Goal: Task Accomplishment & Management: Manage account settings

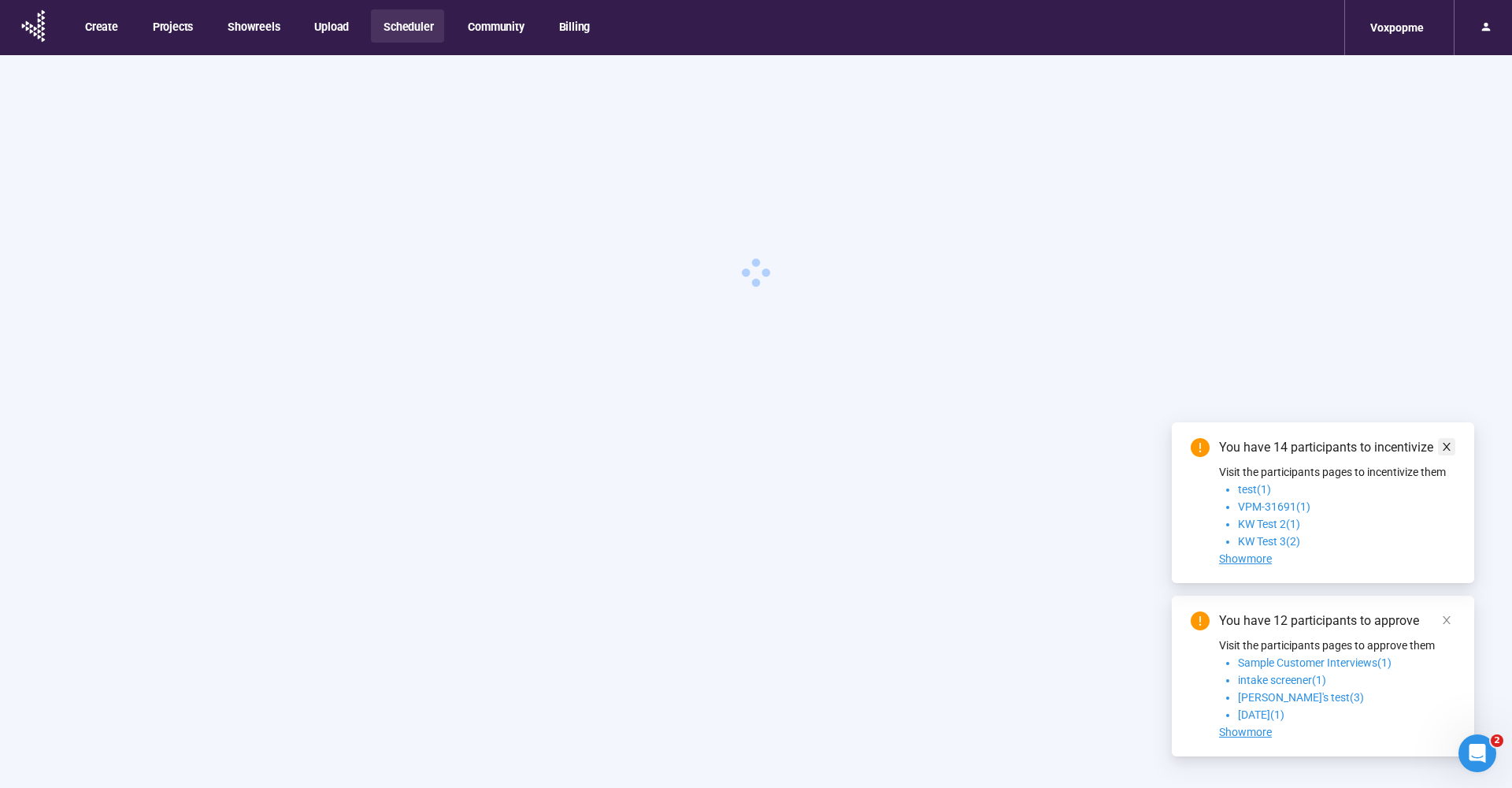
click at [1449, 447] on icon "close" at bounding box center [1447, 447] width 11 height 11
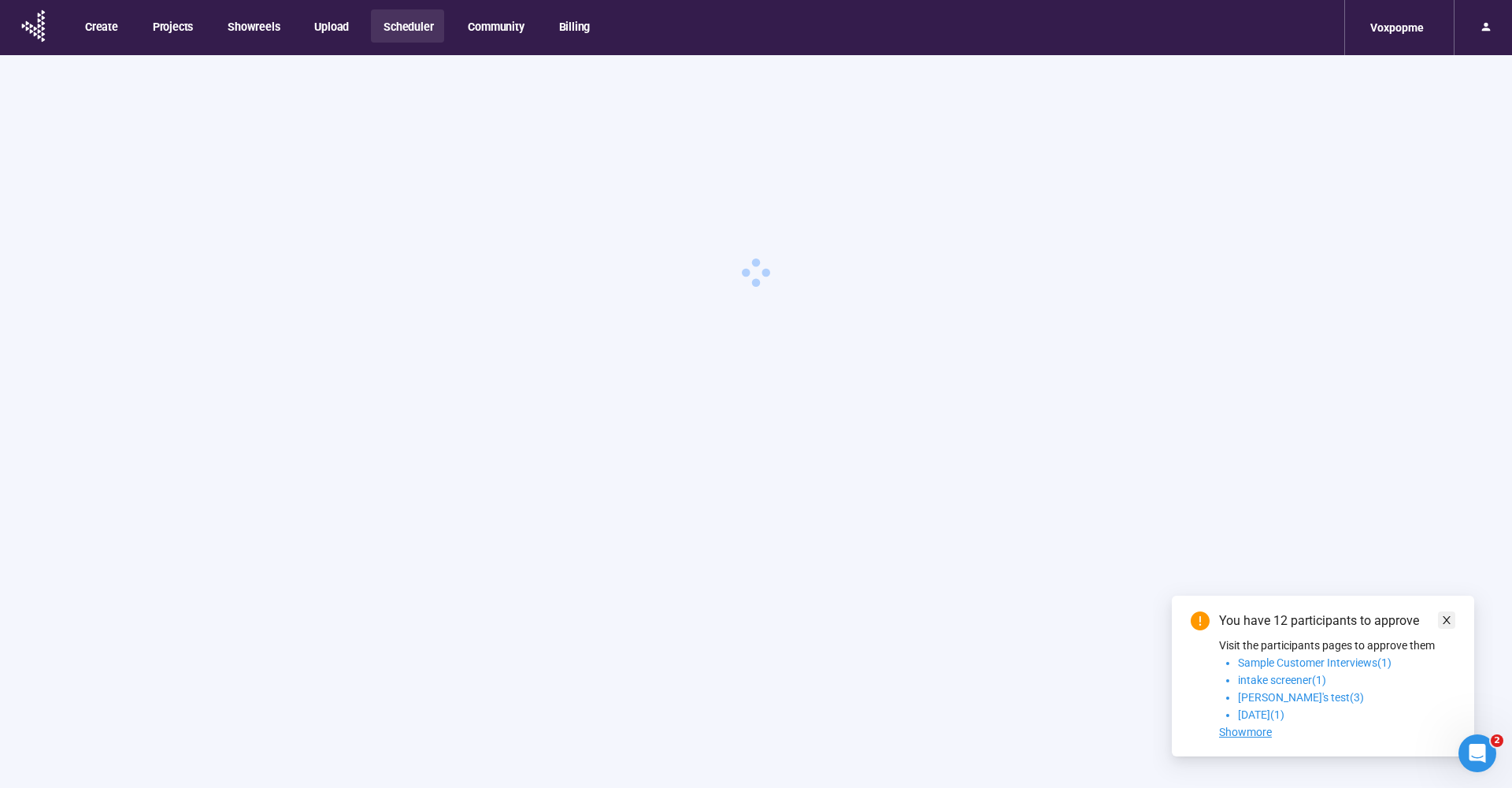
click at [1451, 622] on icon "close" at bounding box center [1447, 620] width 11 height 11
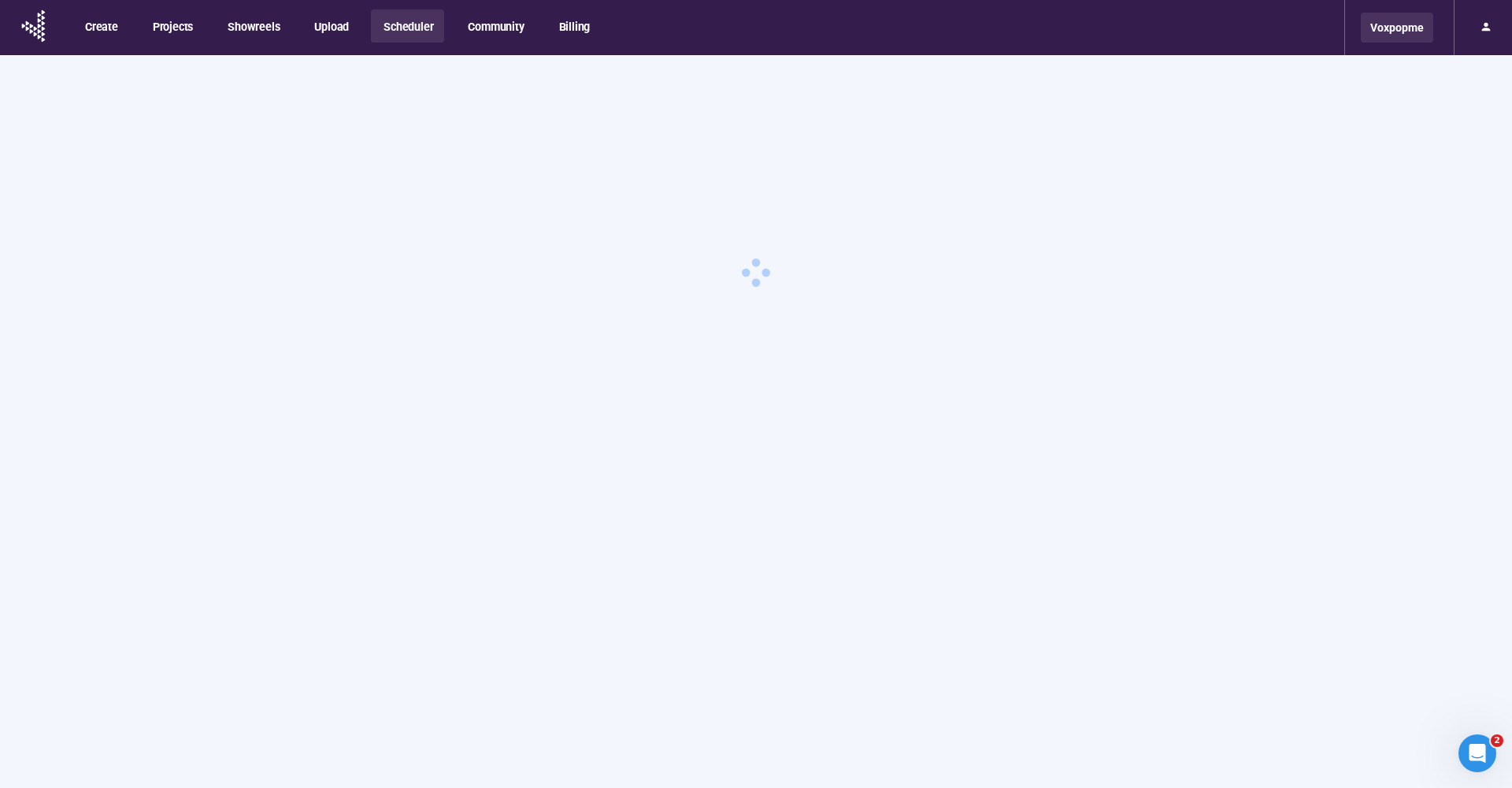
click at [1392, 28] on div "Voxpopme" at bounding box center [1397, 27] width 72 height 30
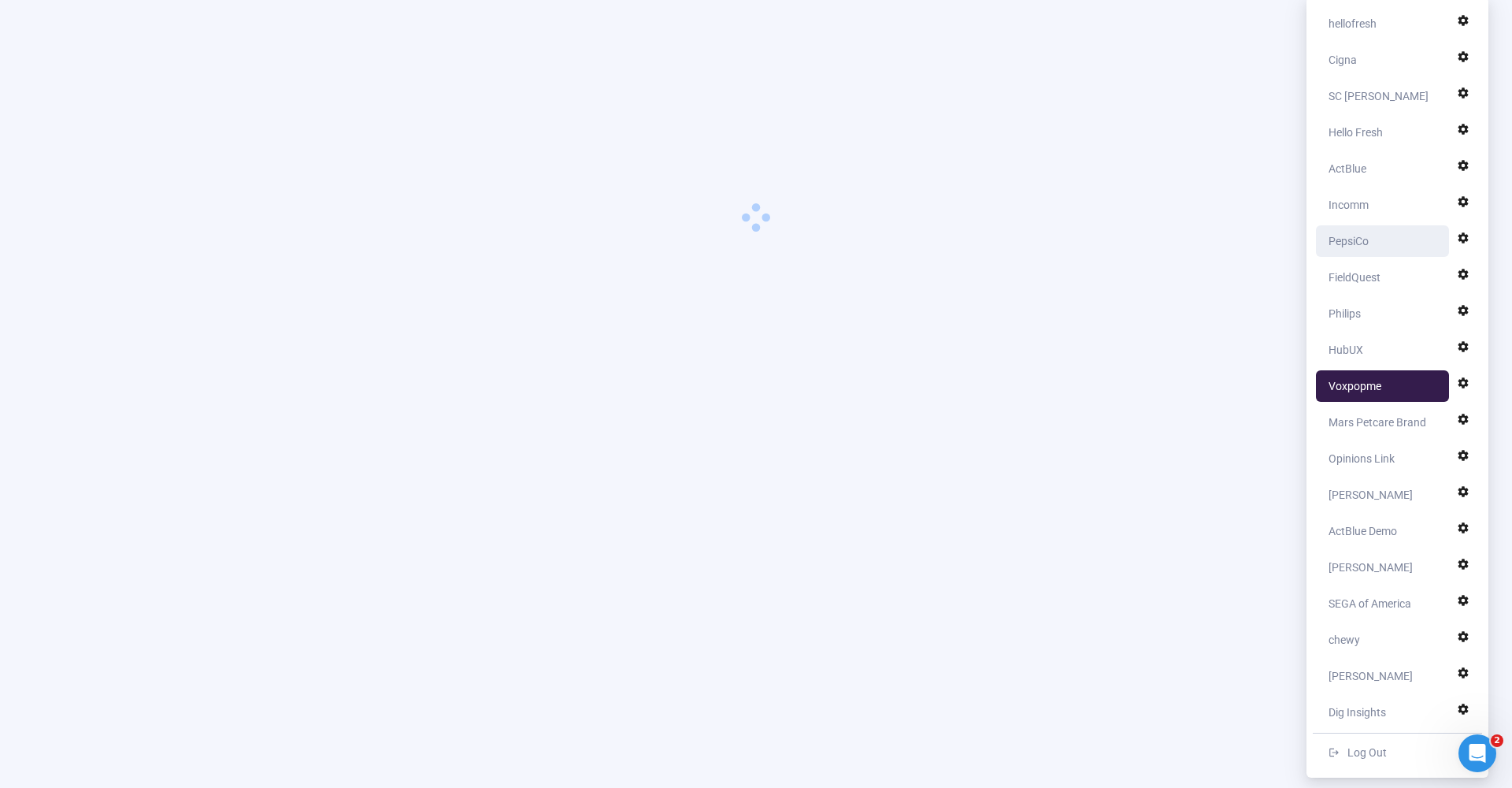
scroll to position [55, 0]
click at [1374, 455] on div "Opinions Link" at bounding box center [1361, 458] width 66 height 32
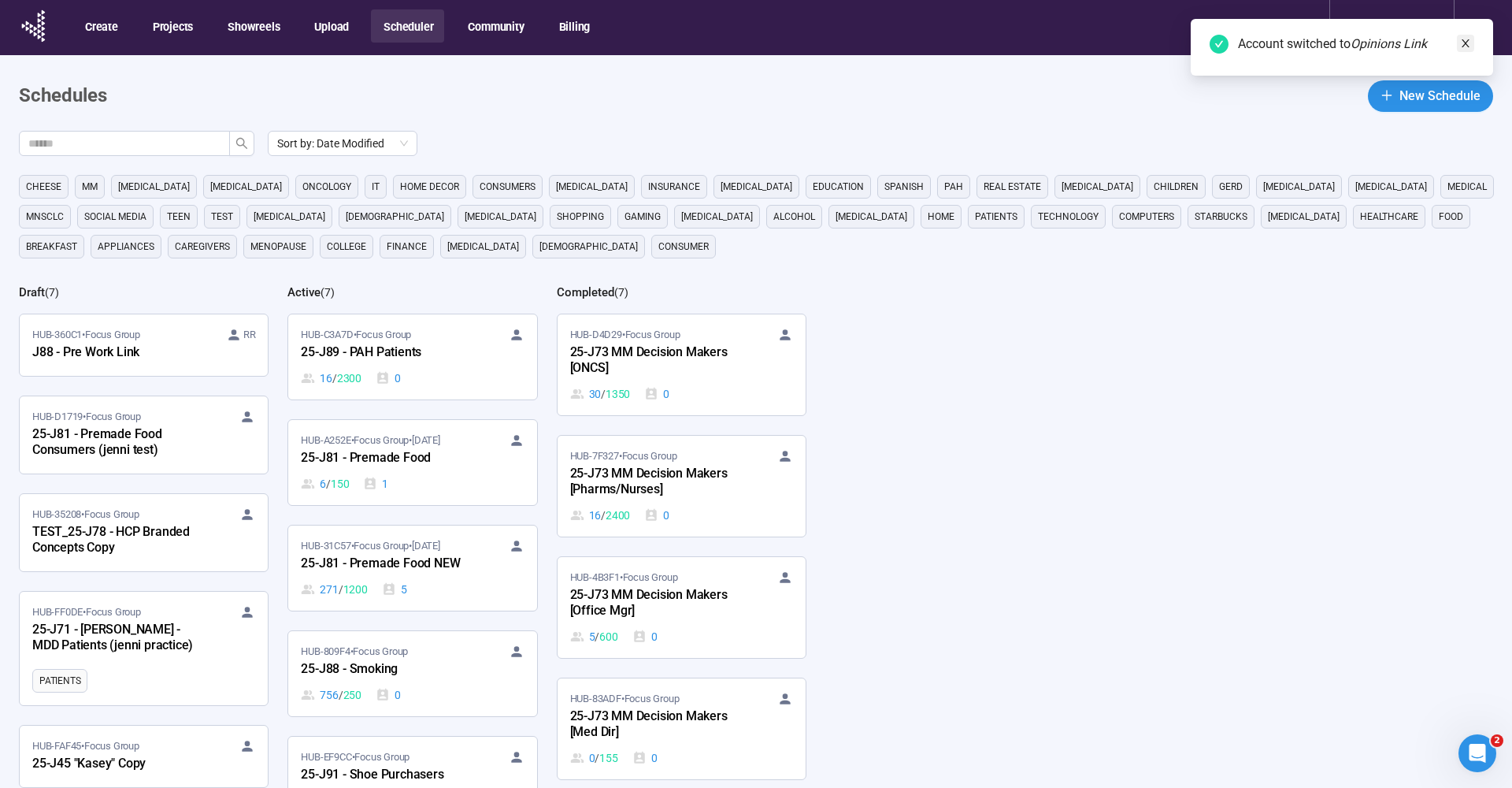
click at [1464, 44] on icon "close" at bounding box center [1466, 43] width 11 height 11
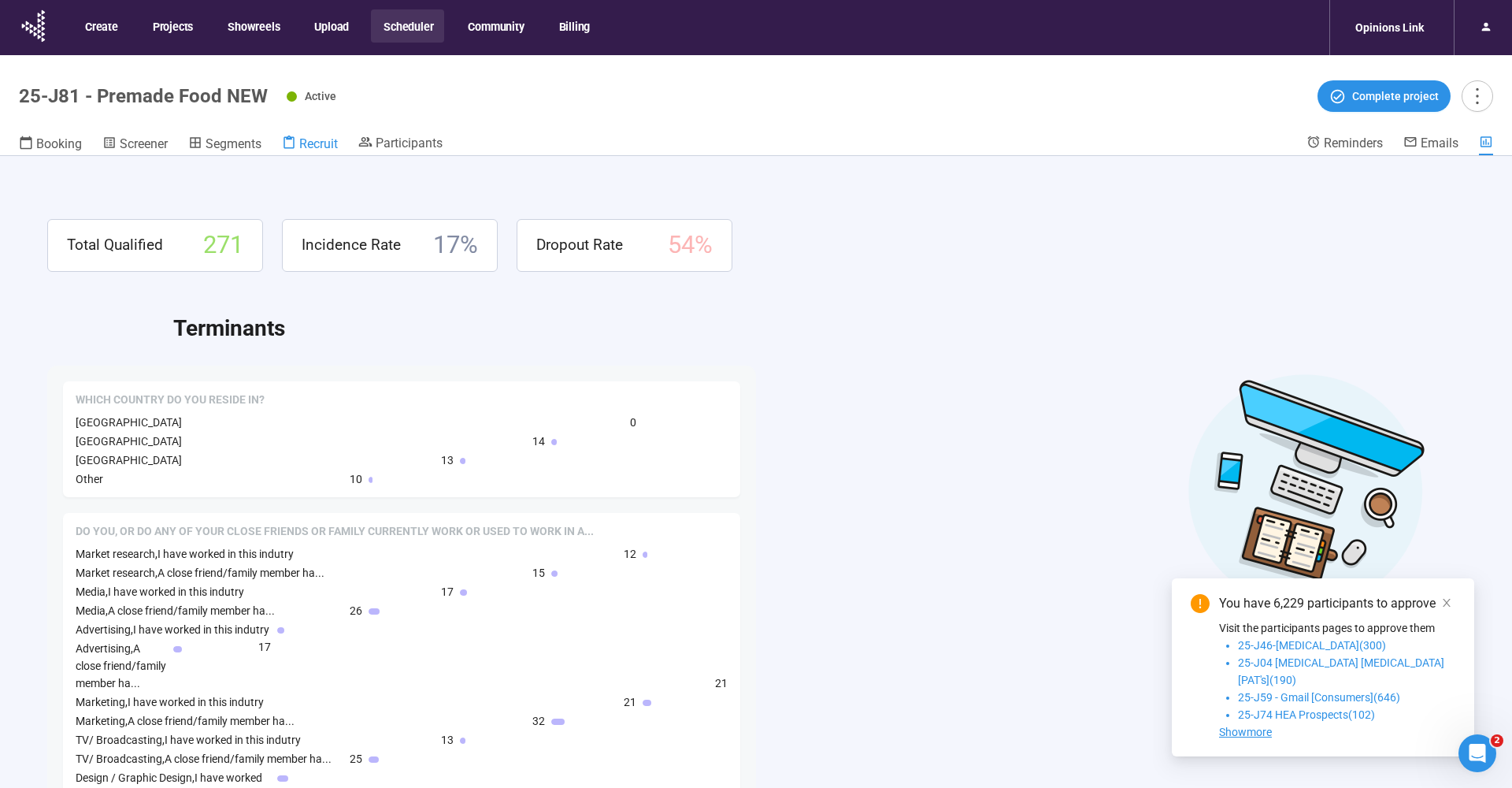
click at [317, 149] on span "Recruit" at bounding box center [319, 143] width 39 height 15
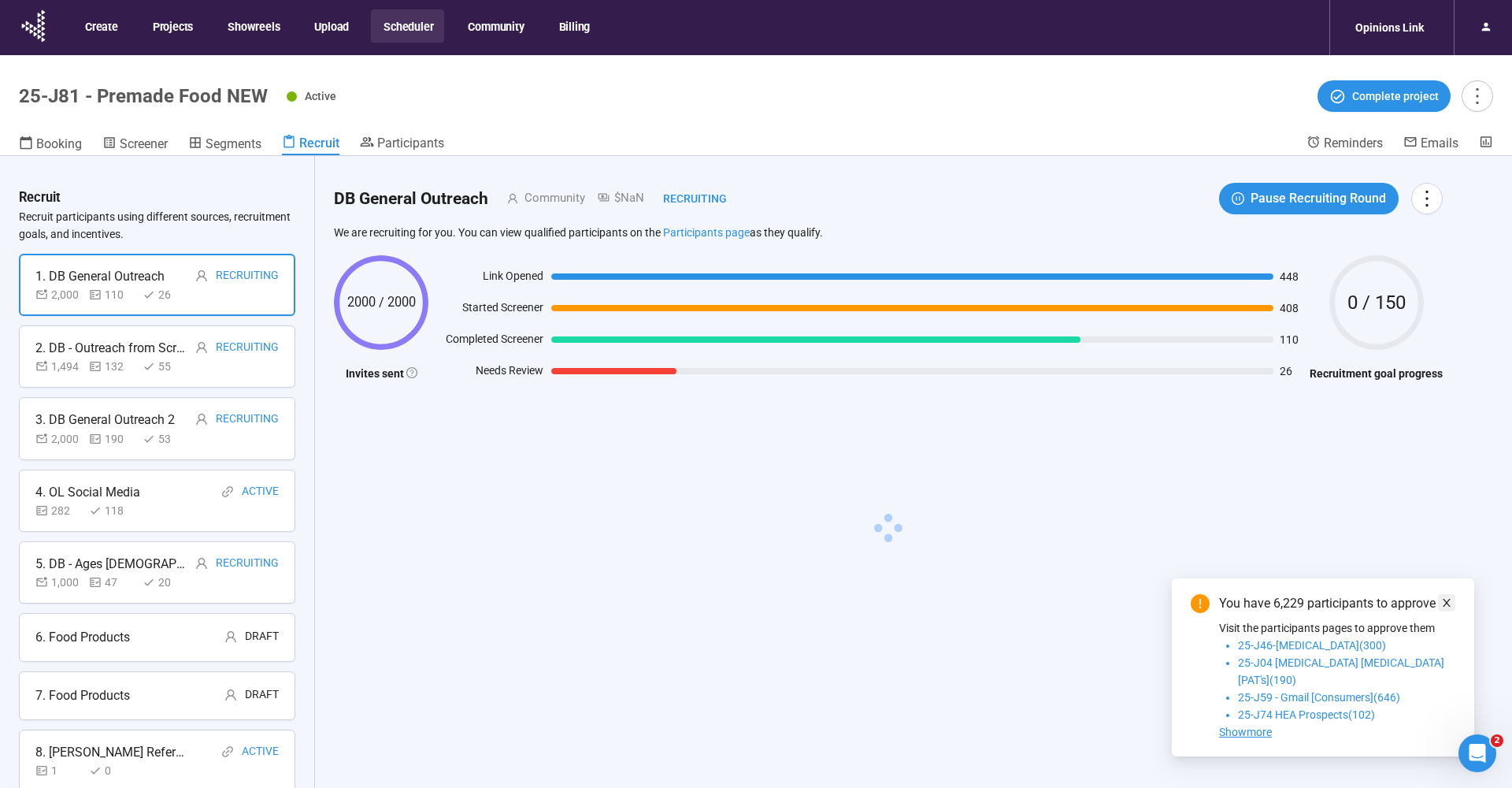
click at [1447, 609] on icon "close" at bounding box center [1447, 602] width 11 height 11
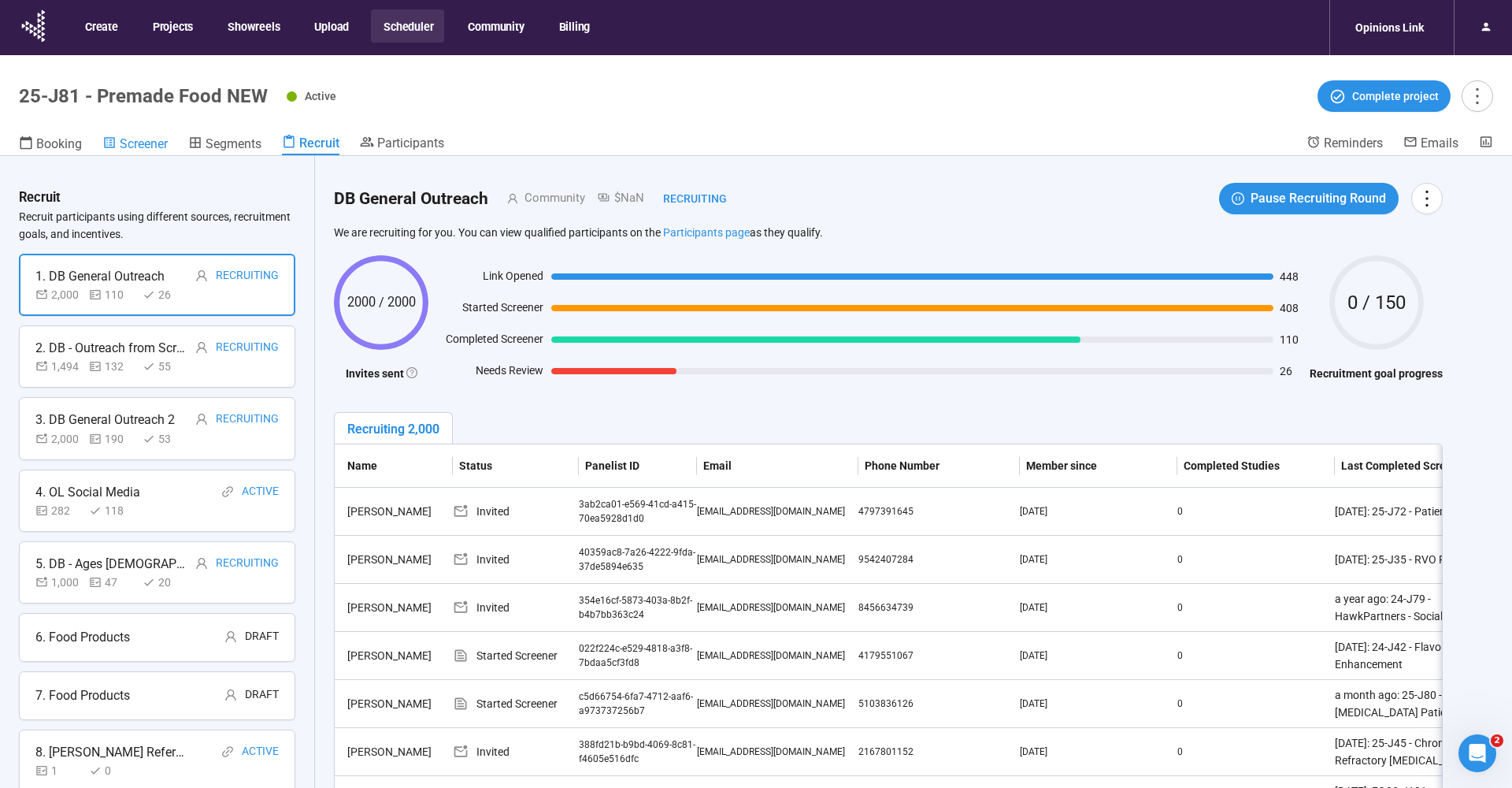
click at [133, 139] on span "Screener" at bounding box center [143, 143] width 48 height 15
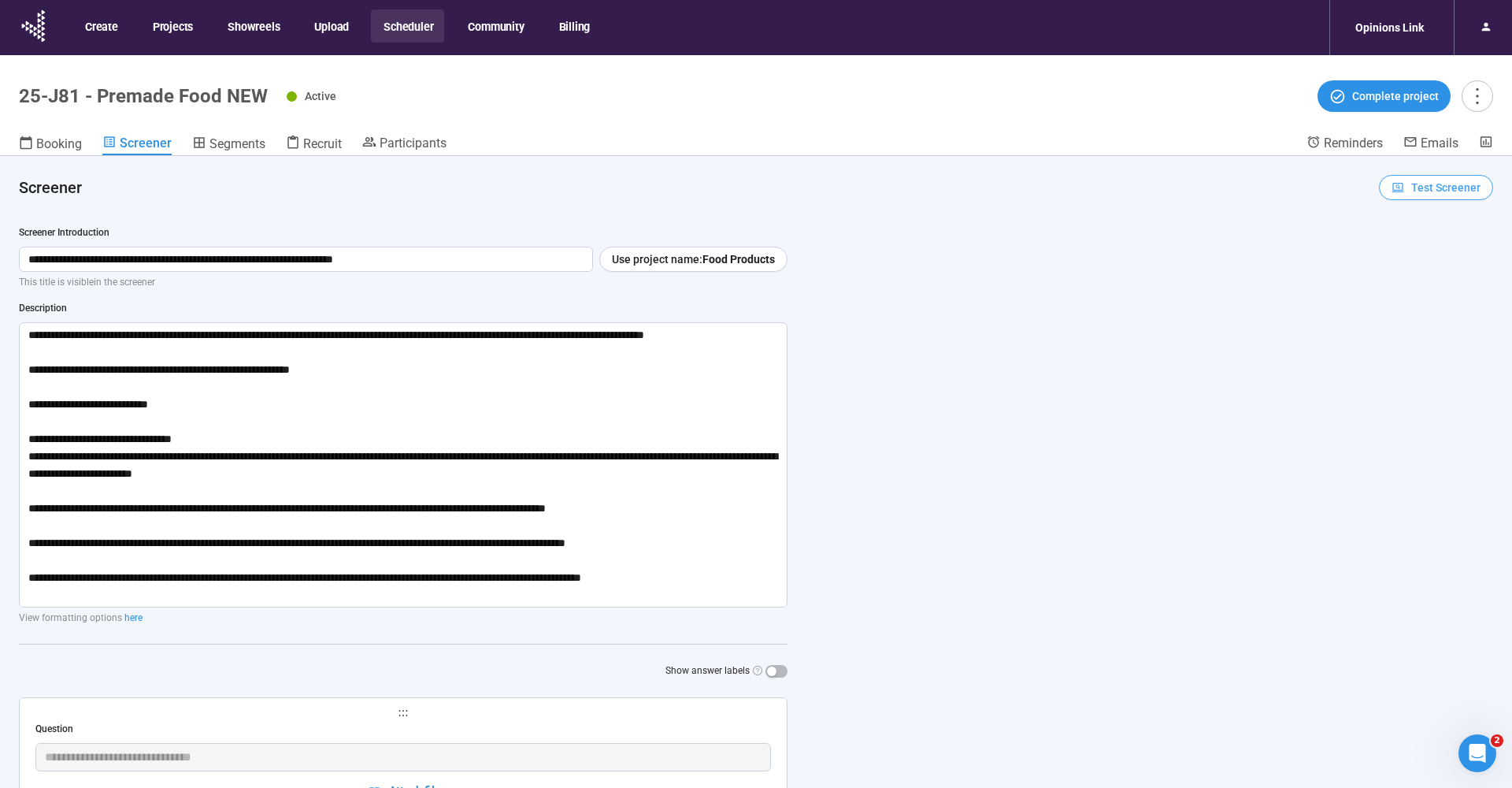
click at [1434, 188] on span "Test Screener" at bounding box center [1446, 187] width 70 height 17
click at [1415, 246] on span "Copy test link" at bounding box center [1437, 244] width 88 height 17
click at [893, 110] on div "Active Complete project" at bounding box center [890, 96] width 1207 height 32
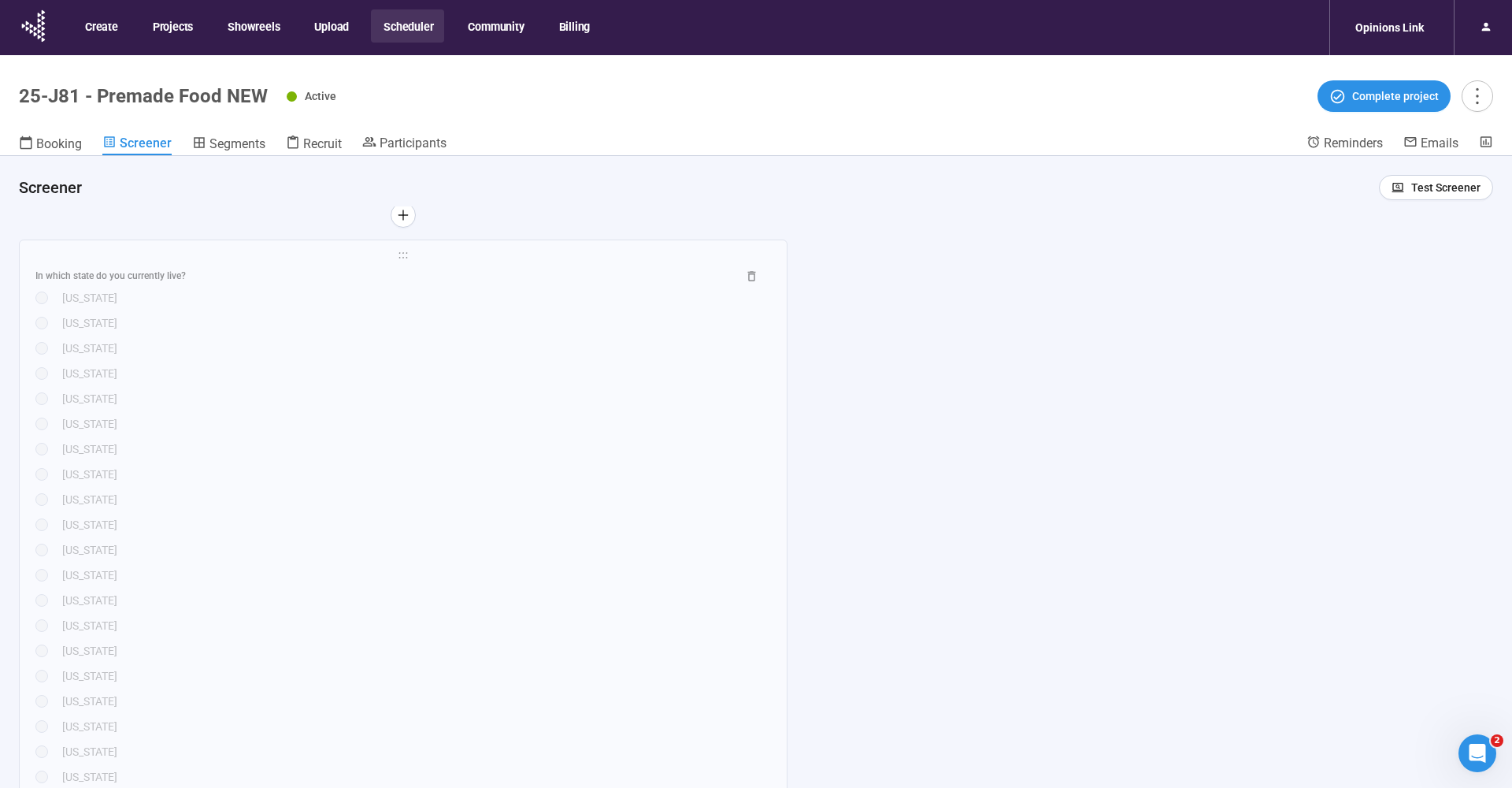
scroll to position [976, 0]
click at [151, 265] on div "In which state do you currently live?" at bounding box center [379, 273] width 689 height 15
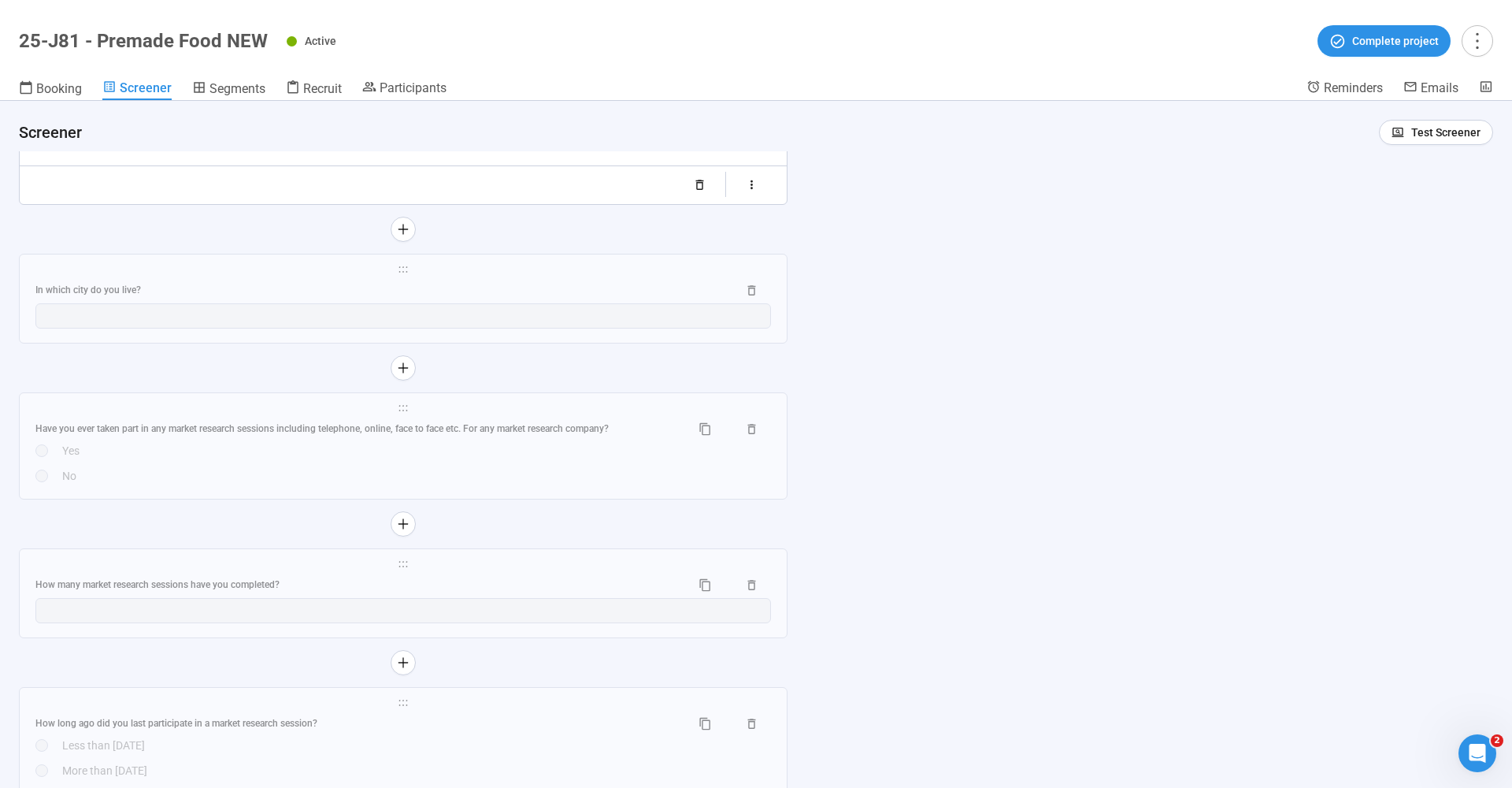
scroll to position [3158, 0]
click at [132, 292] on div "In which city do you live?" at bounding box center [379, 283] width 689 height 15
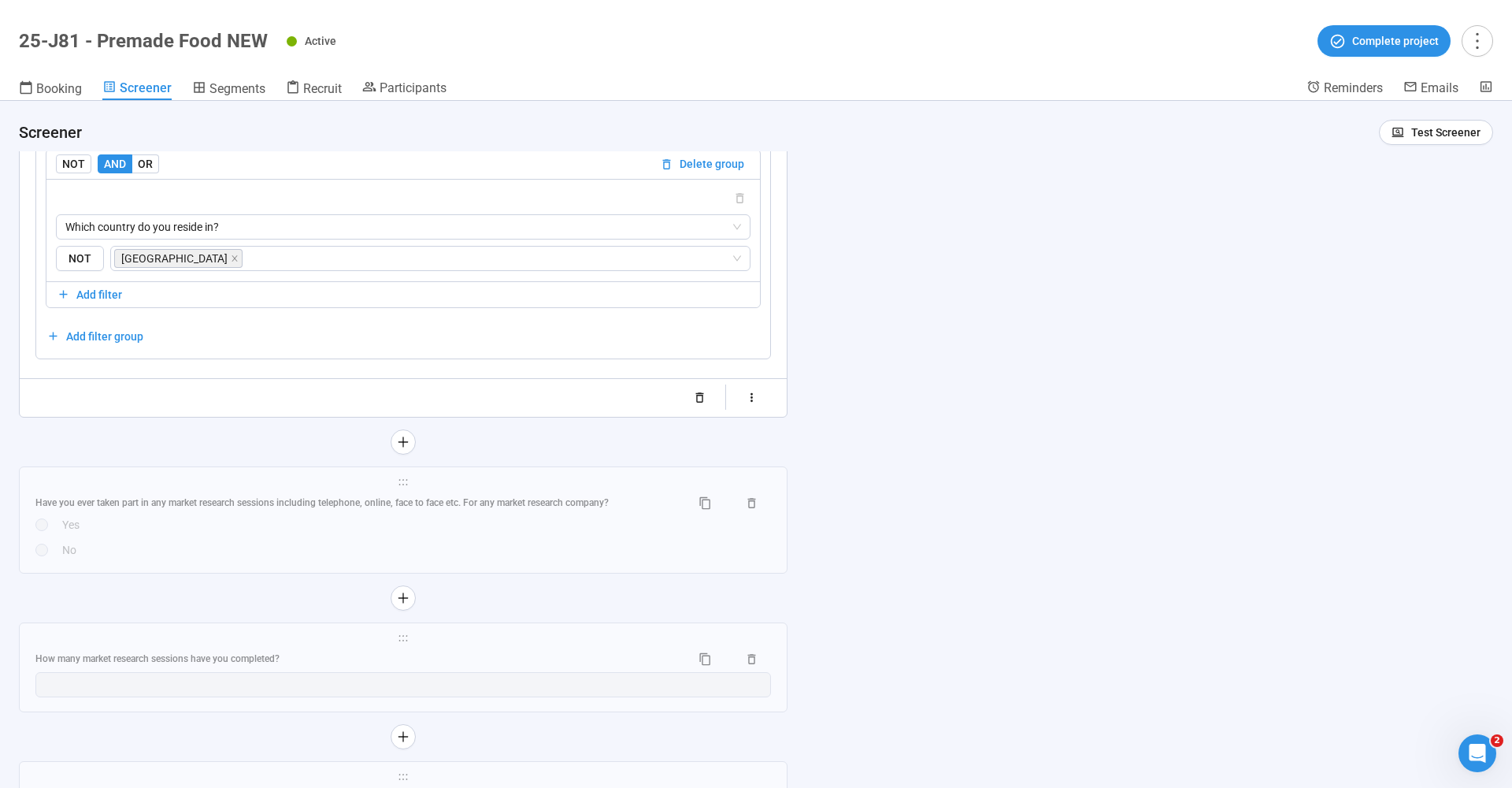
scroll to position [2521, 0]
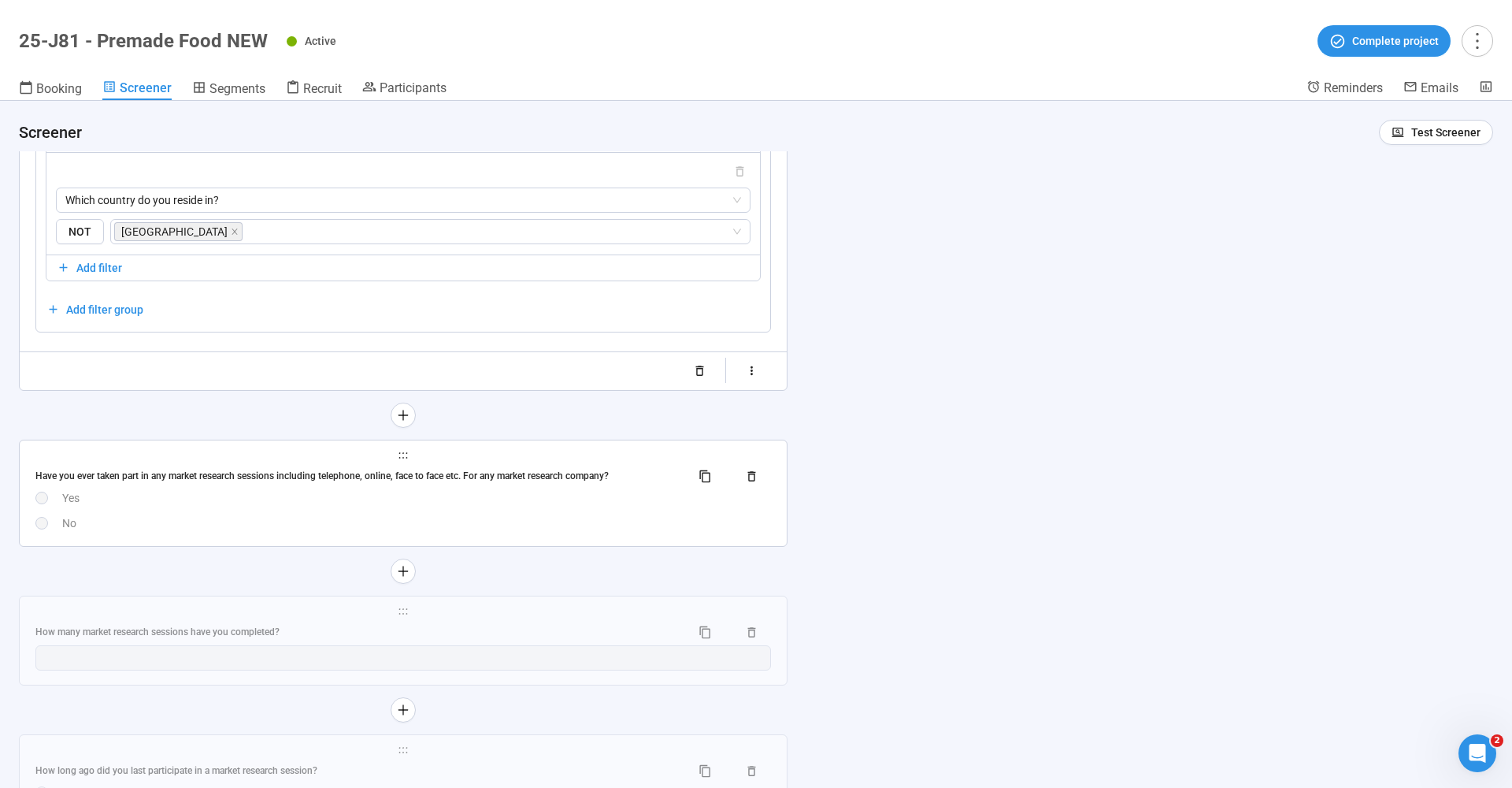
click at [342, 469] on div "Have you ever taken part in any market research sessions including telephone, o…" at bounding box center [357, 476] width 643 height 15
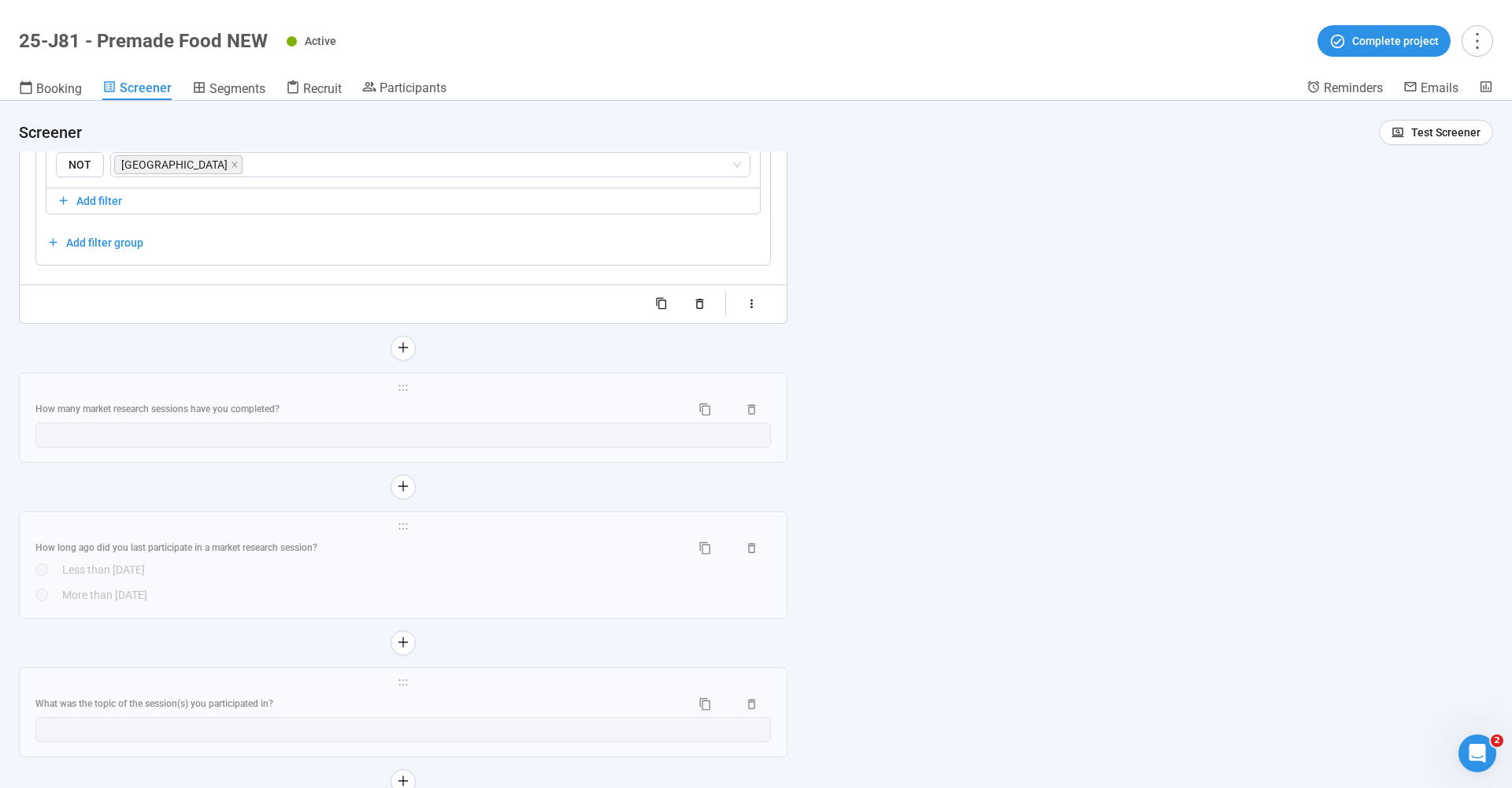
scroll to position [2854, 0]
click at [274, 383] on div "**********" at bounding box center [403, 408] width 767 height 88
click at [257, 406] on div "How many market research sessions have you completed?" at bounding box center [403, 401] width 735 height 25
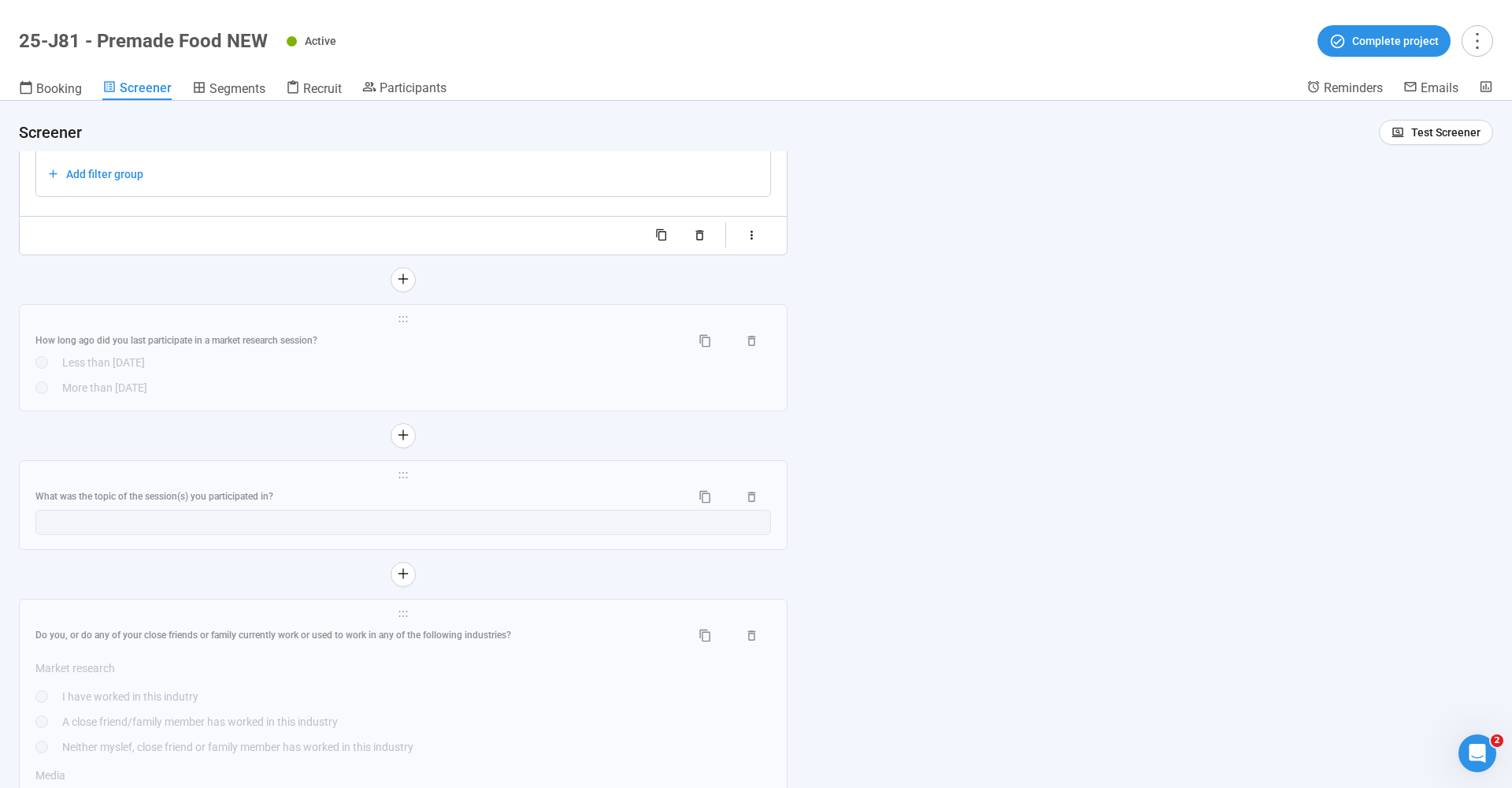
scroll to position [3112, 0]
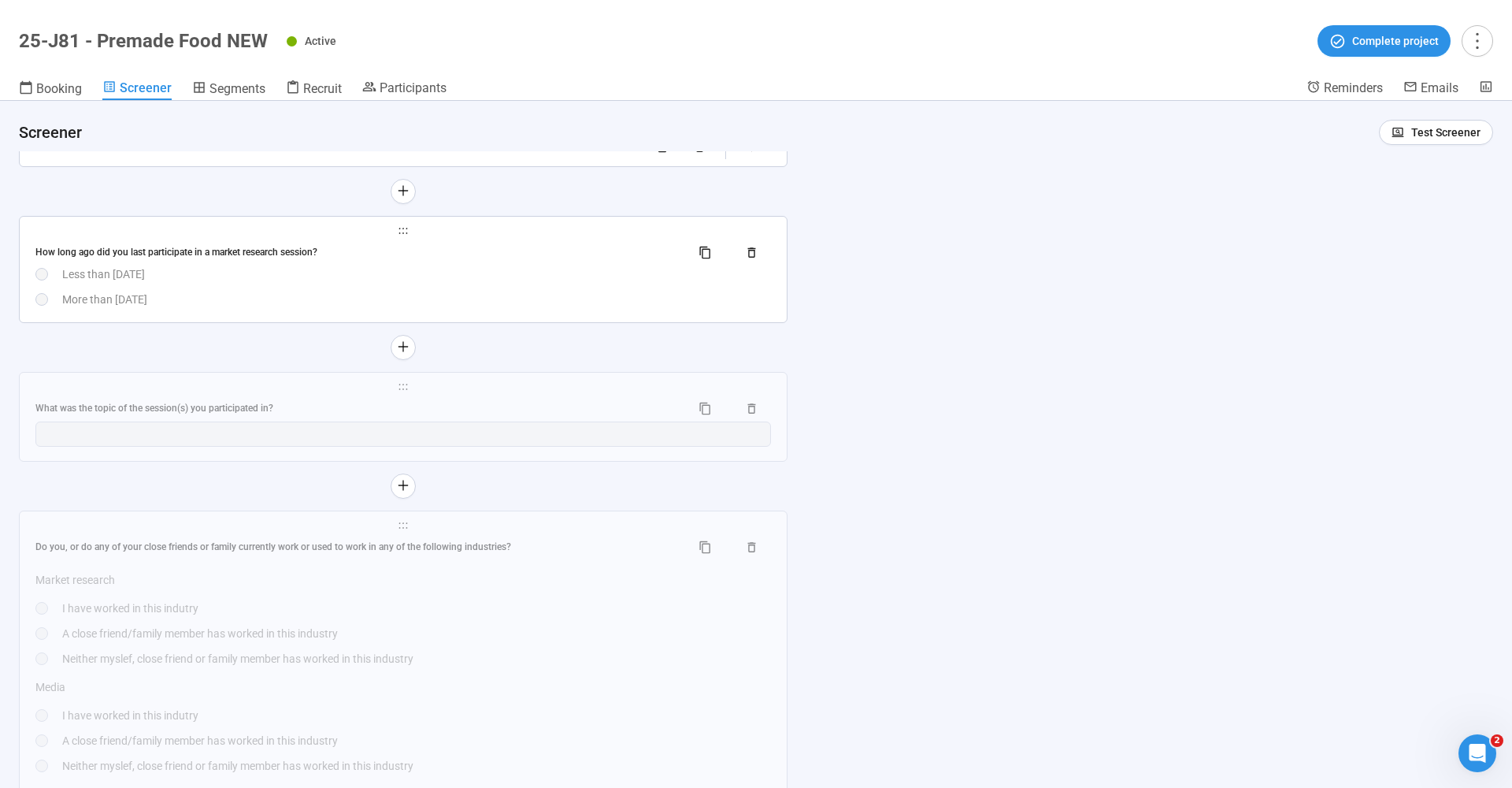
click at [191, 252] on div "How long ago did you last participate in a market research session?" at bounding box center [357, 253] width 643 height 15
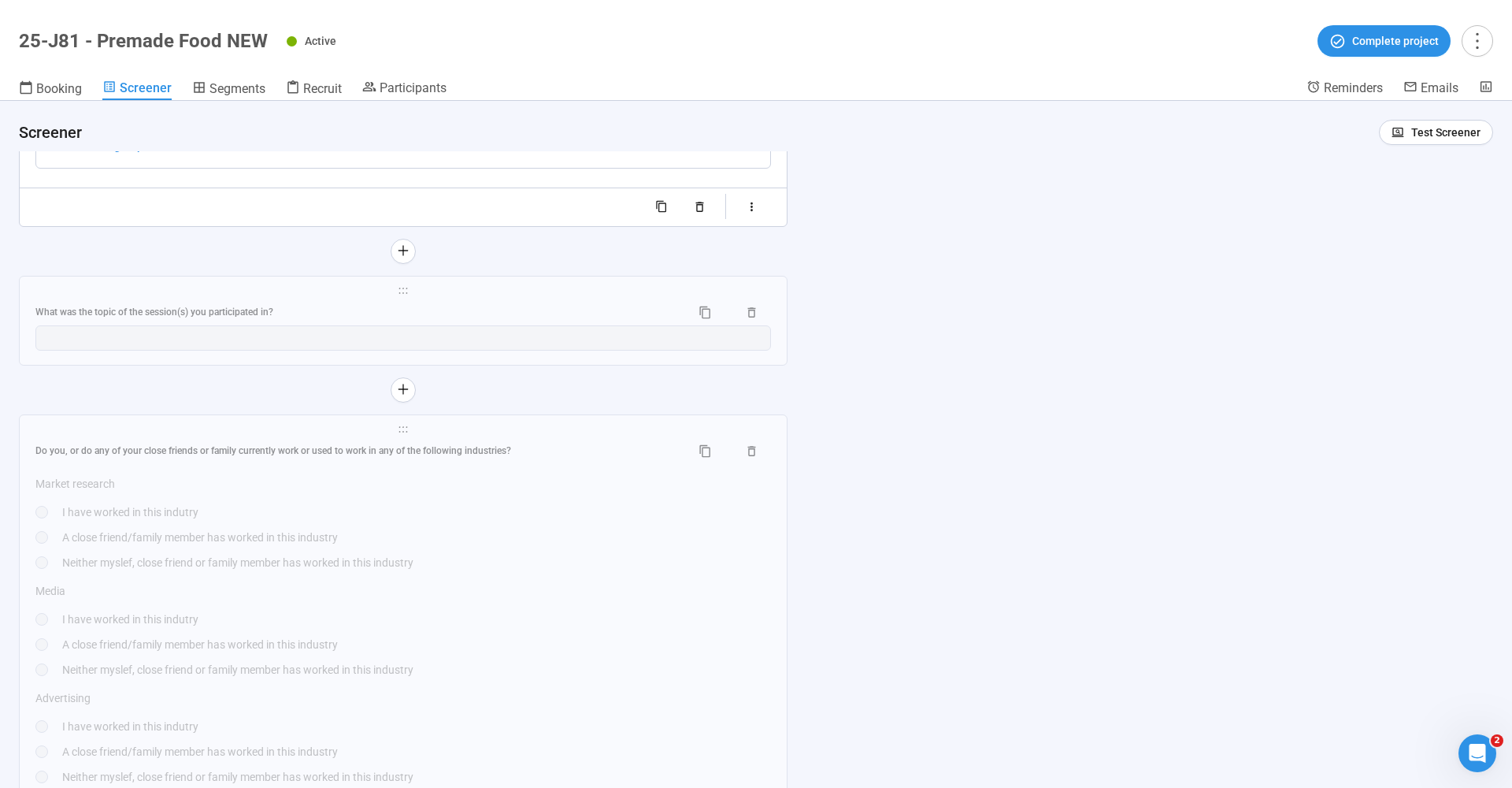
scroll to position [3249, 0]
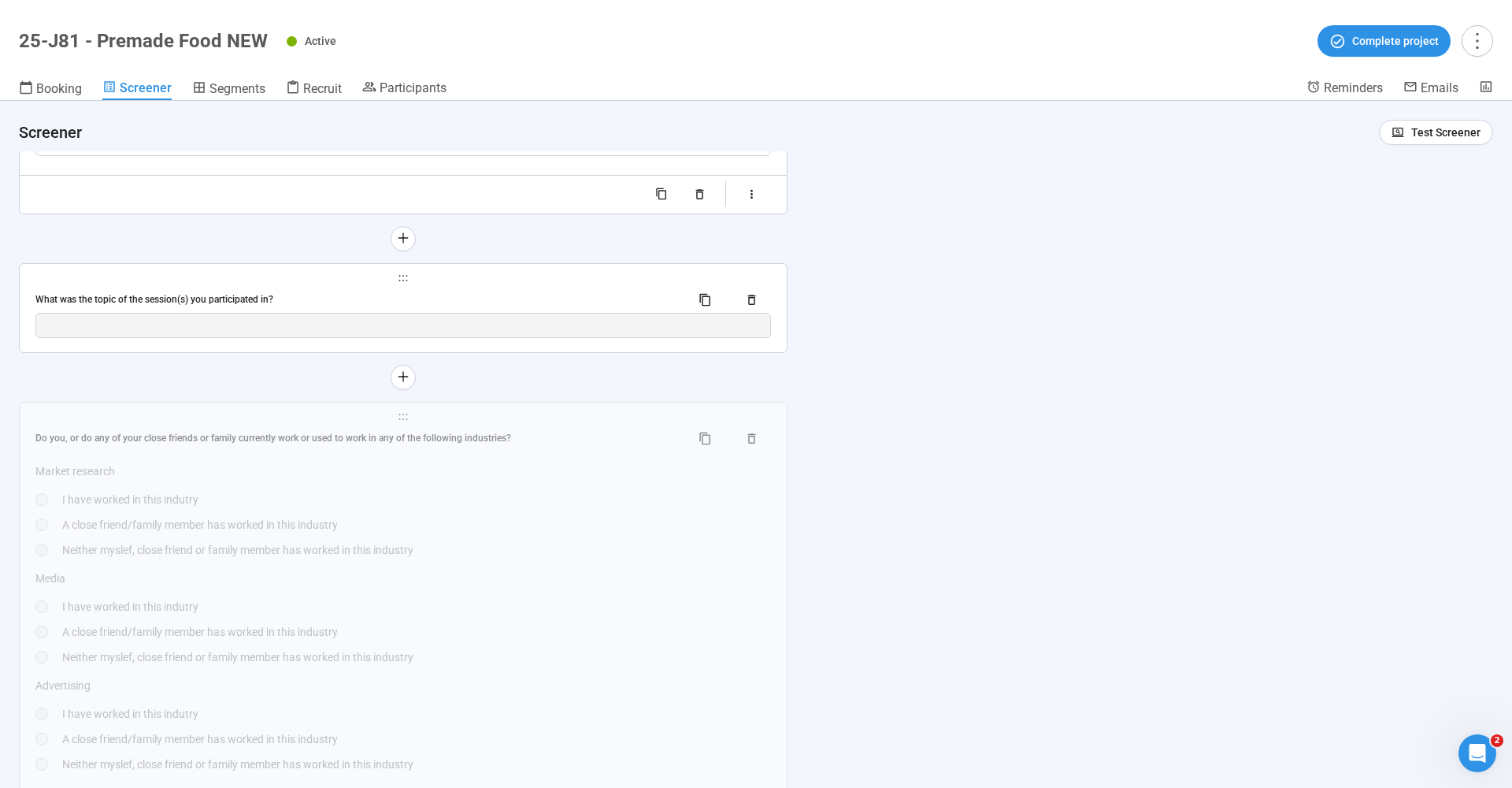
click at [259, 302] on div "What was the topic of the session(s) you participated in?" at bounding box center [357, 300] width 643 height 15
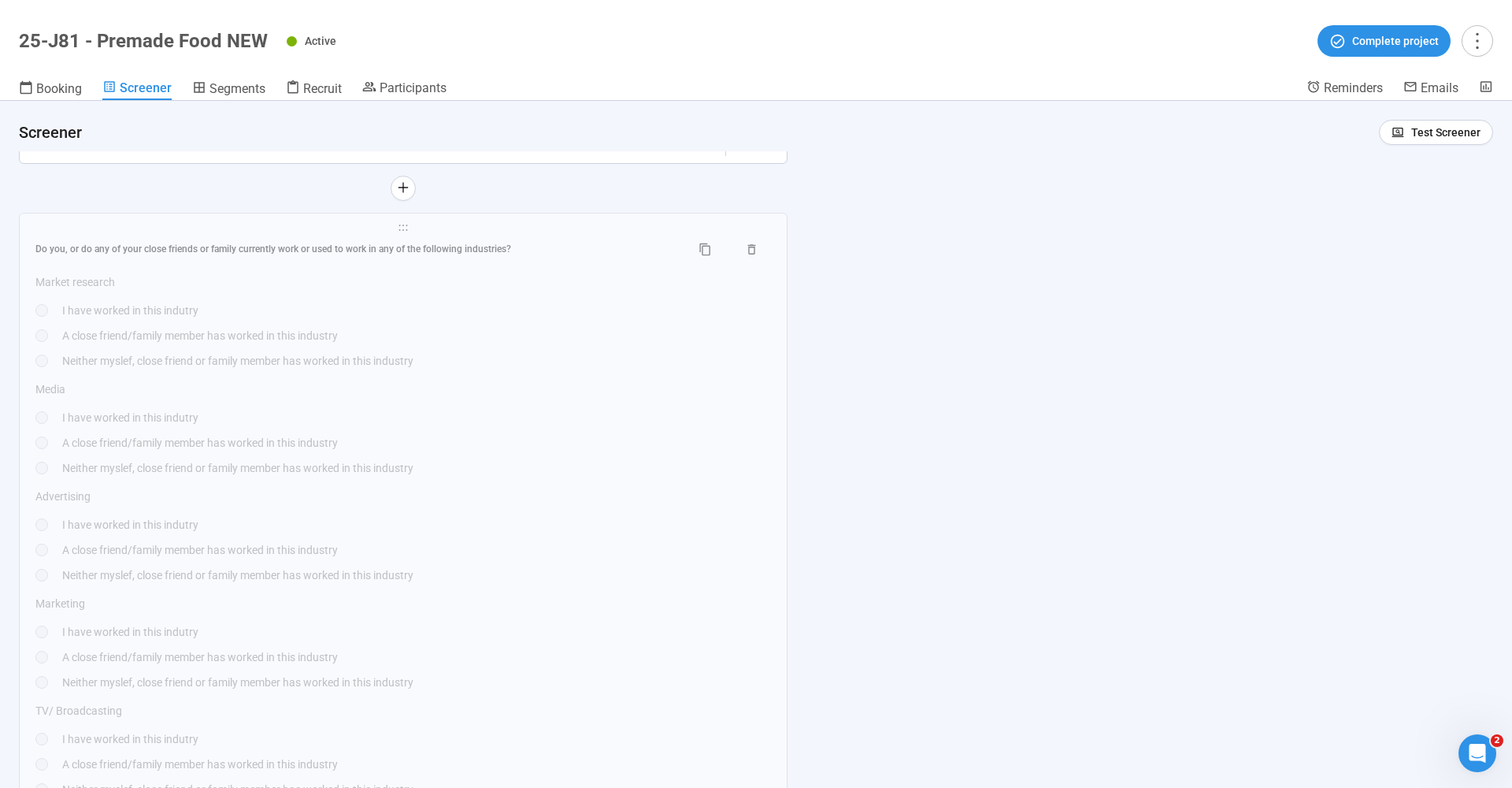
scroll to position [3412, 0]
click at [222, 235] on div "Do you, or do any of your close friends or family currently work or used to wor…" at bounding box center [403, 248] width 735 height 25
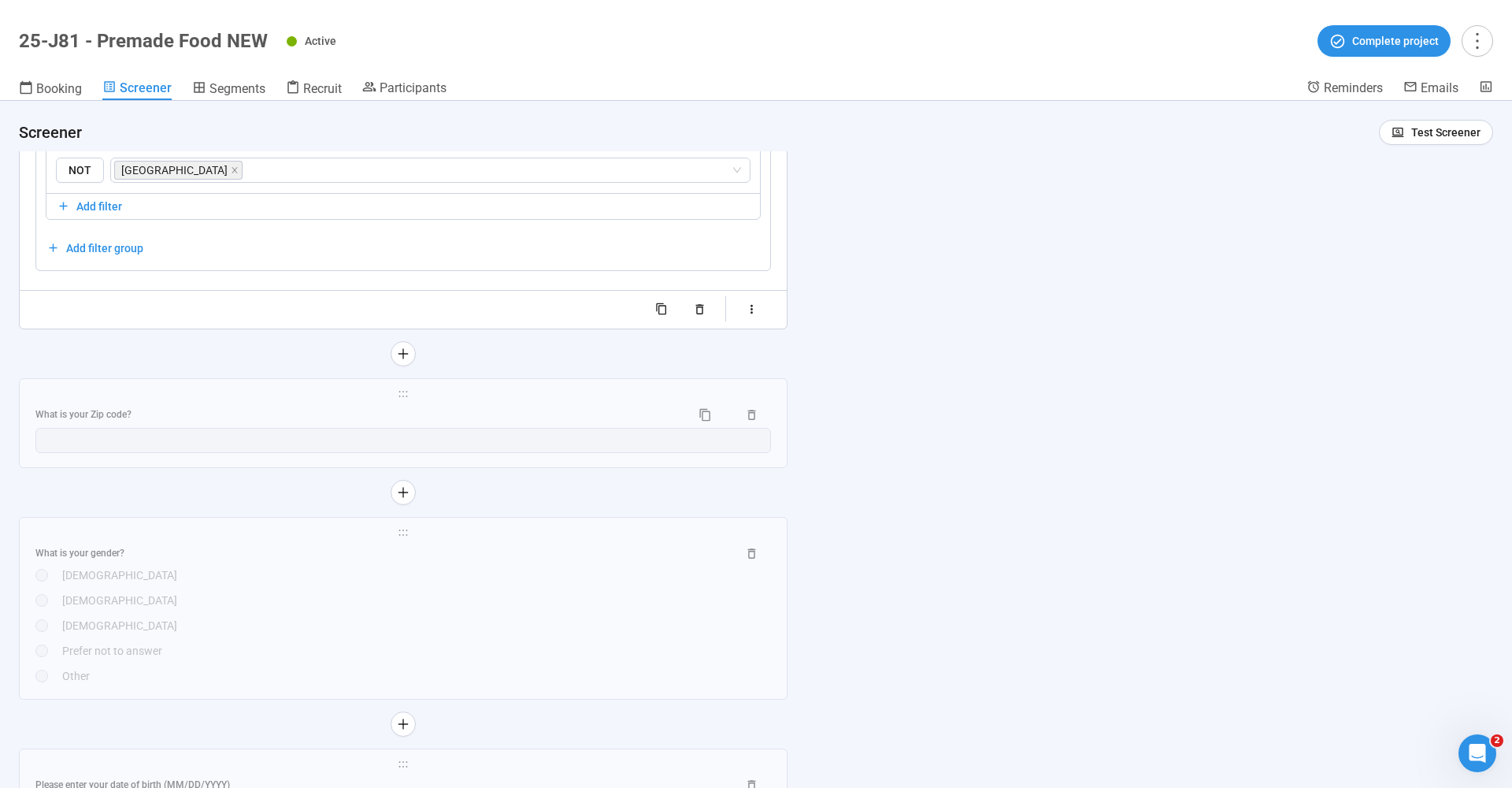
scroll to position [4522, 0]
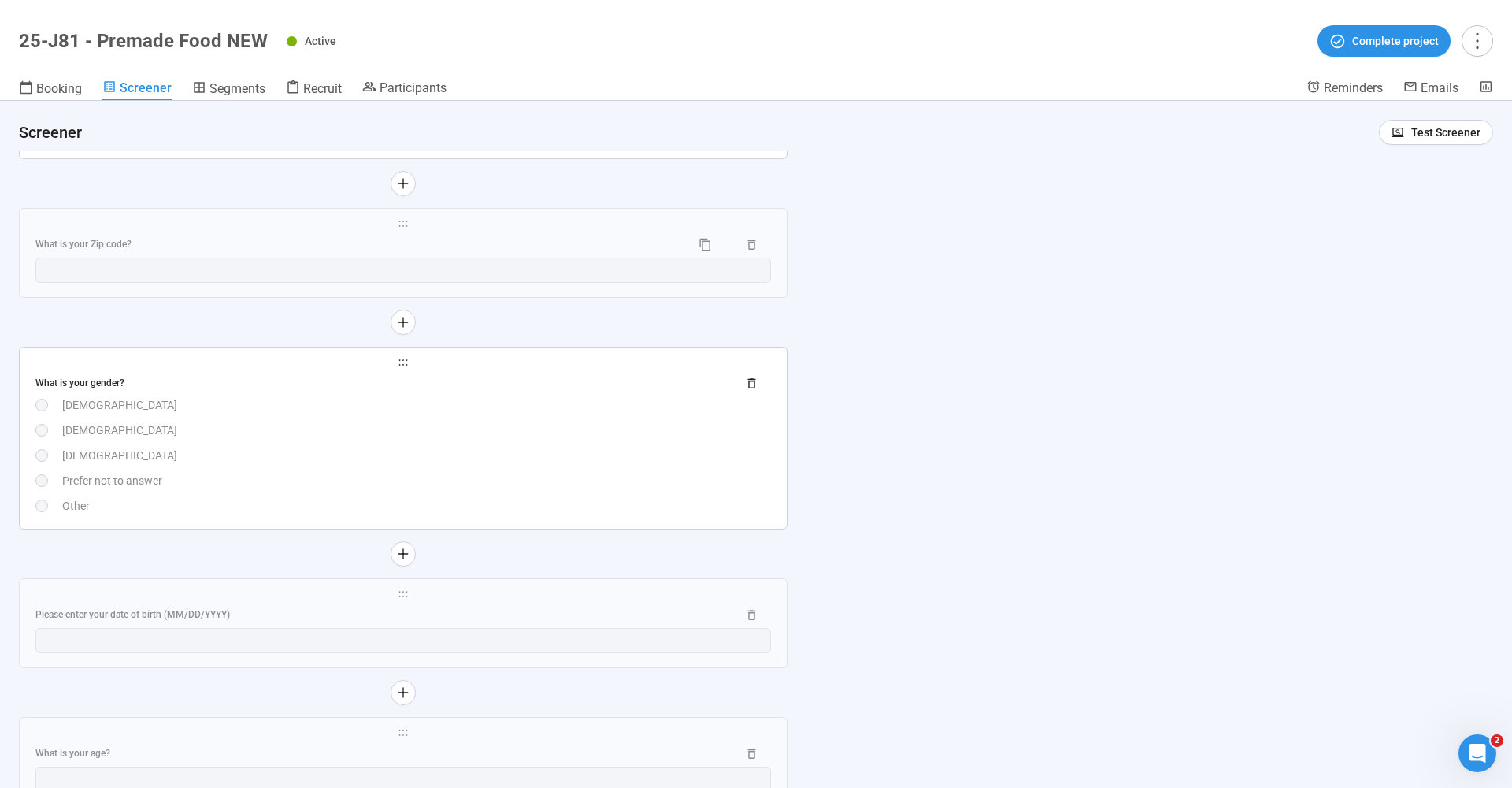
click at [65, 371] on div "What is your gender?" at bounding box center [403, 384] width 735 height 25
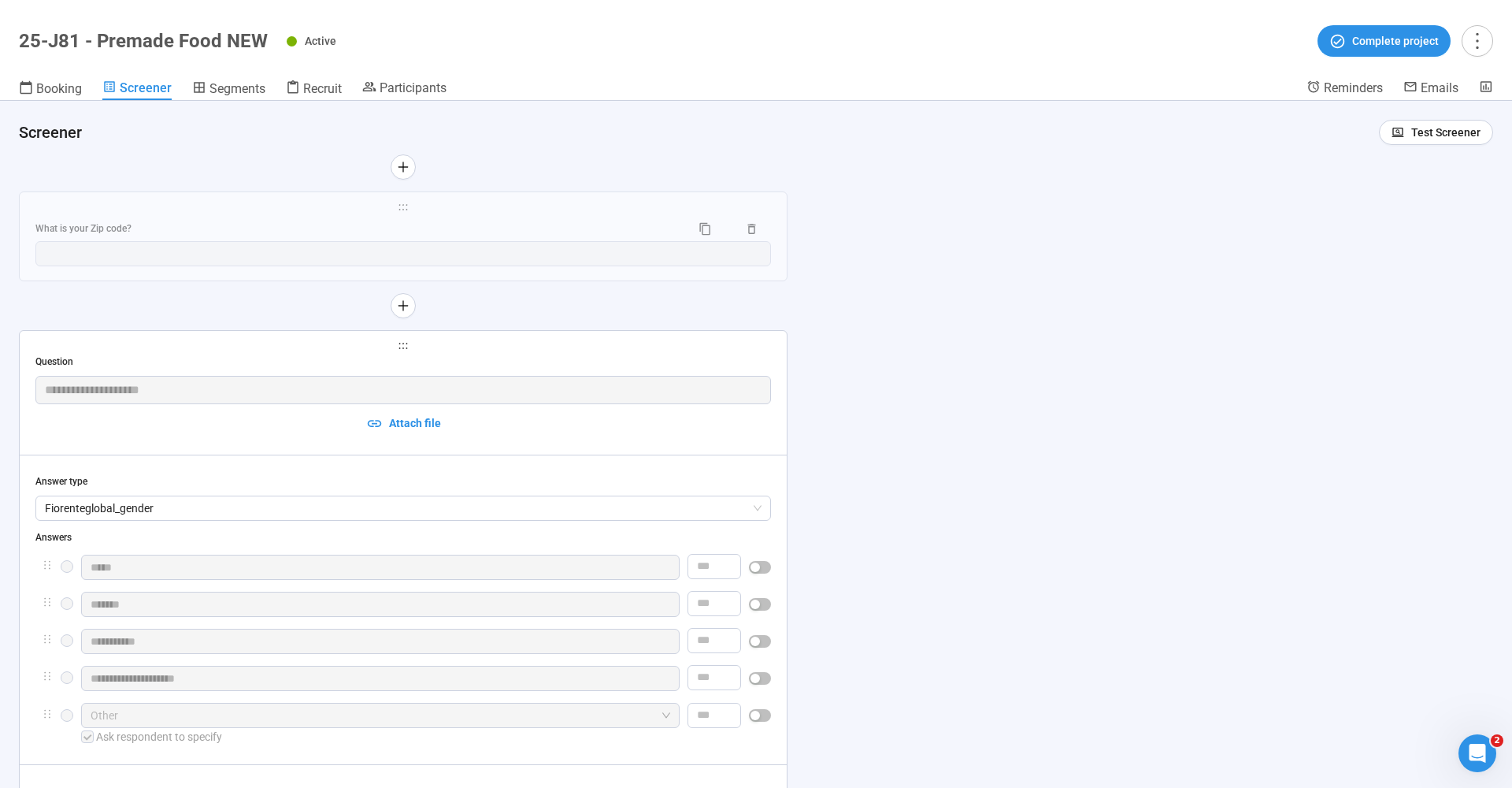
type textarea "**********"
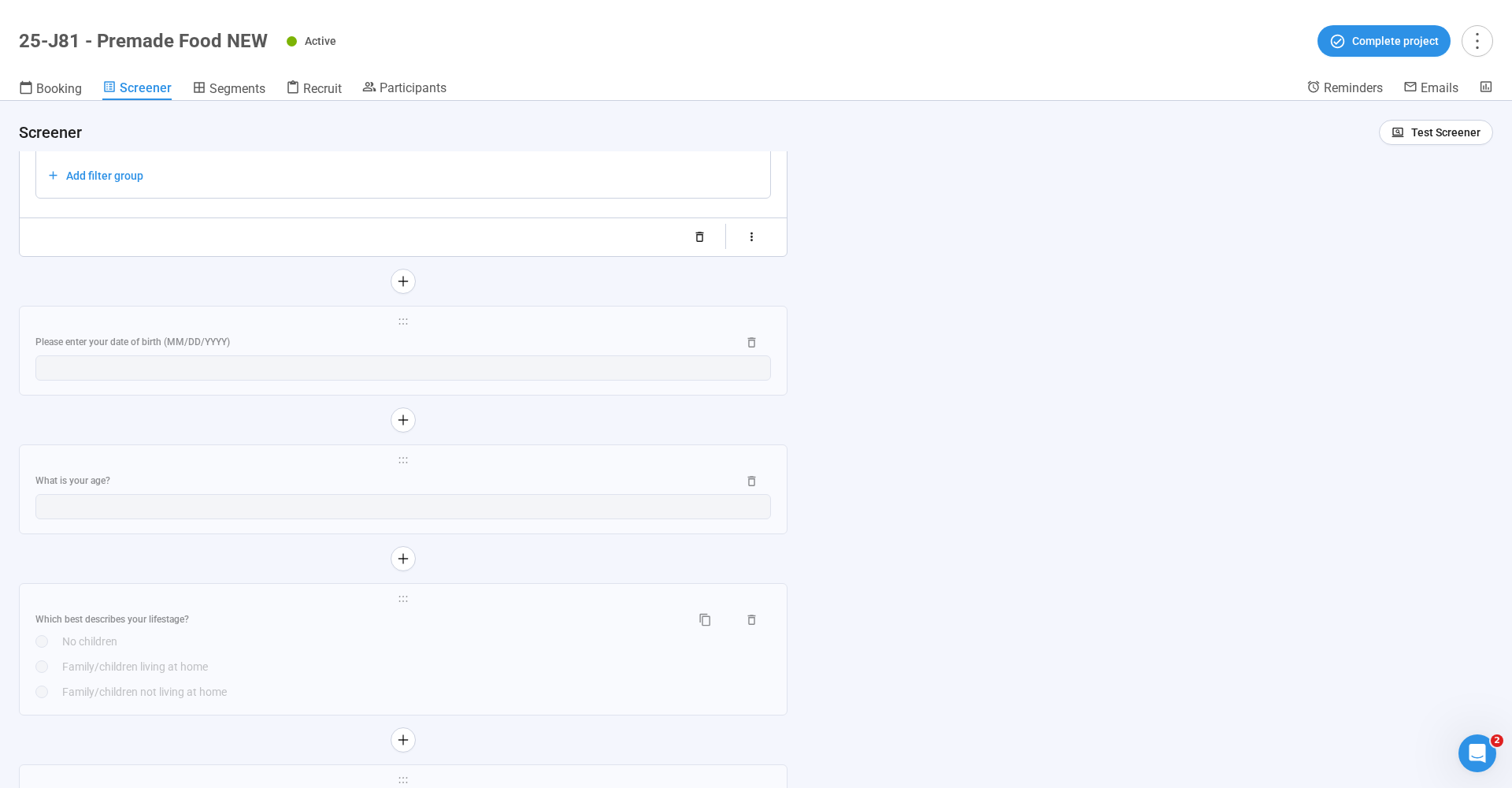
scroll to position [5394, 0]
click at [207, 333] on div "Please enter your date of birth (MM/DD/YYYY)" at bounding box center [379, 338] width 689 height 15
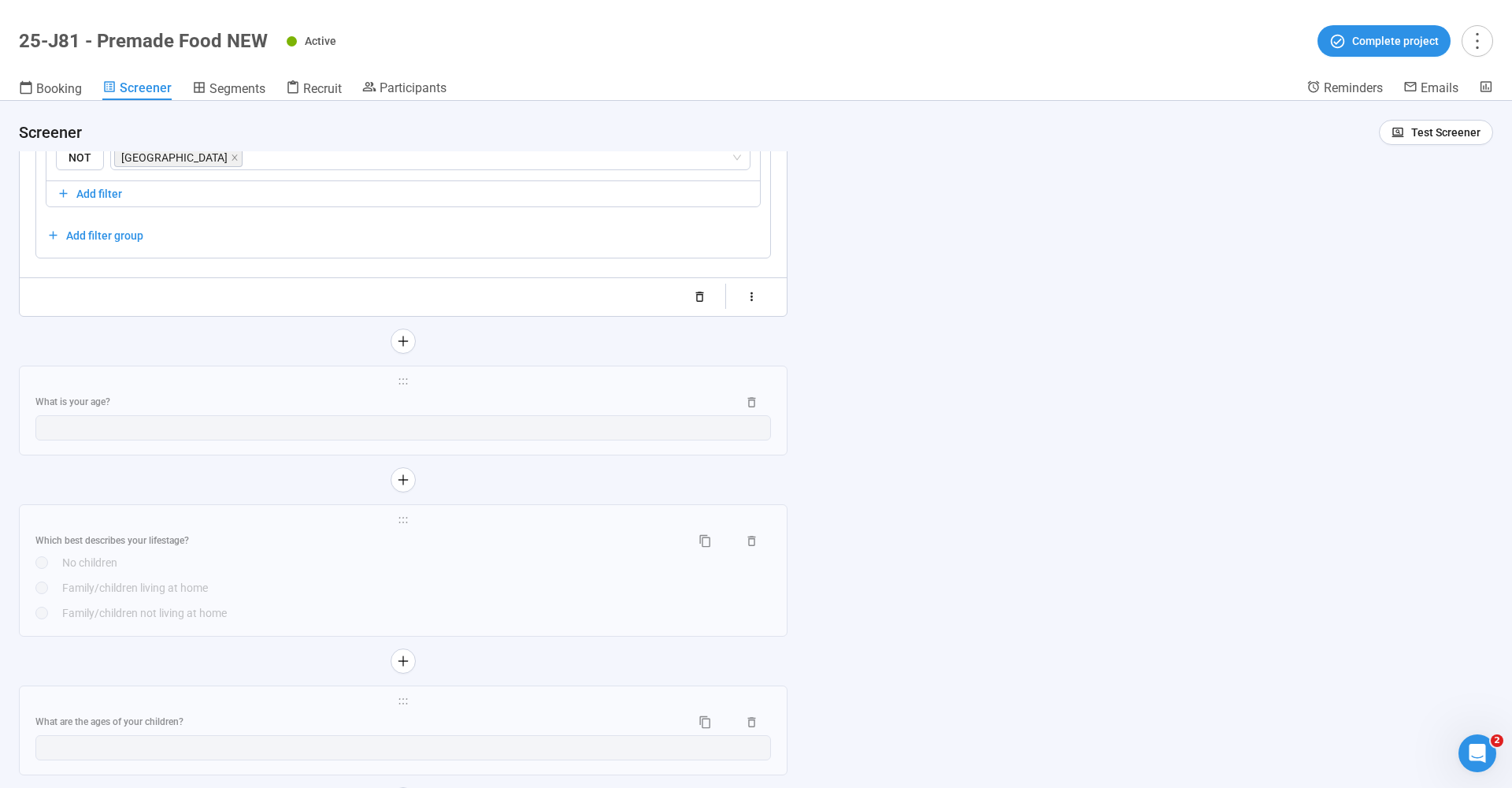
scroll to position [5553, 0]
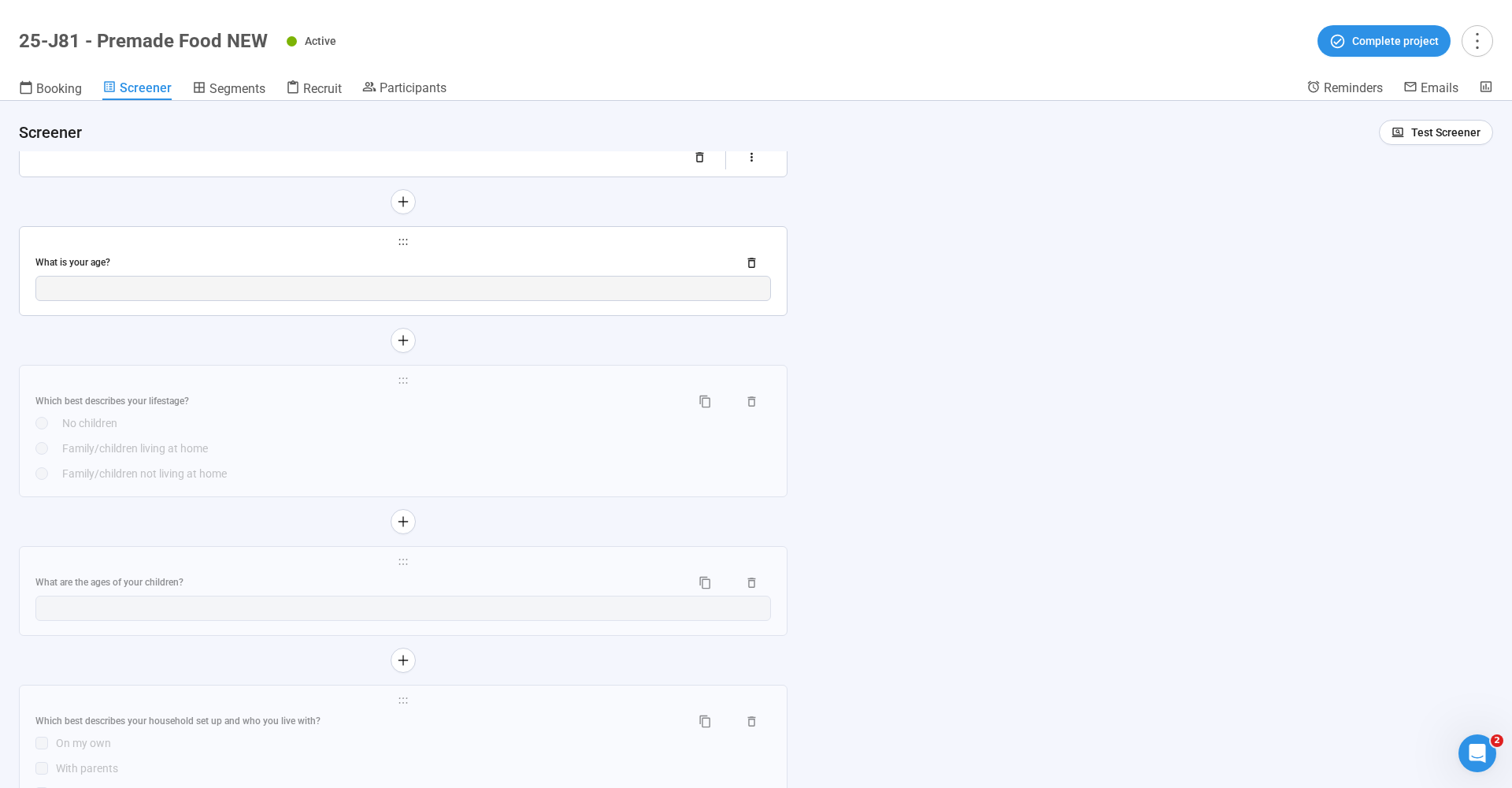
click at [277, 255] on div "What is your age?" at bounding box center [379, 263] width 689 height 15
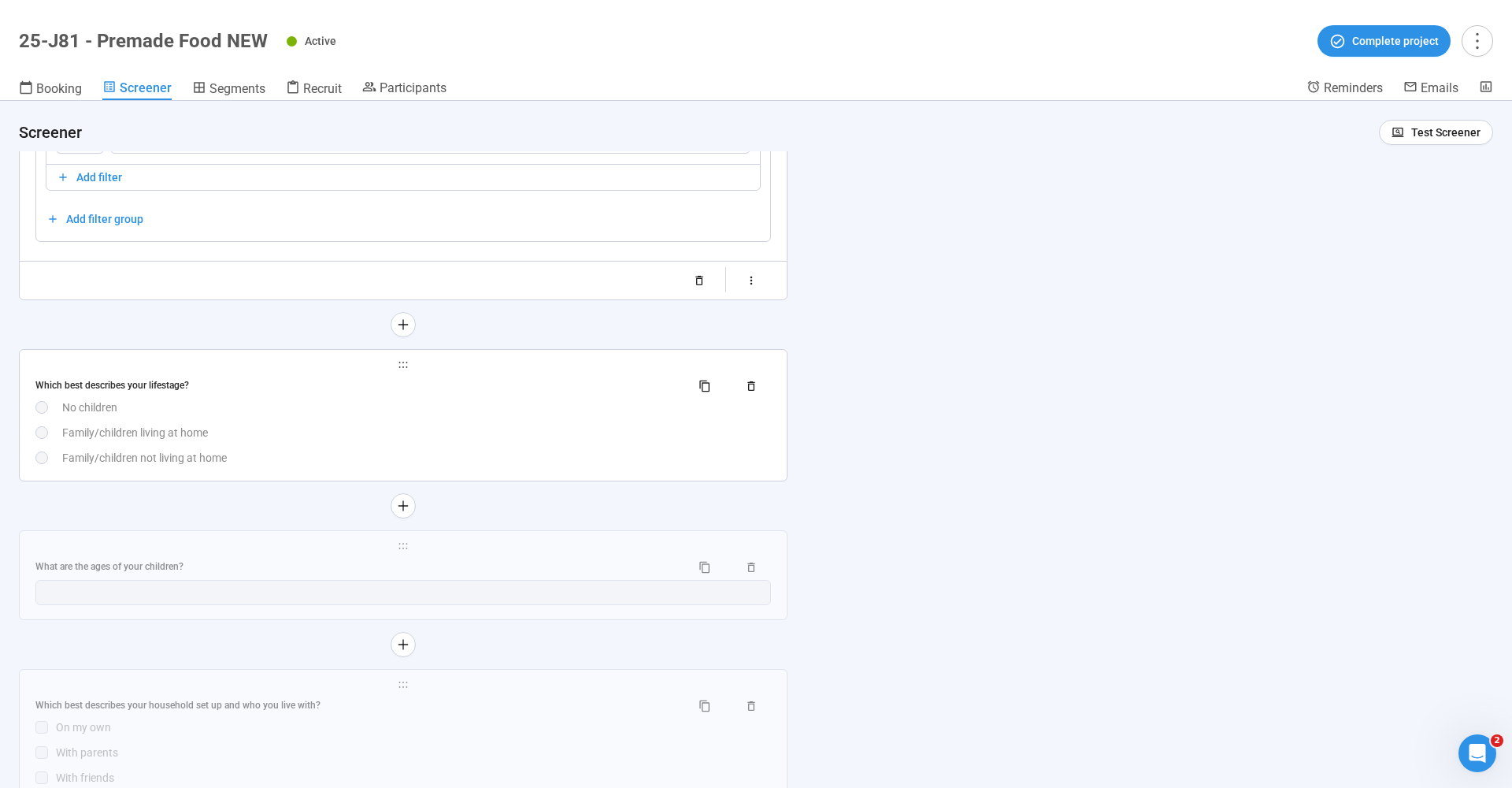
scroll to position [5607, 0]
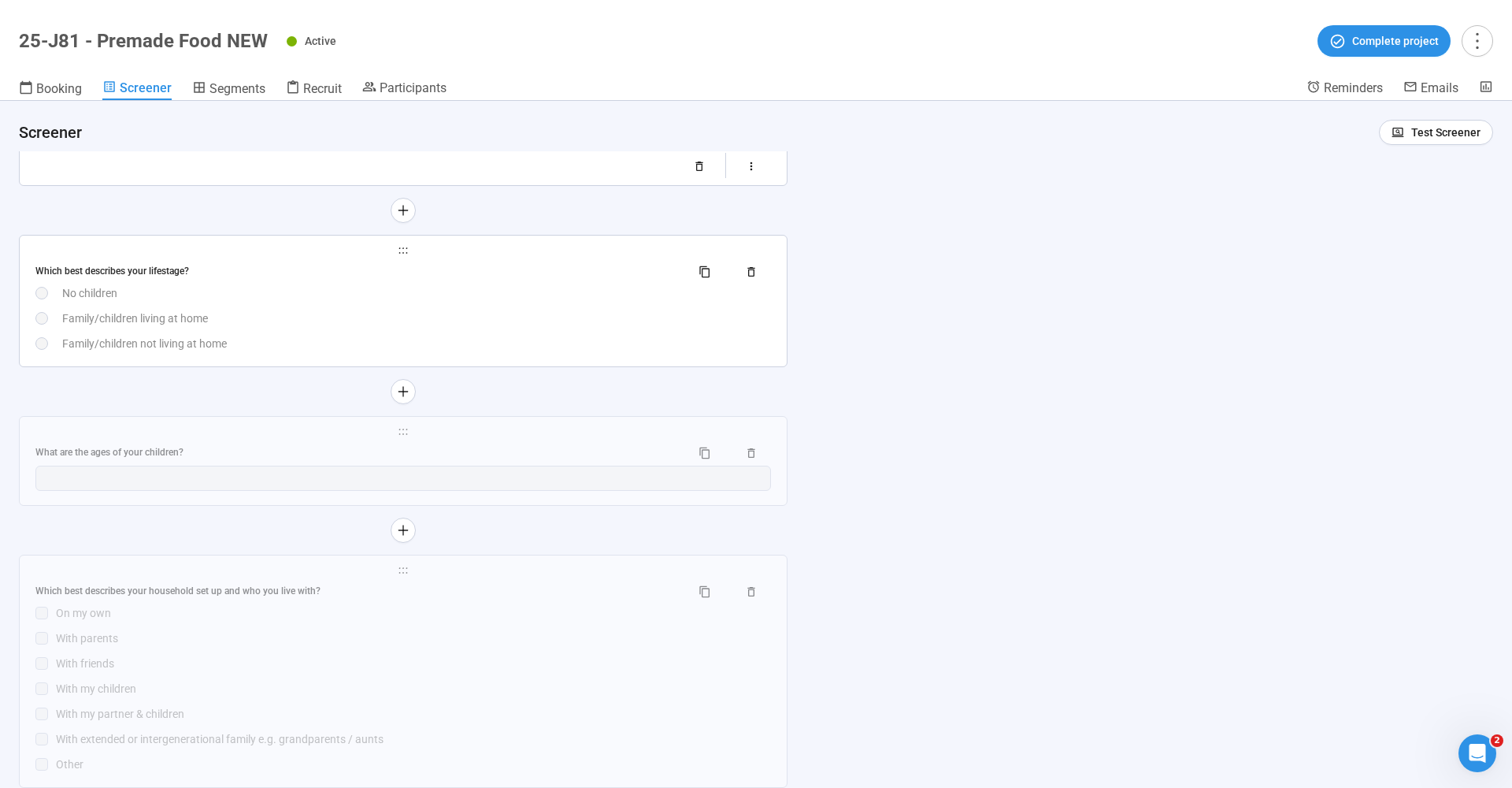
click at [136, 284] on div "No children" at bounding box center [416, 293] width 709 height 17
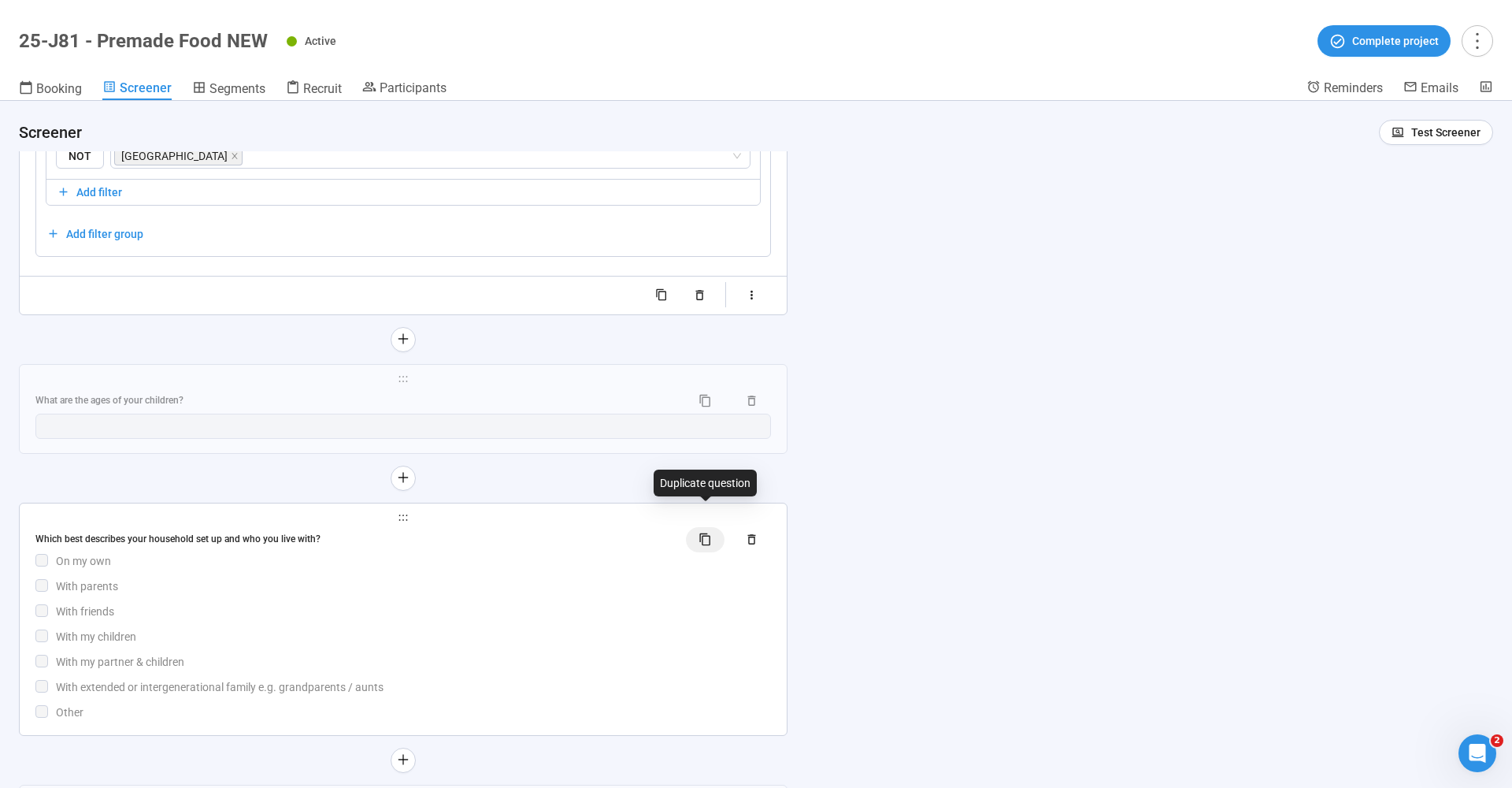
scroll to position [5871, 0]
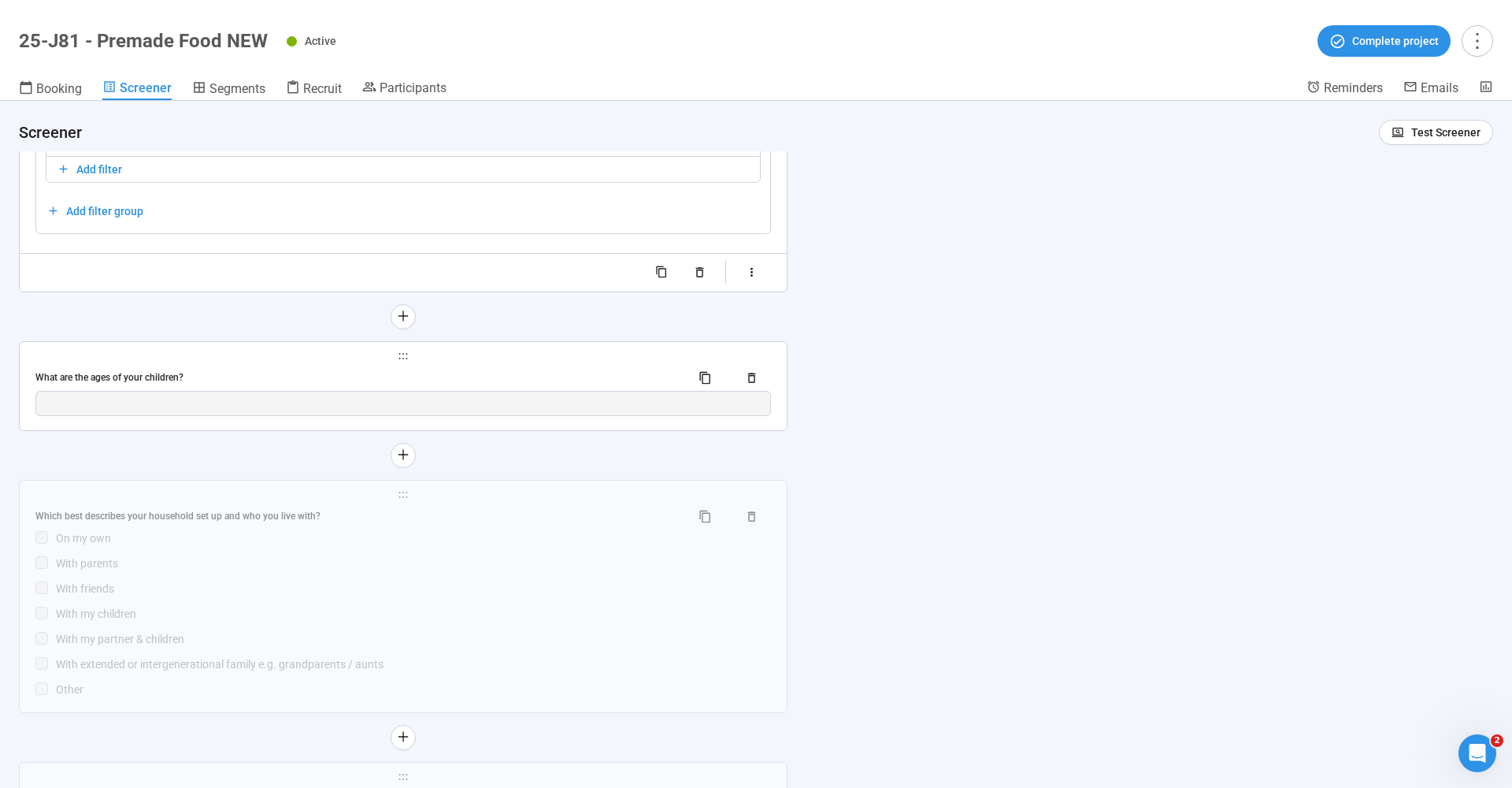
click at [178, 366] on div "What are the ages of your children?" at bounding box center [403, 379] width 735 height 25
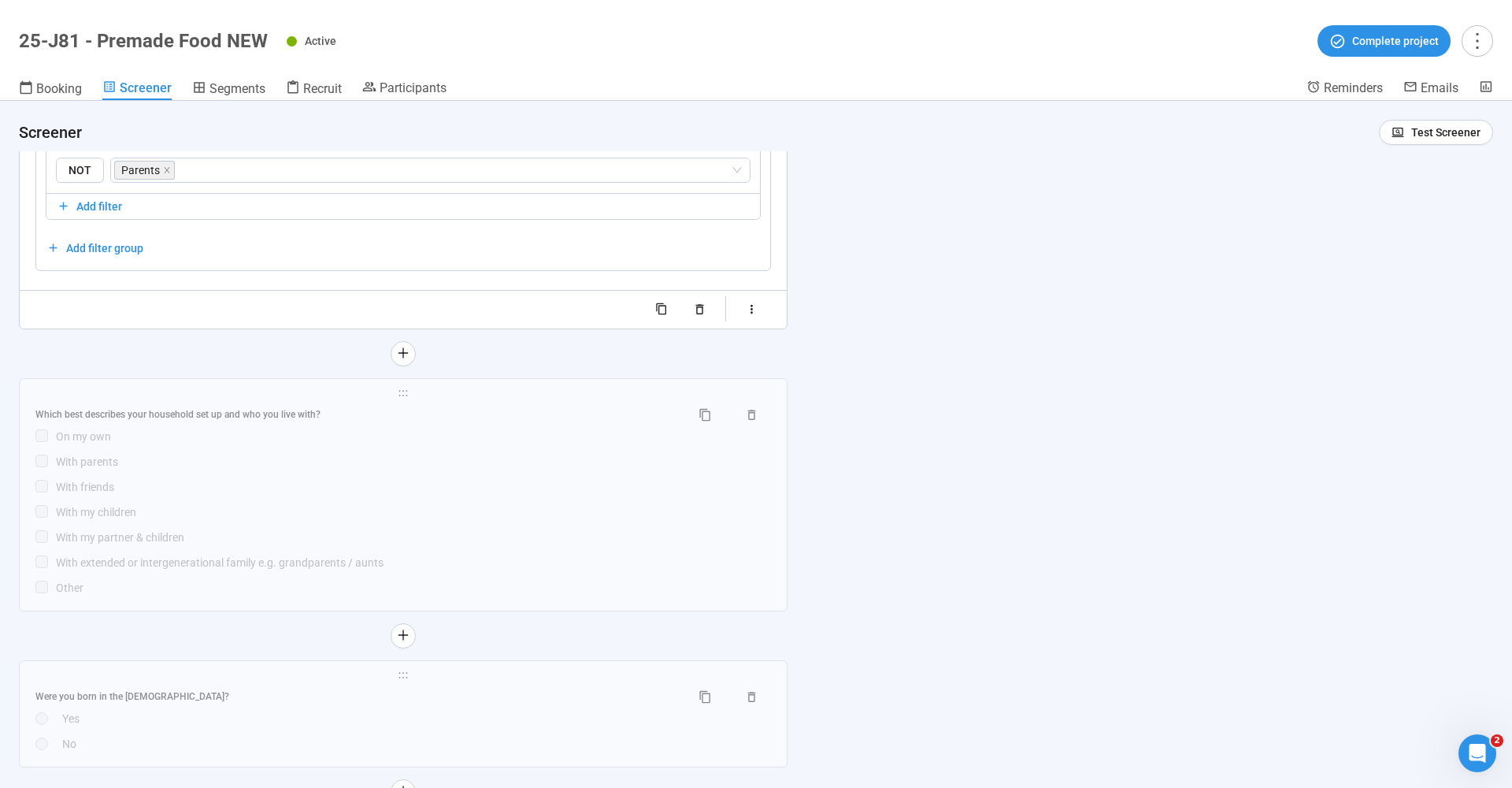
scroll to position [6047, 0]
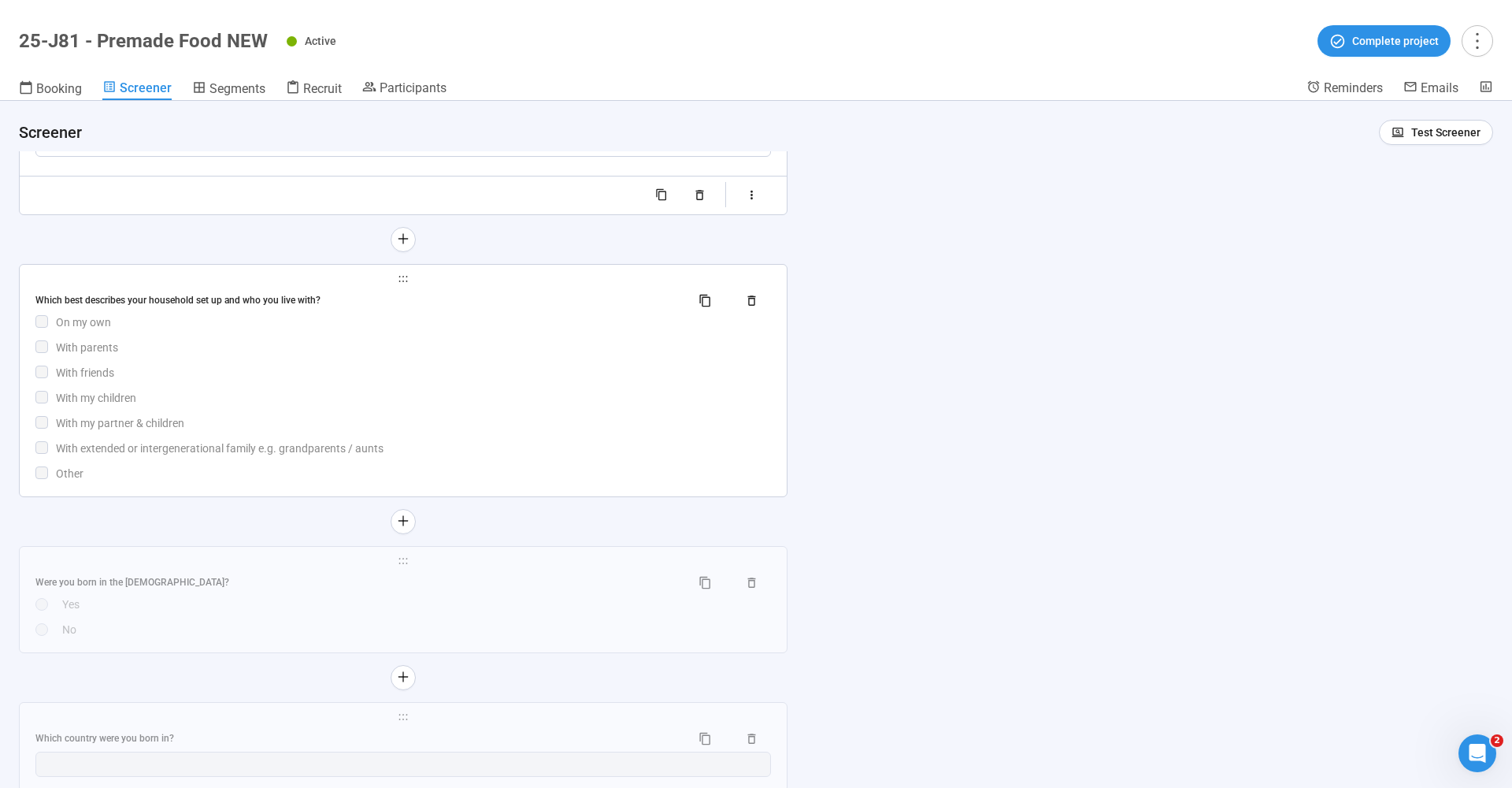
click at [164, 293] on div "Which best describes your household set up and who you live with?" at bounding box center [357, 301] width 643 height 15
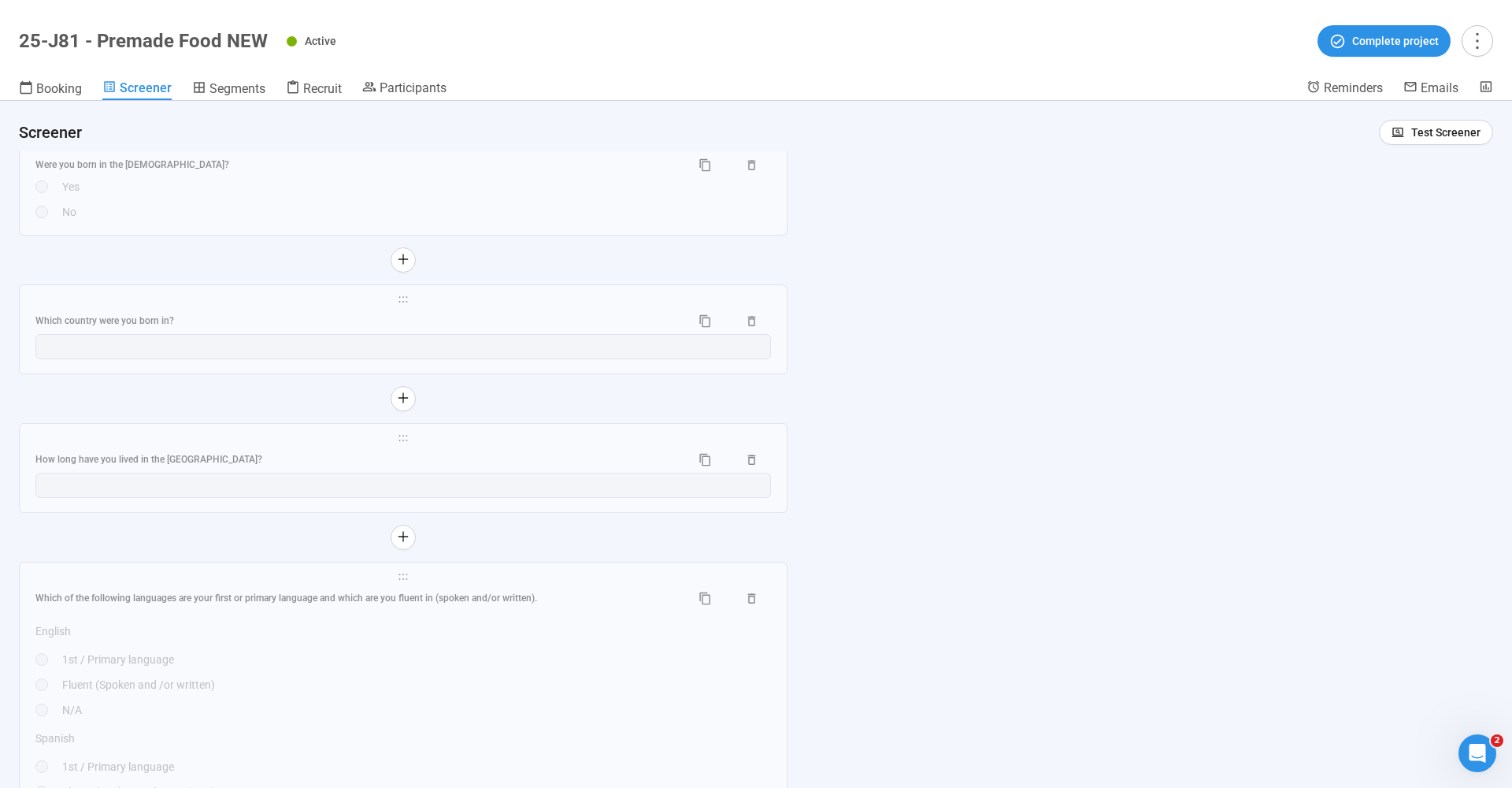
scroll to position [6751, 0]
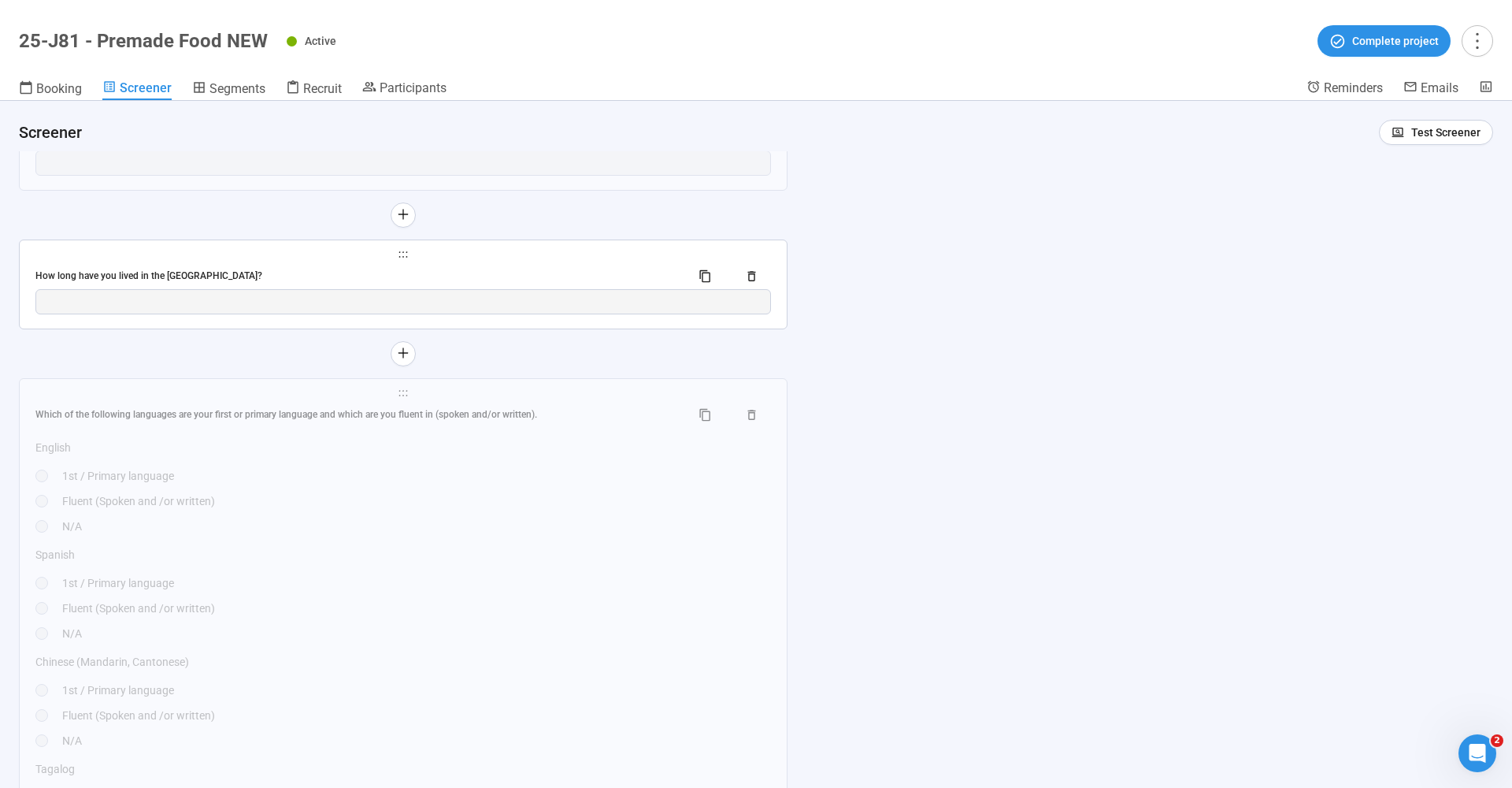
click at [227, 264] on div "How long have you lived in the US?" at bounding box center [403, 276] width 735 height 25
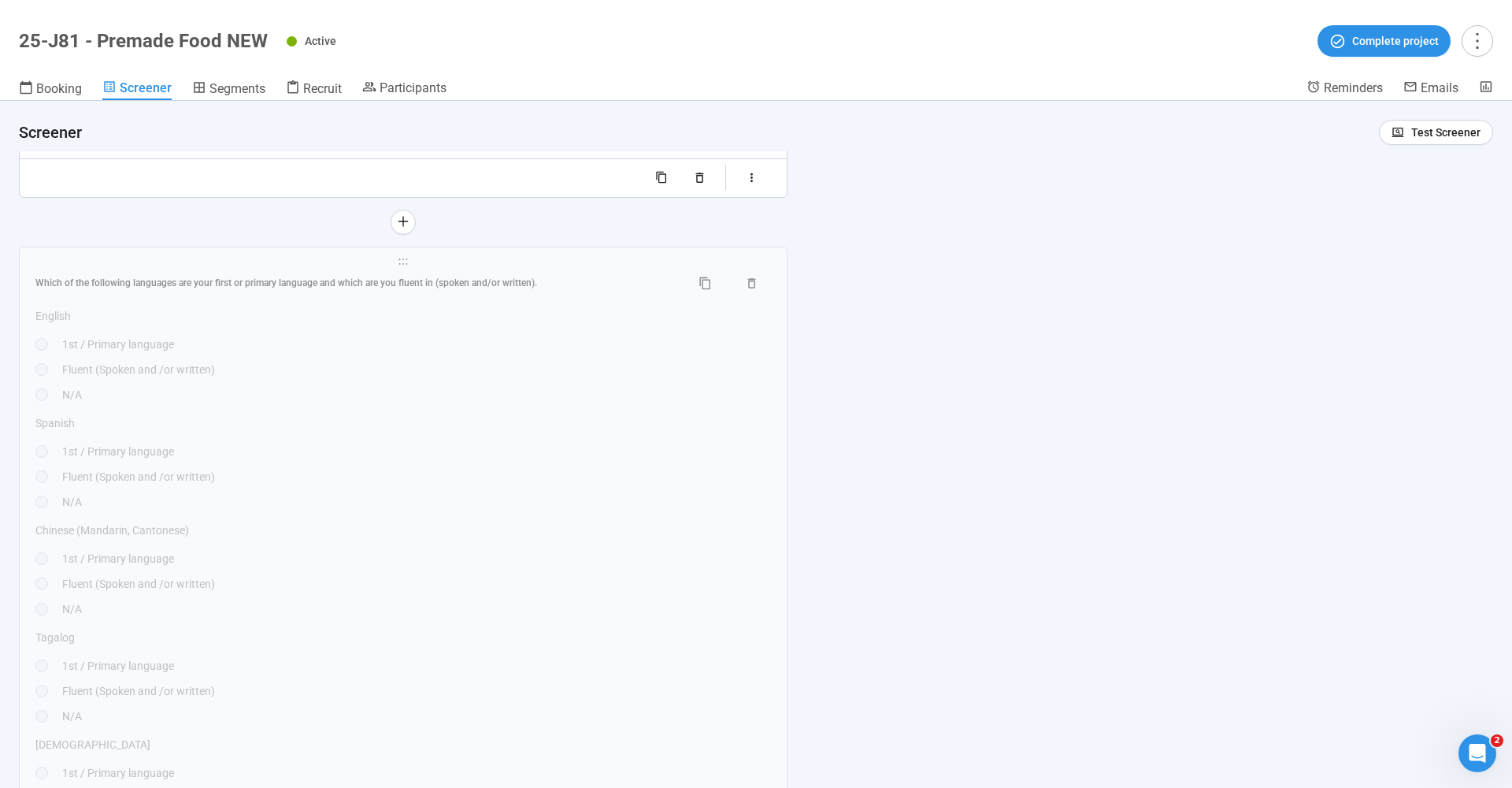
scroll to position [6792, 0]
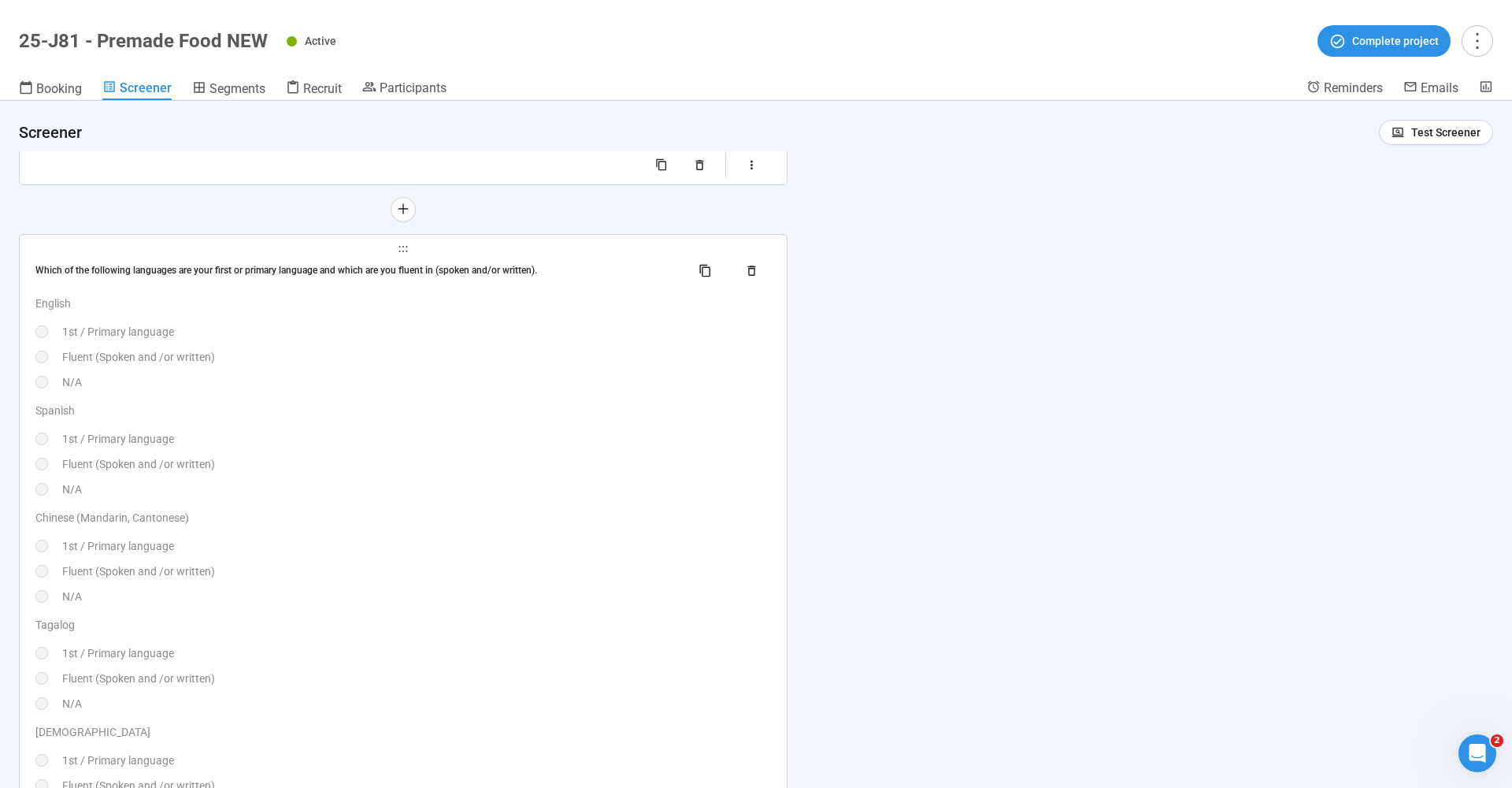
click at [211, 264] on div "Which of the following languages are your first or primary language and which a…" at bounding box center [357, 271] width 643 height 15
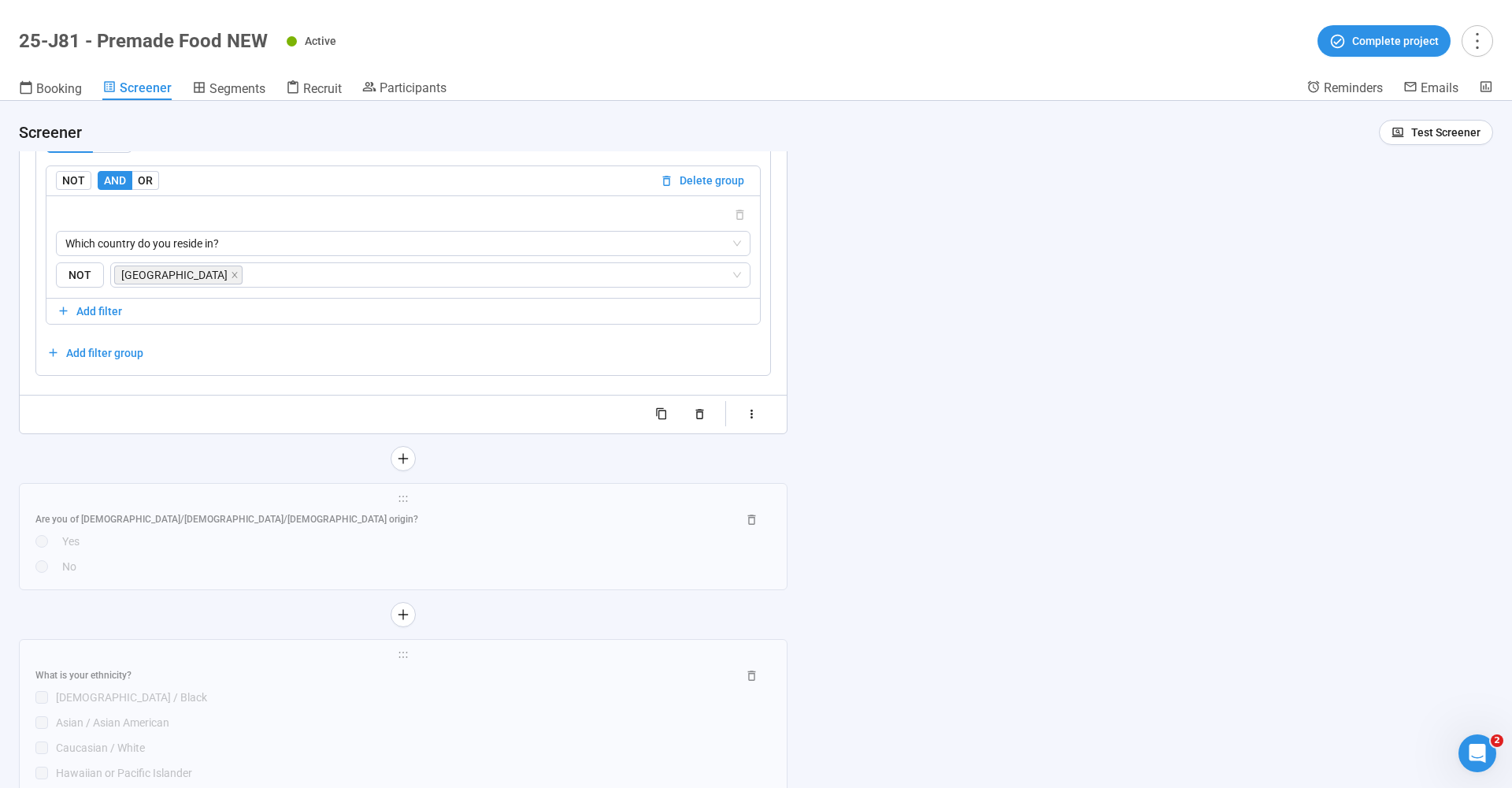
scroll to position [7324, 0]
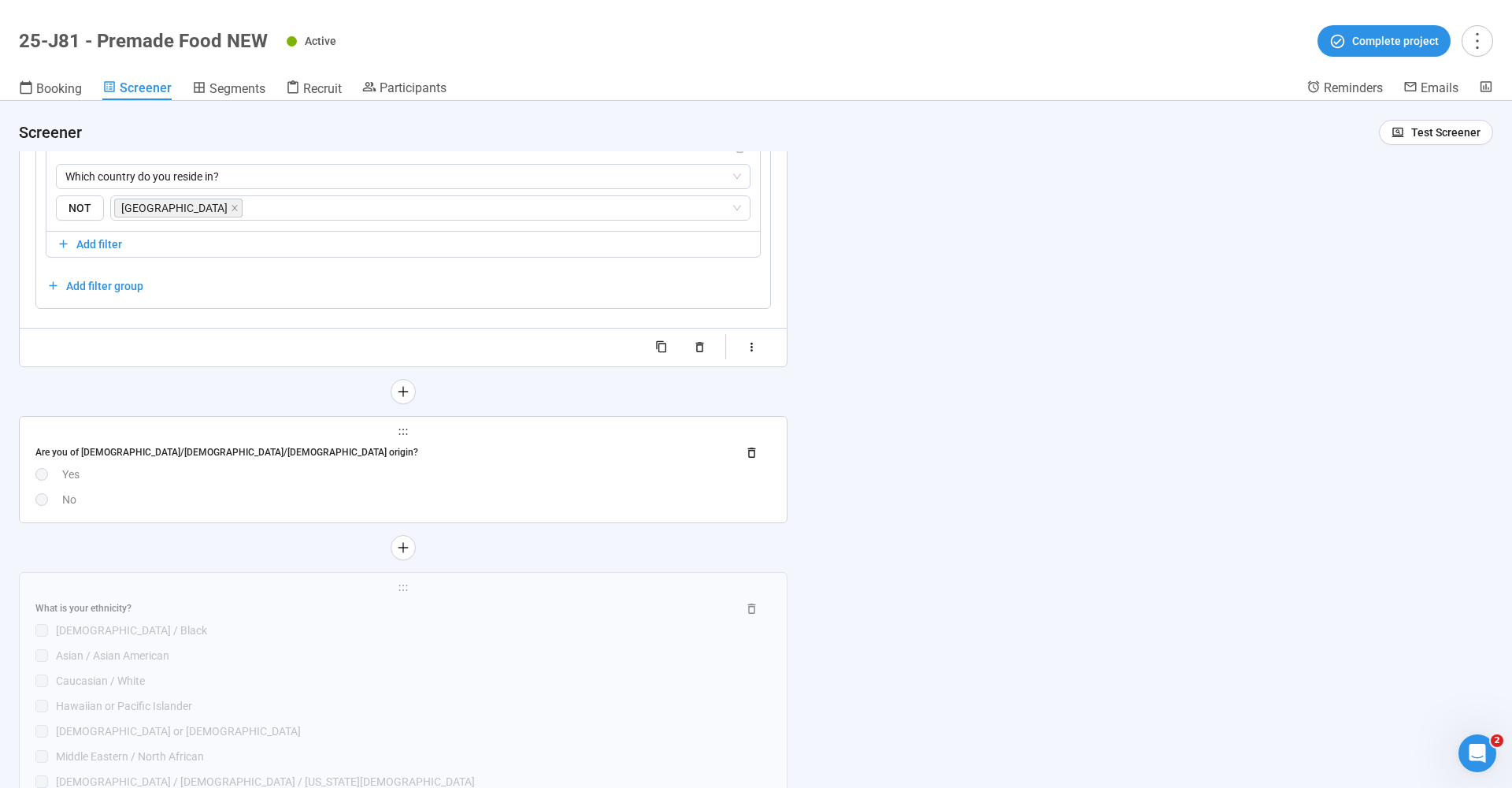
click at [309, 427] on span "holder" at bounding box center [403, 432] width 735 height 11
click at [174, 445] on div "Are you of hispanic/latino/spanish origin?" at bounding box center [379, 452] width 689 height 15
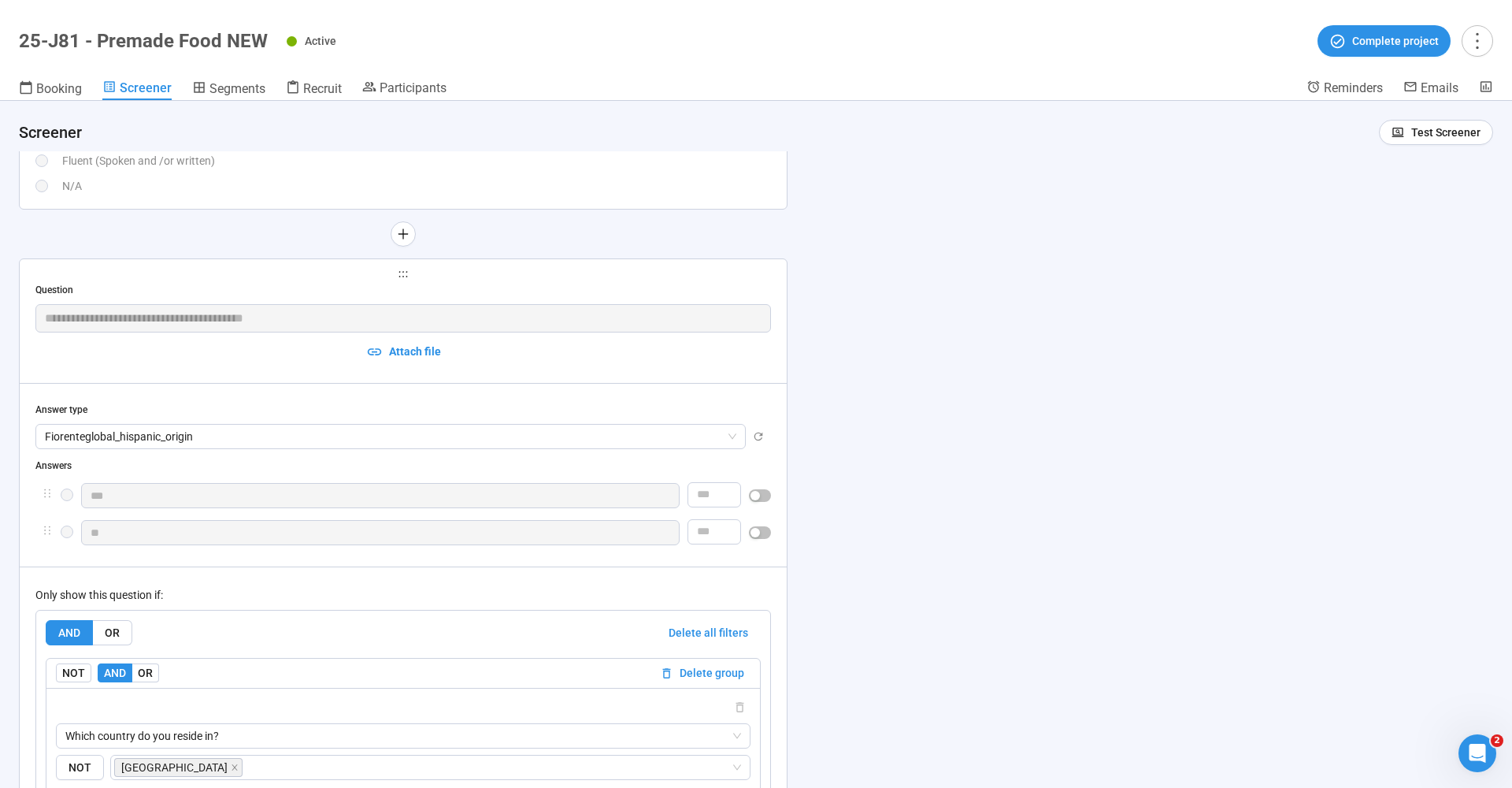
type textarea "******"
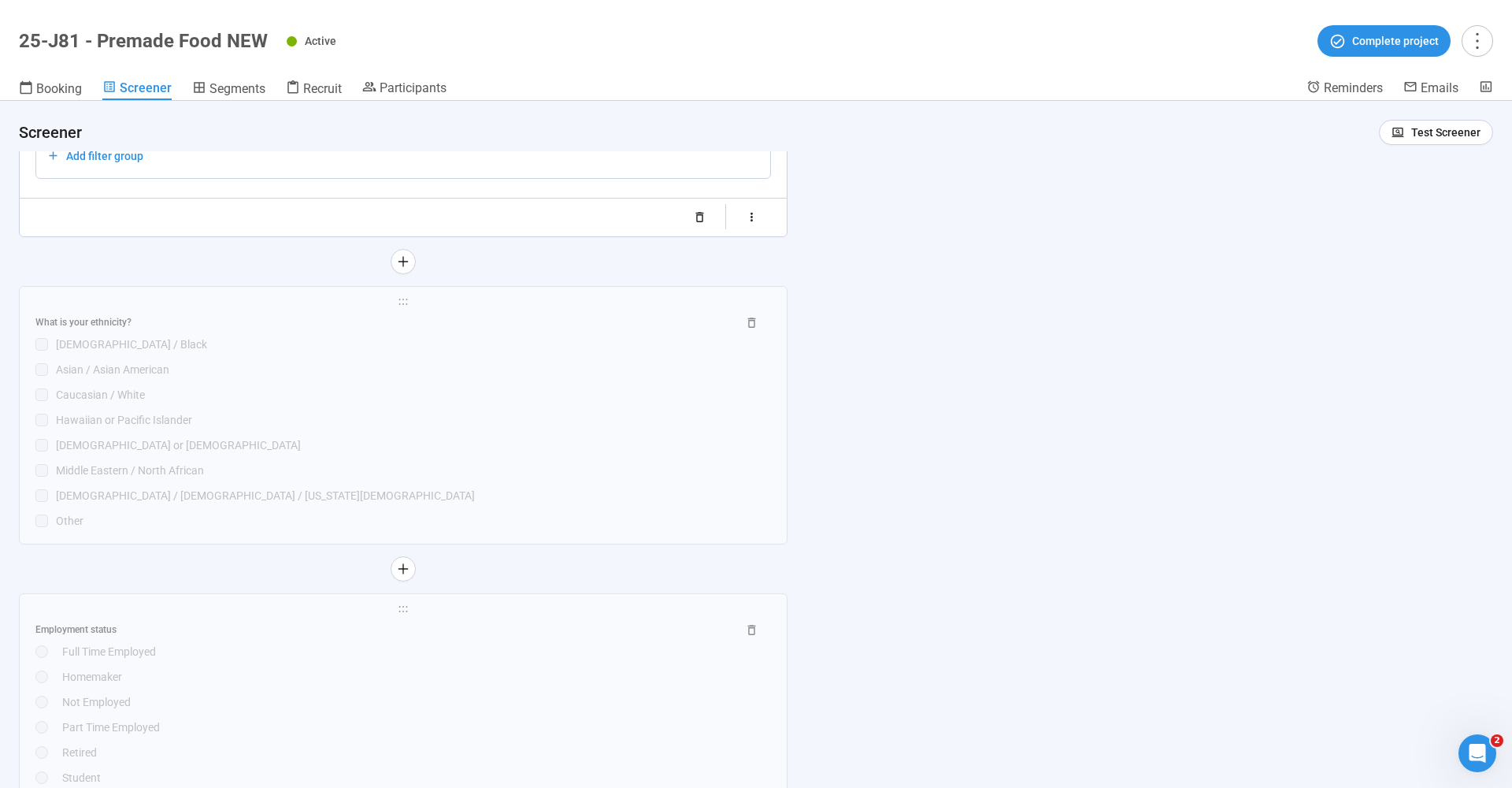
scroll to position [8041, 0]
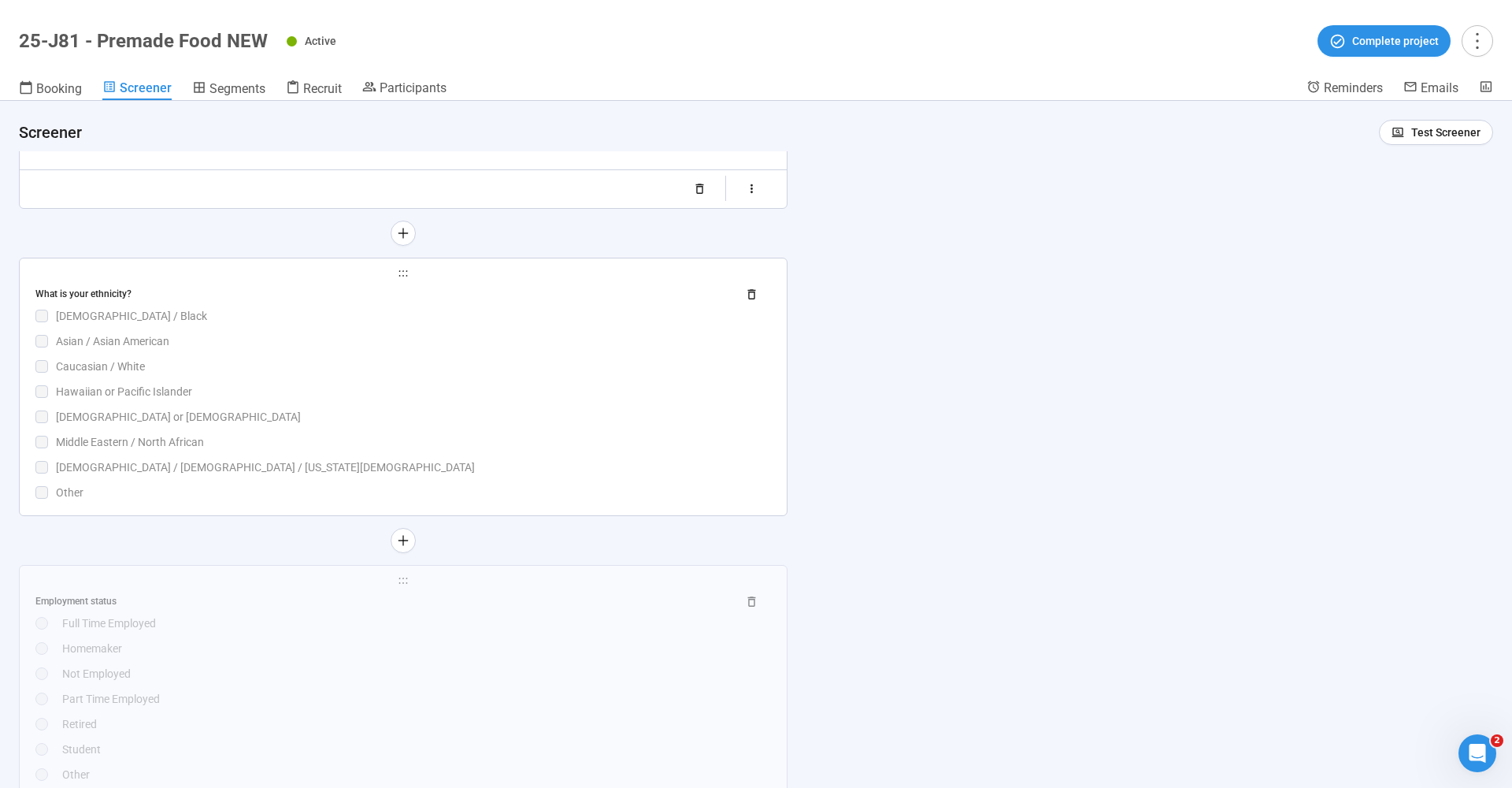
click at [220, 289] on div "What is your ethnicity?" at bounding box center [379, 294] width 689 height 15
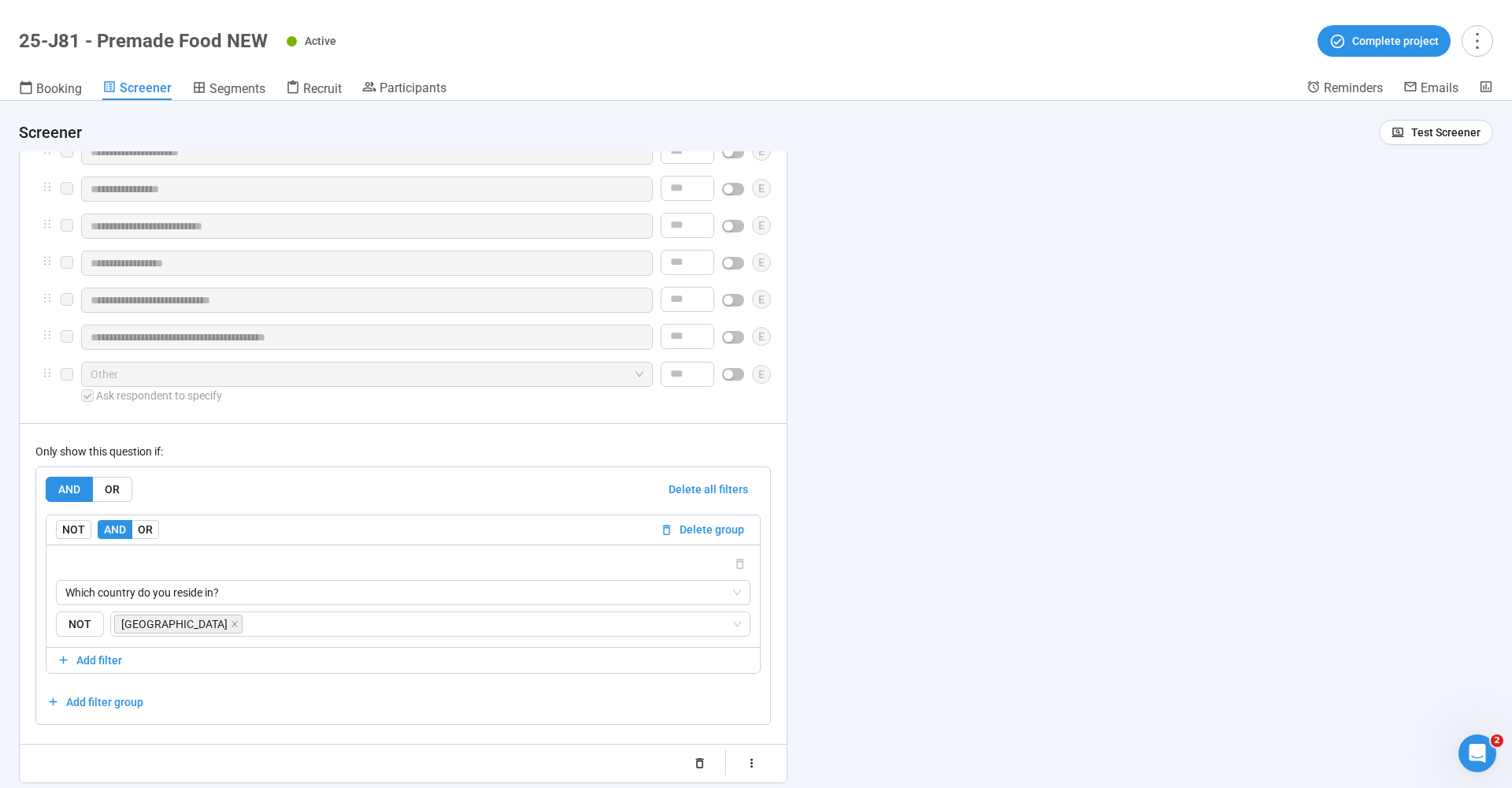
scroll to position [7873, 0]
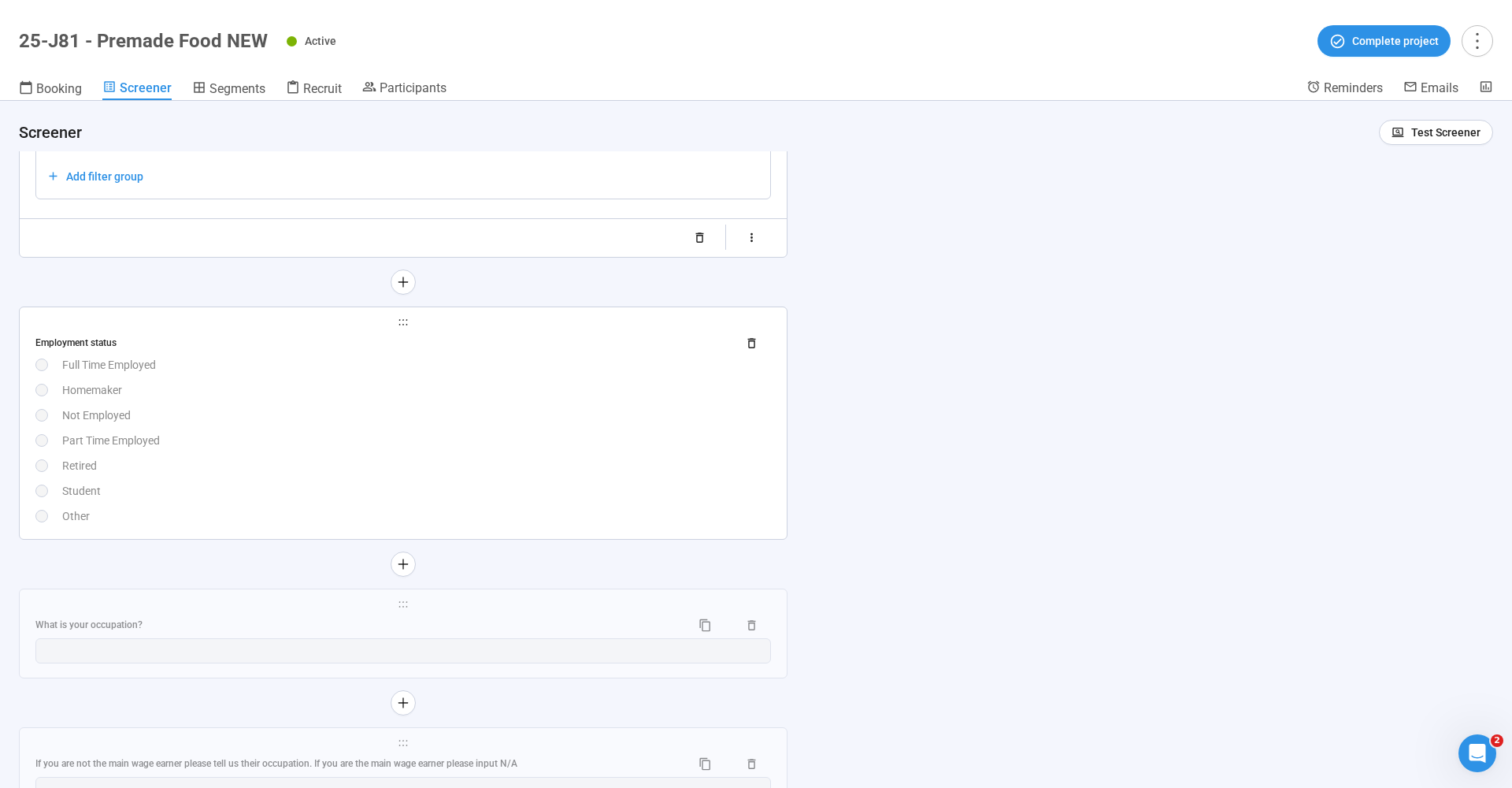
click at [112, 349] on div "Employment status" at bounding box center [379, 343] width 689 height 15
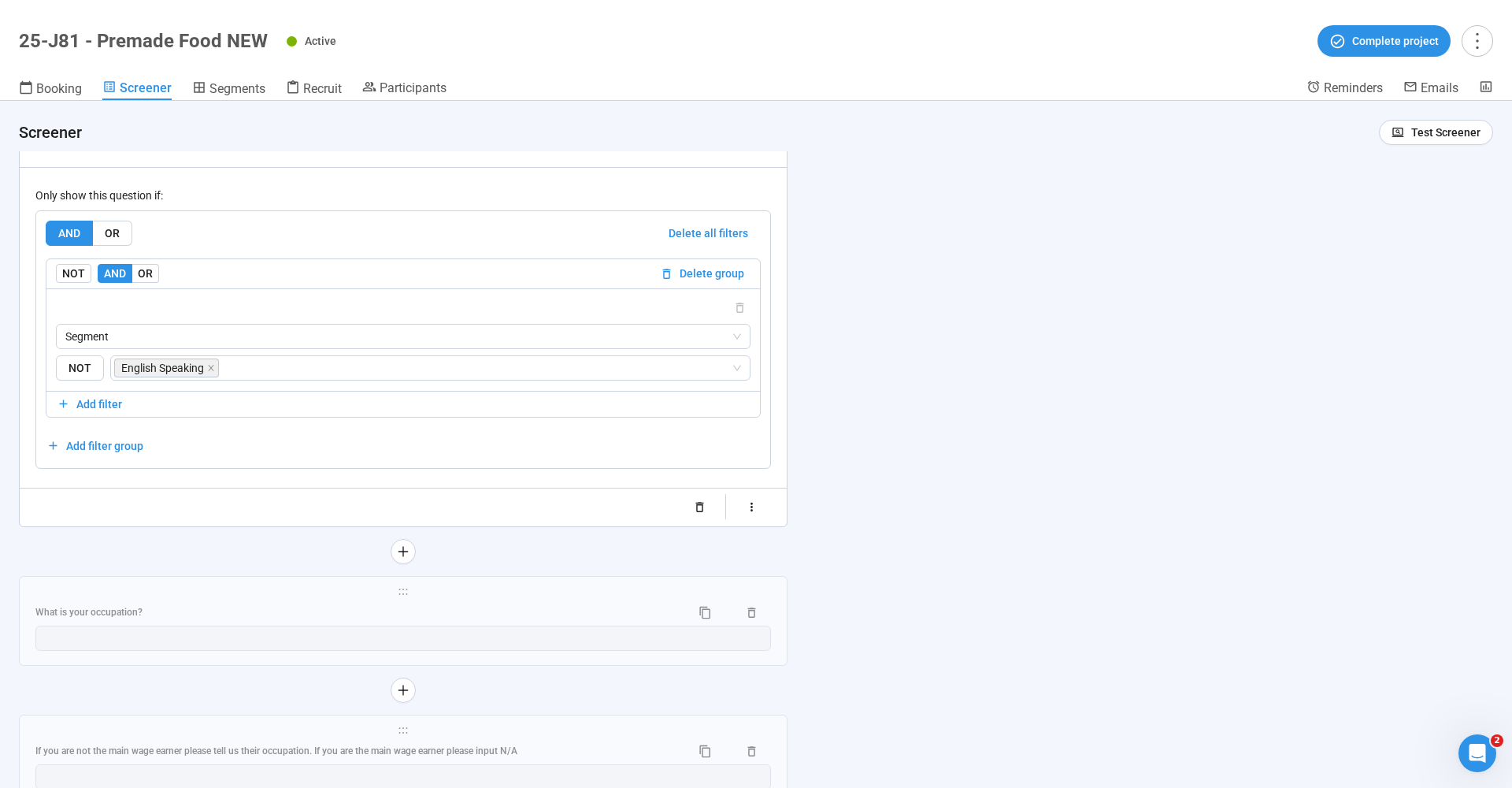
scroll to position [8558, 0]
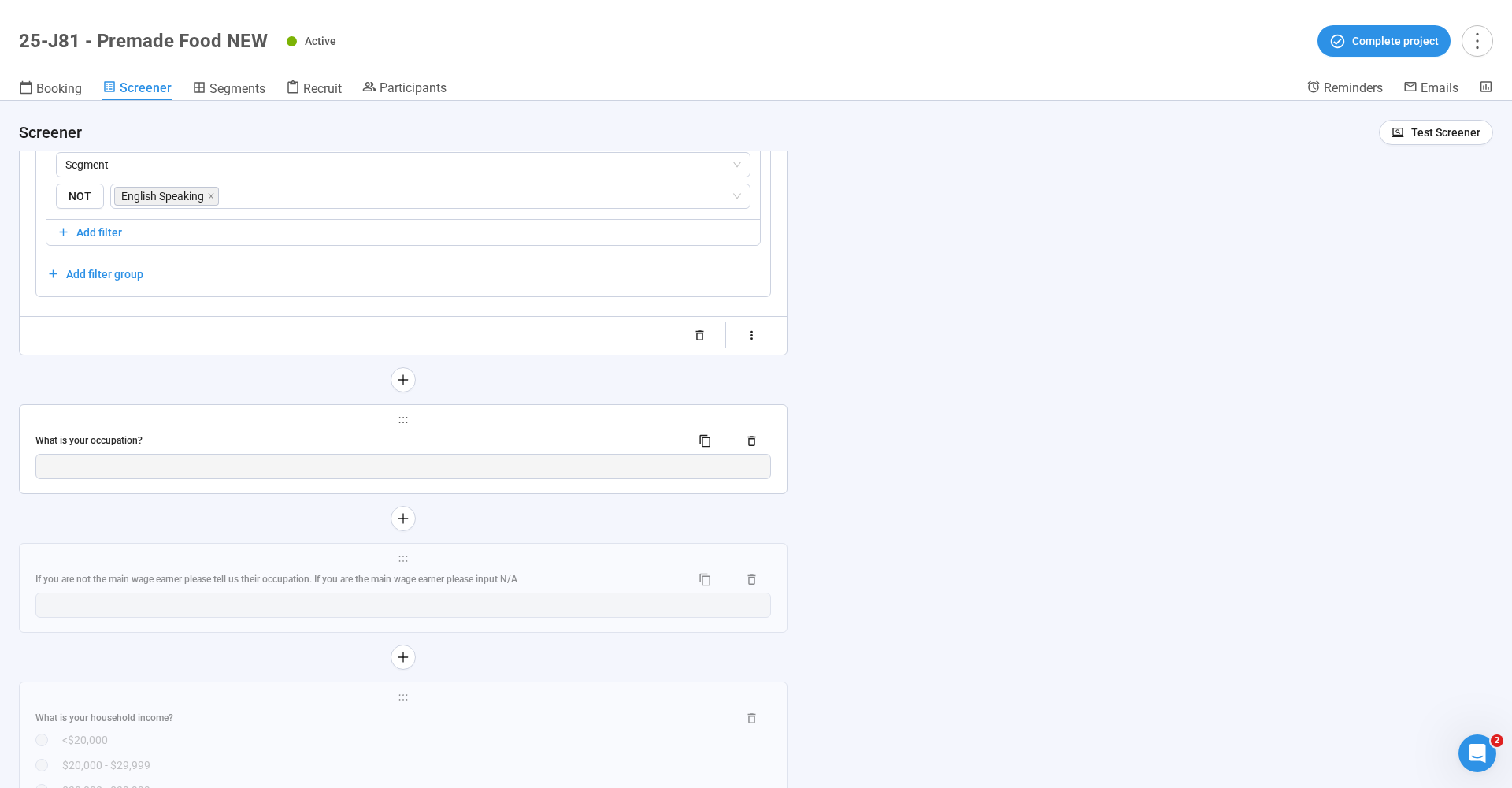
click at [193, 447] on div "What is your occupation?" at bounding box center [357, 440] width 643 height 15
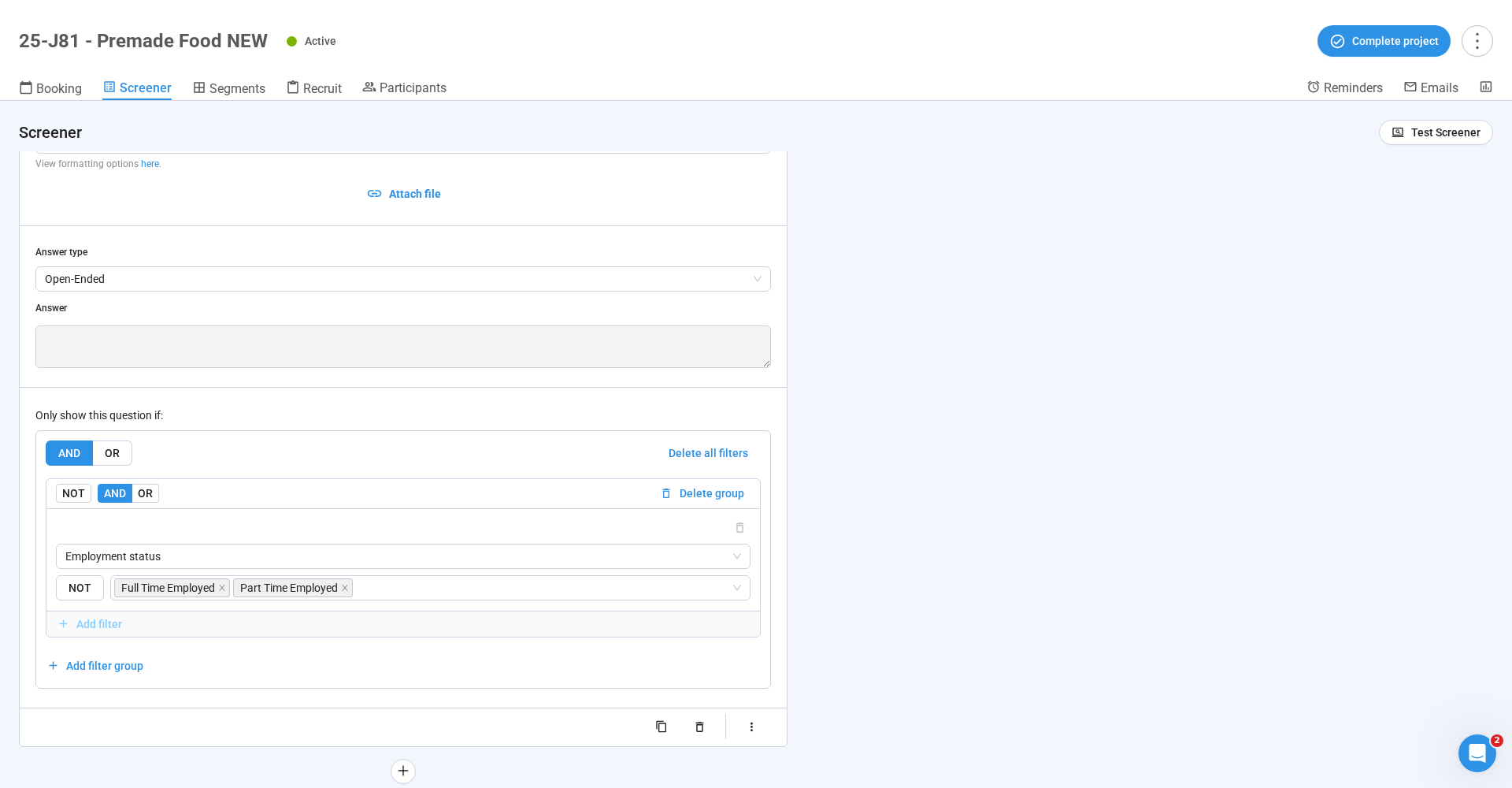
scroll to position [8223, 0]
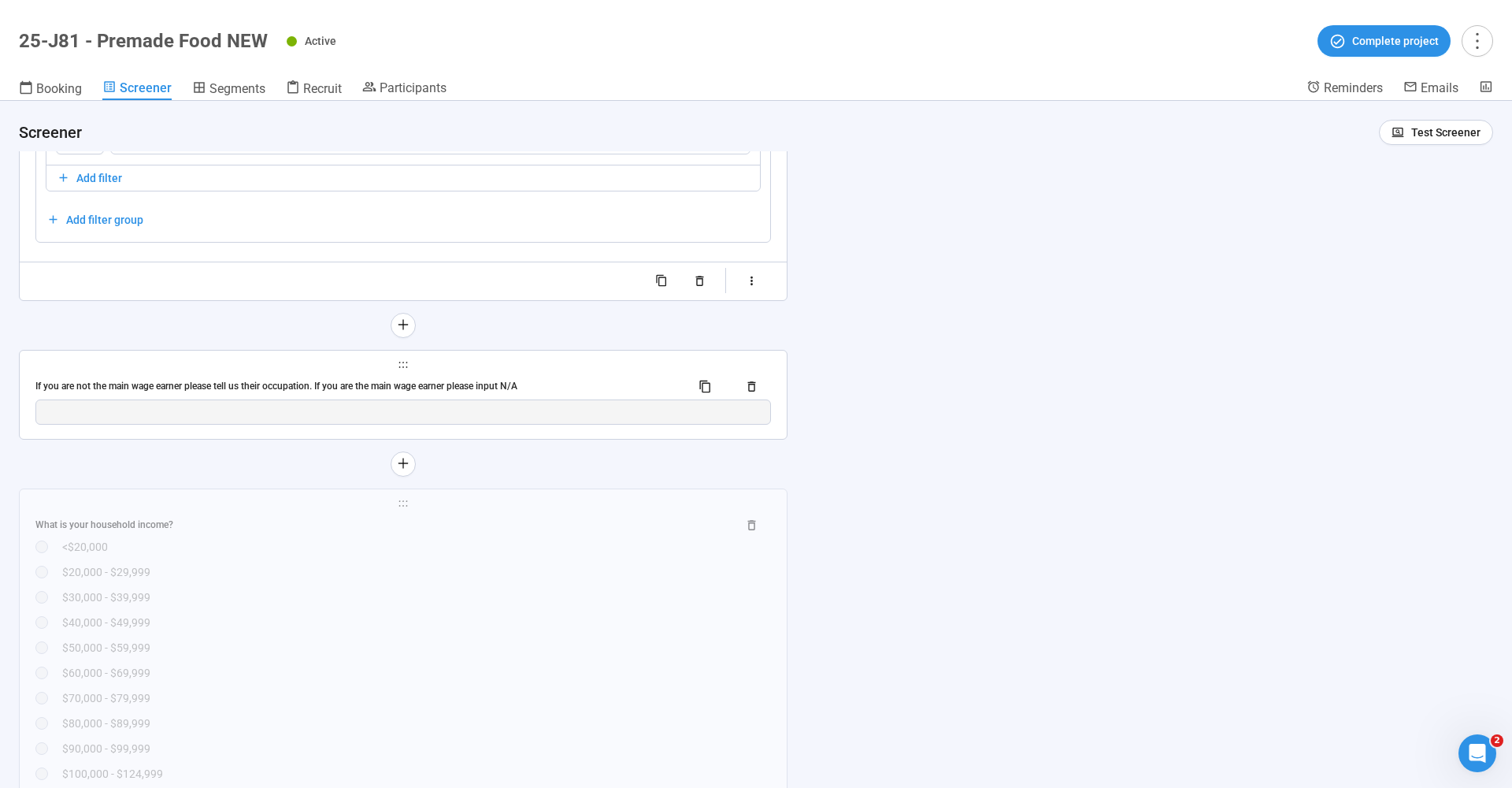
click at [282, 379] on div "If you are not the main wage earner please tell us their occupation. If you are…" at bounding box center [357, 386] width 643 height 15
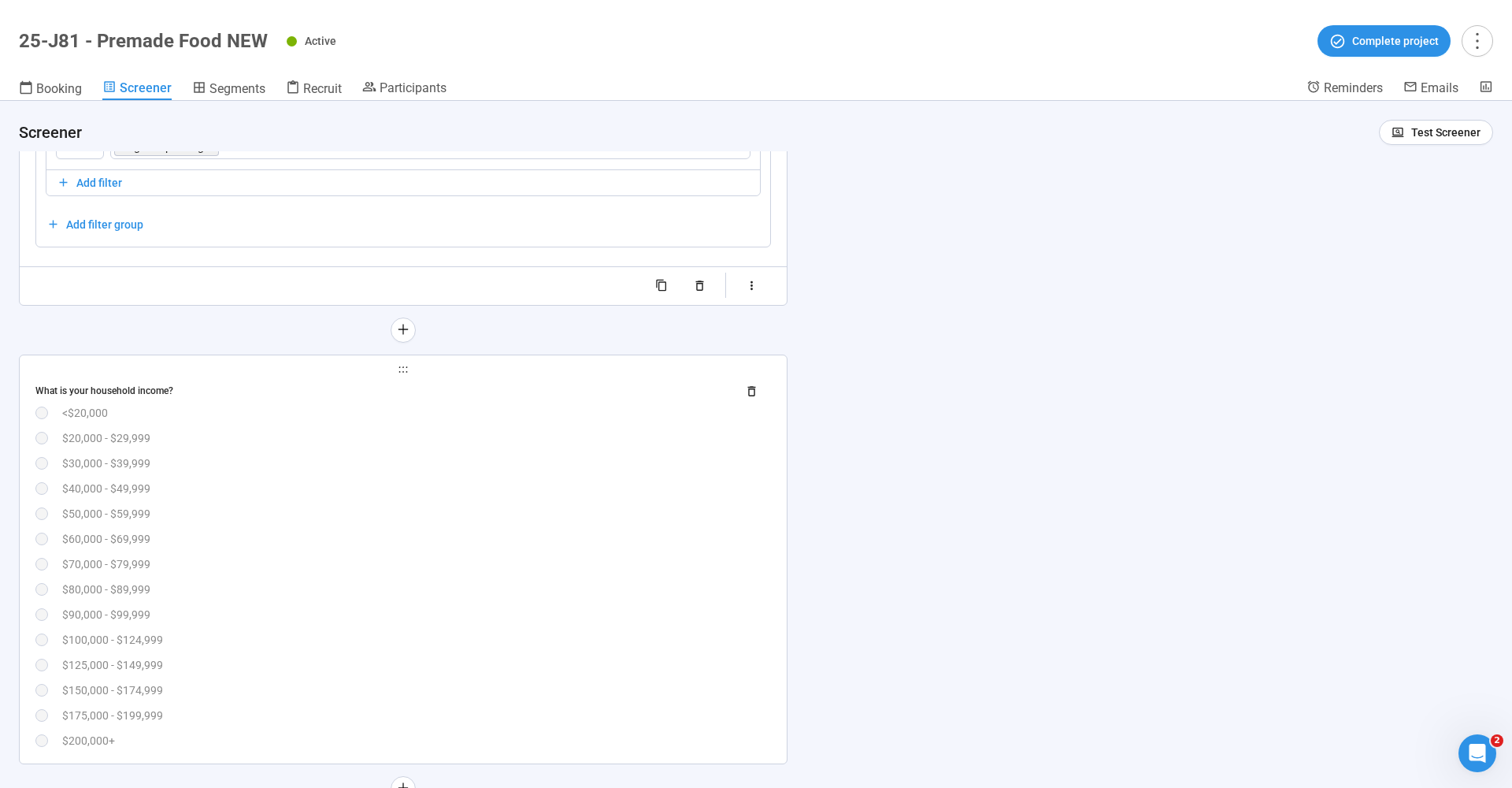
scroll to position [8880, 0]
click at [161, 395] on div "What is your household income?" at bounding box center [403, 391] width 735 height 25
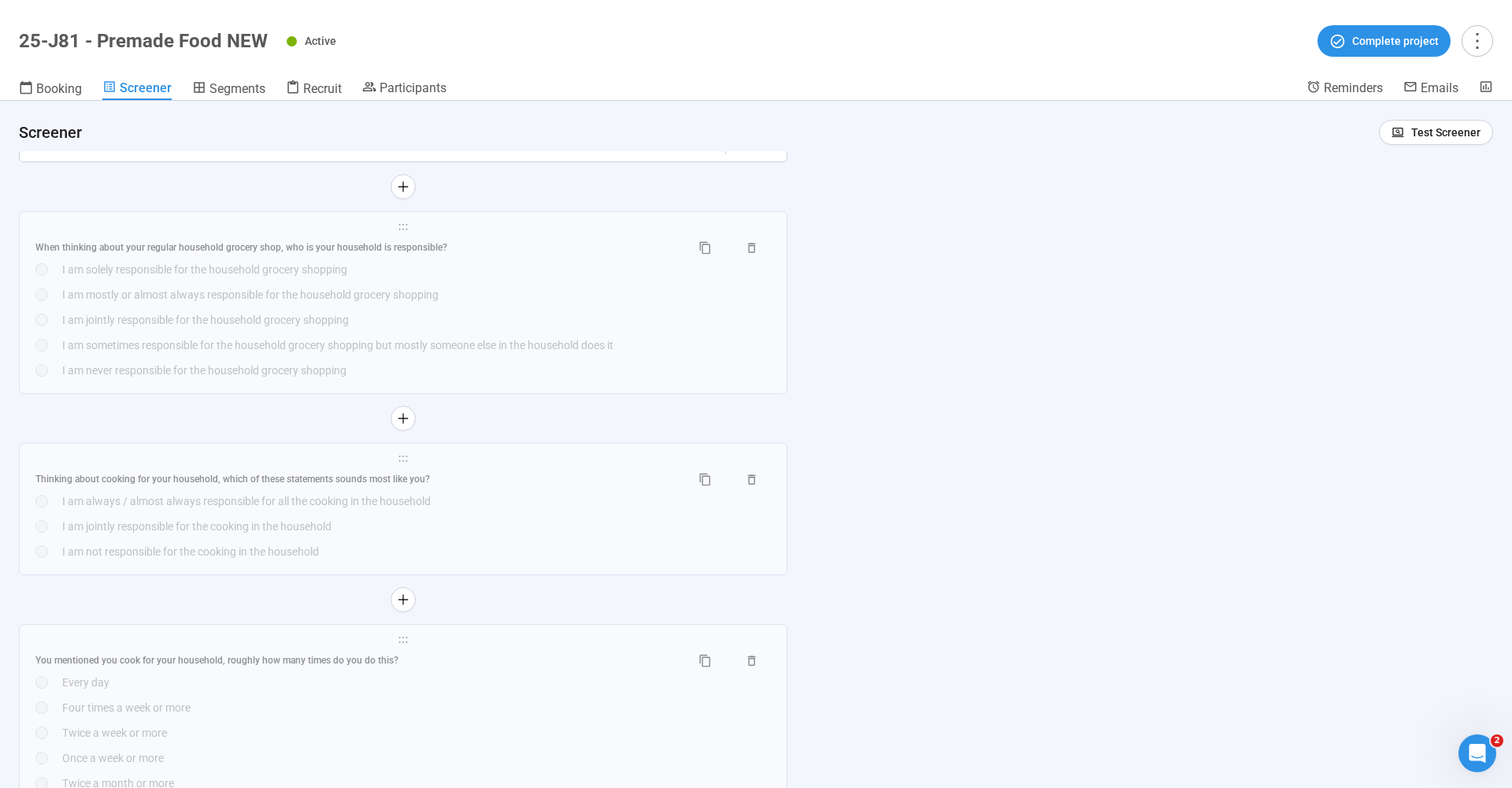
scroll to position [9587, 0]
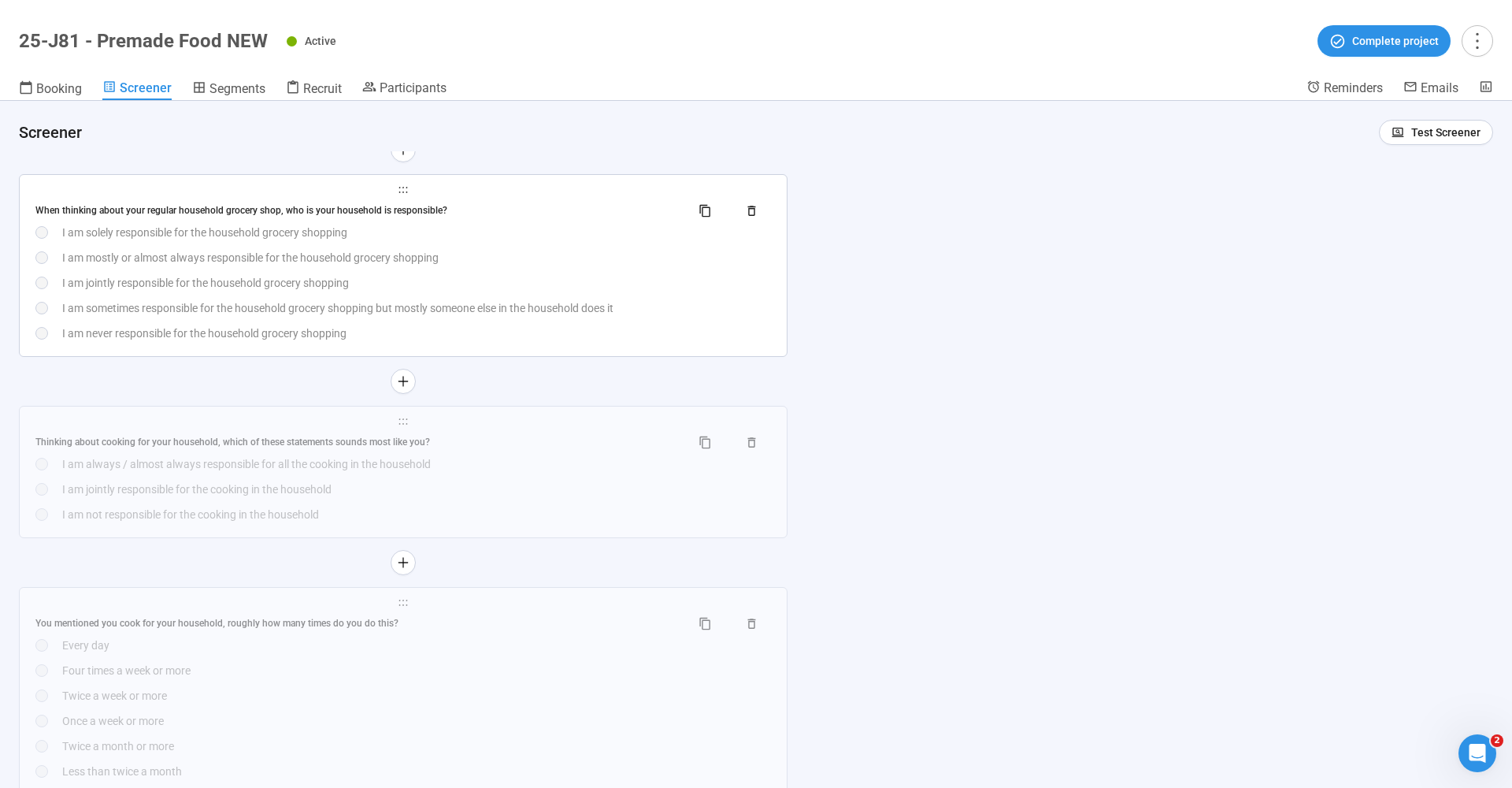
click at [188, 209] on div "When thinking about your regular household grocery shop, who is your household …" at bounding box center [357, 210] width 643 height 15
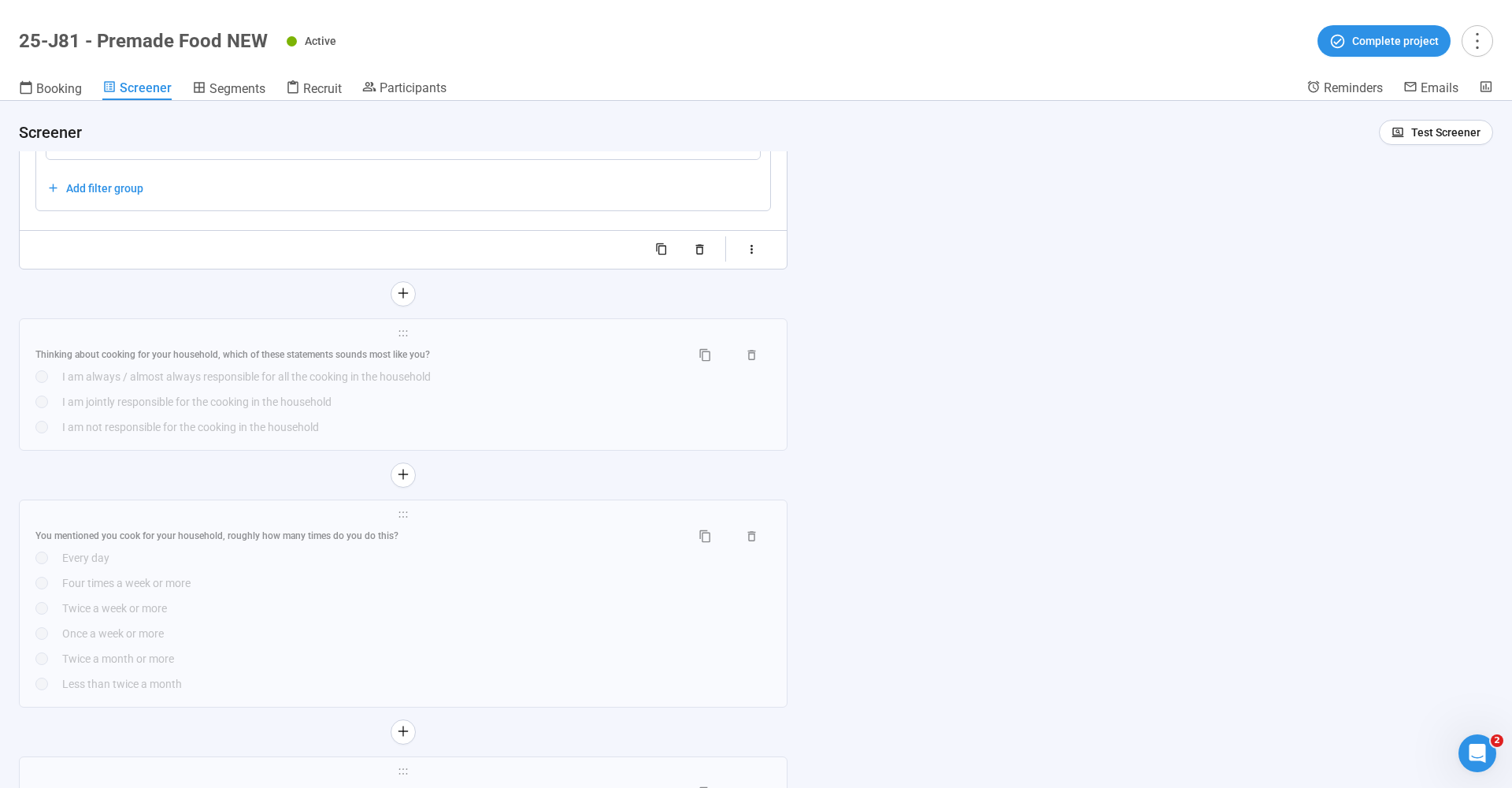
scroll to position [9691, 0]
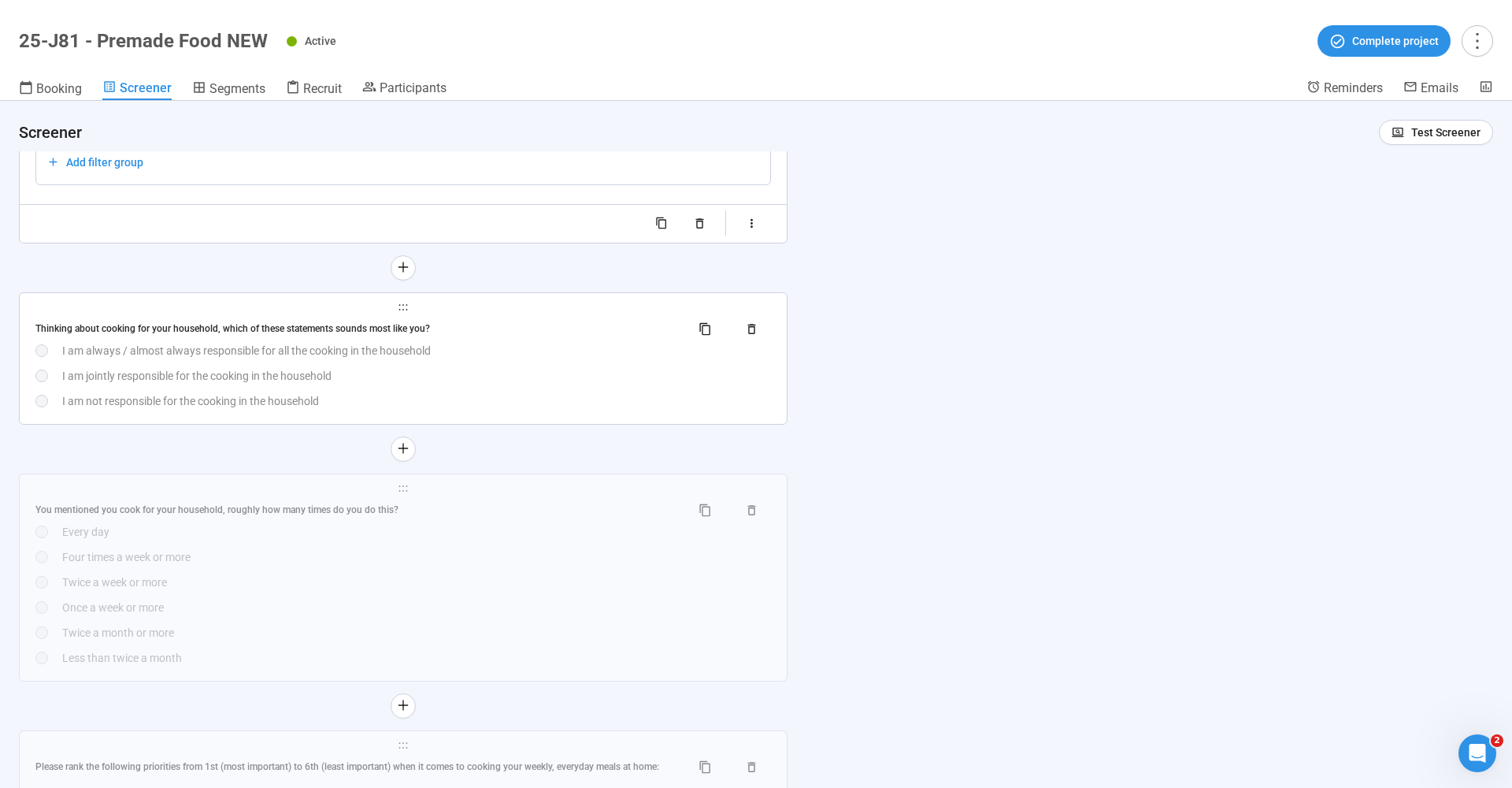
click at [235, 318] on div "Thinking about cooking for your household, which of these statements sounds mos…" at bounding box center [403, 330] width 735 height 25
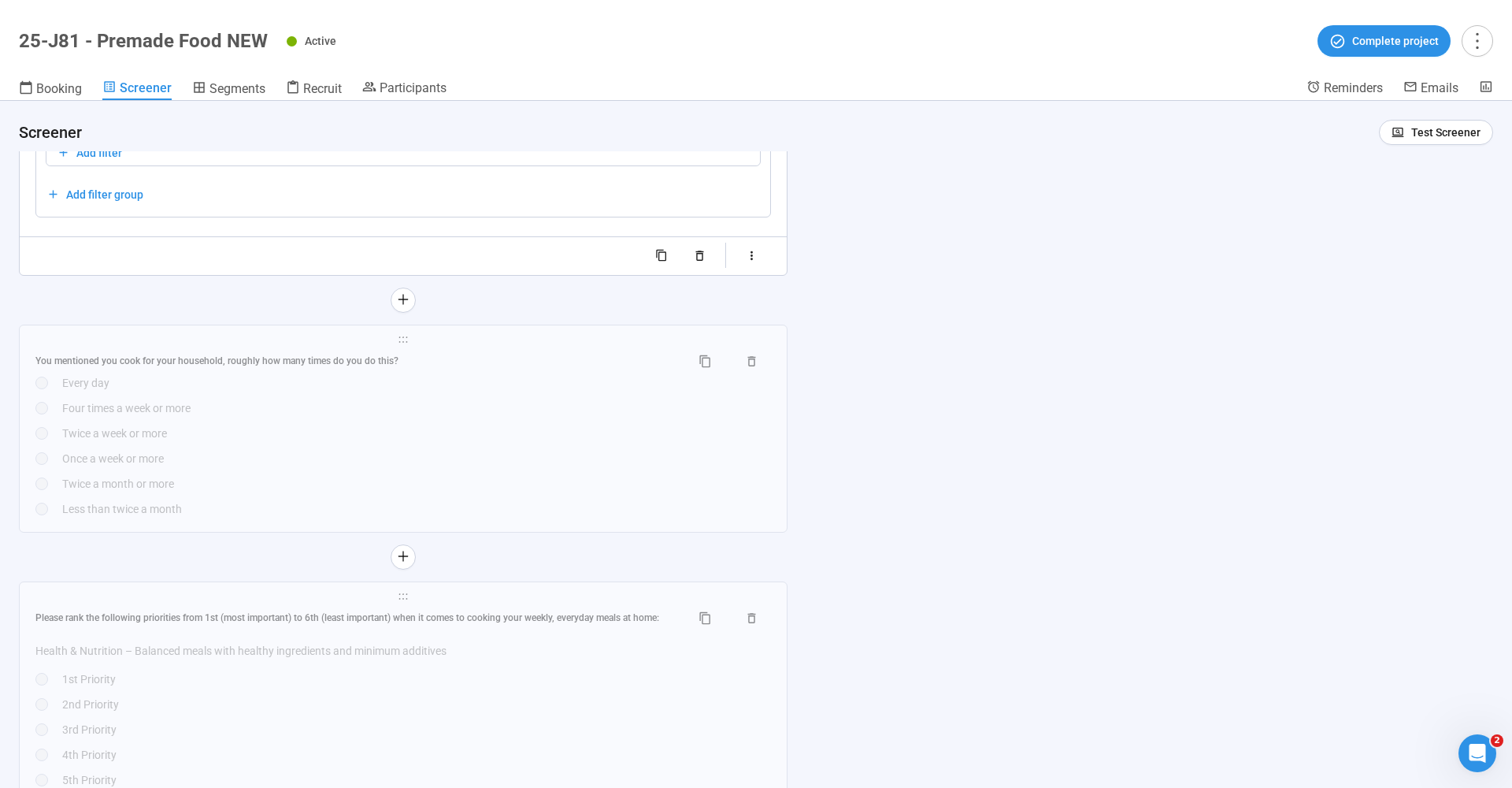
scroll to position [9997, 0]
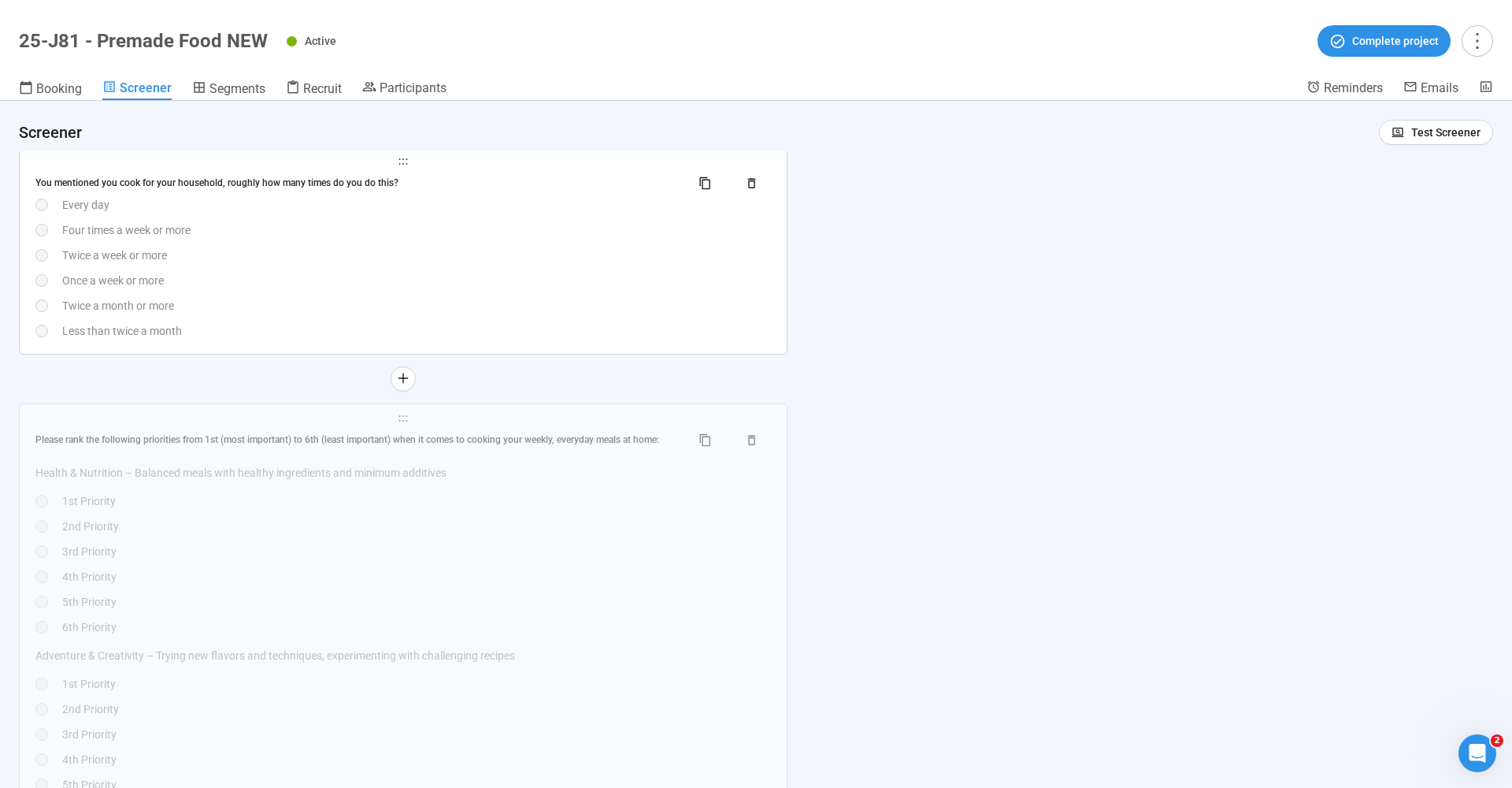
click at [215, 185] on div "You mentioned you cook for your household, roughly how many times do you do thi…" at bounding box center [357, 183] width 643 height 15
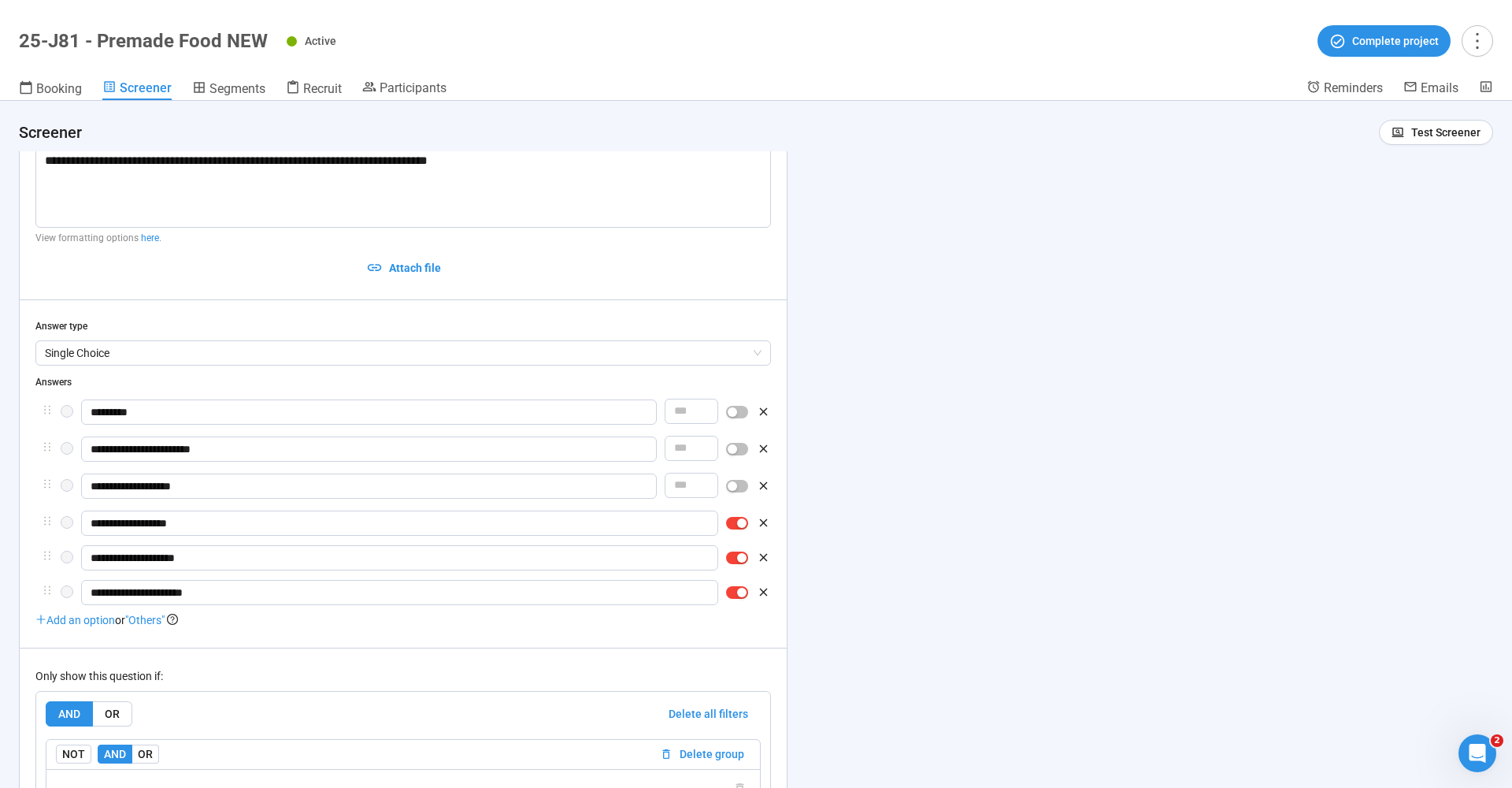
scroll to position [9372, 0]
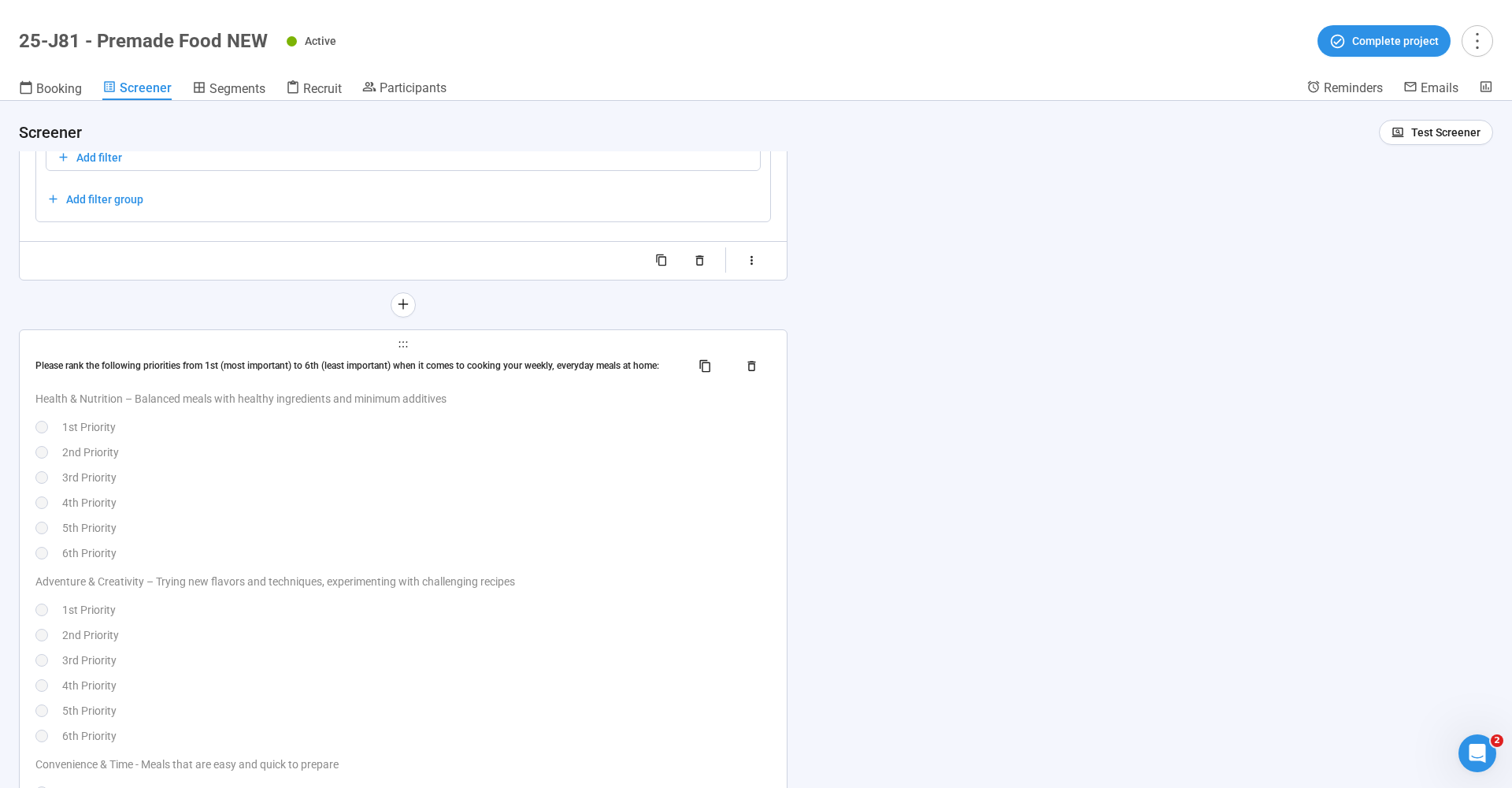
click at [286, 359] on div "Please rank the following priorities from 1st (most important) to 6th (least im…" at bounding box center [357, 366] width 643 height 15
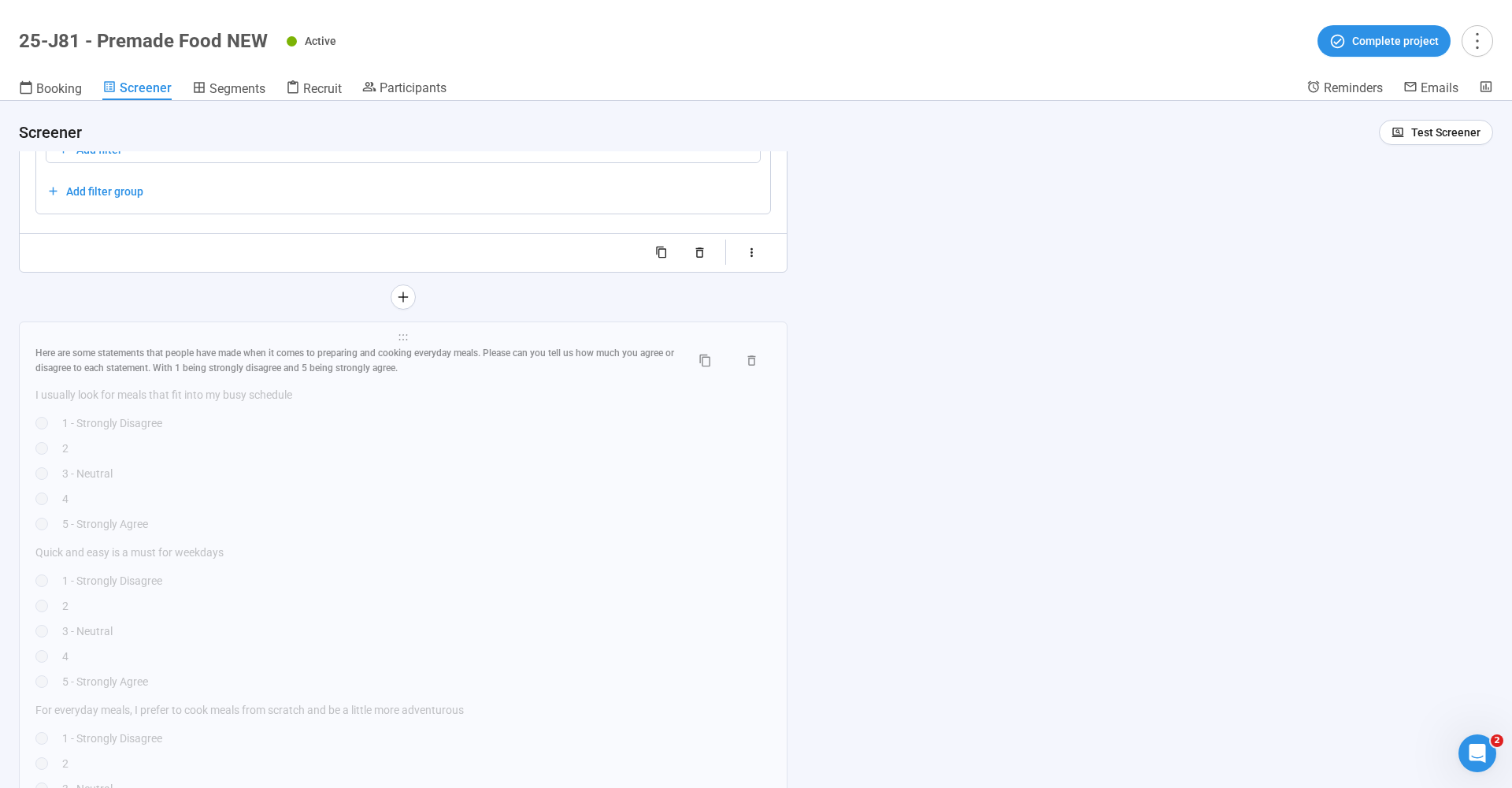
scroll to position [11094, 0]
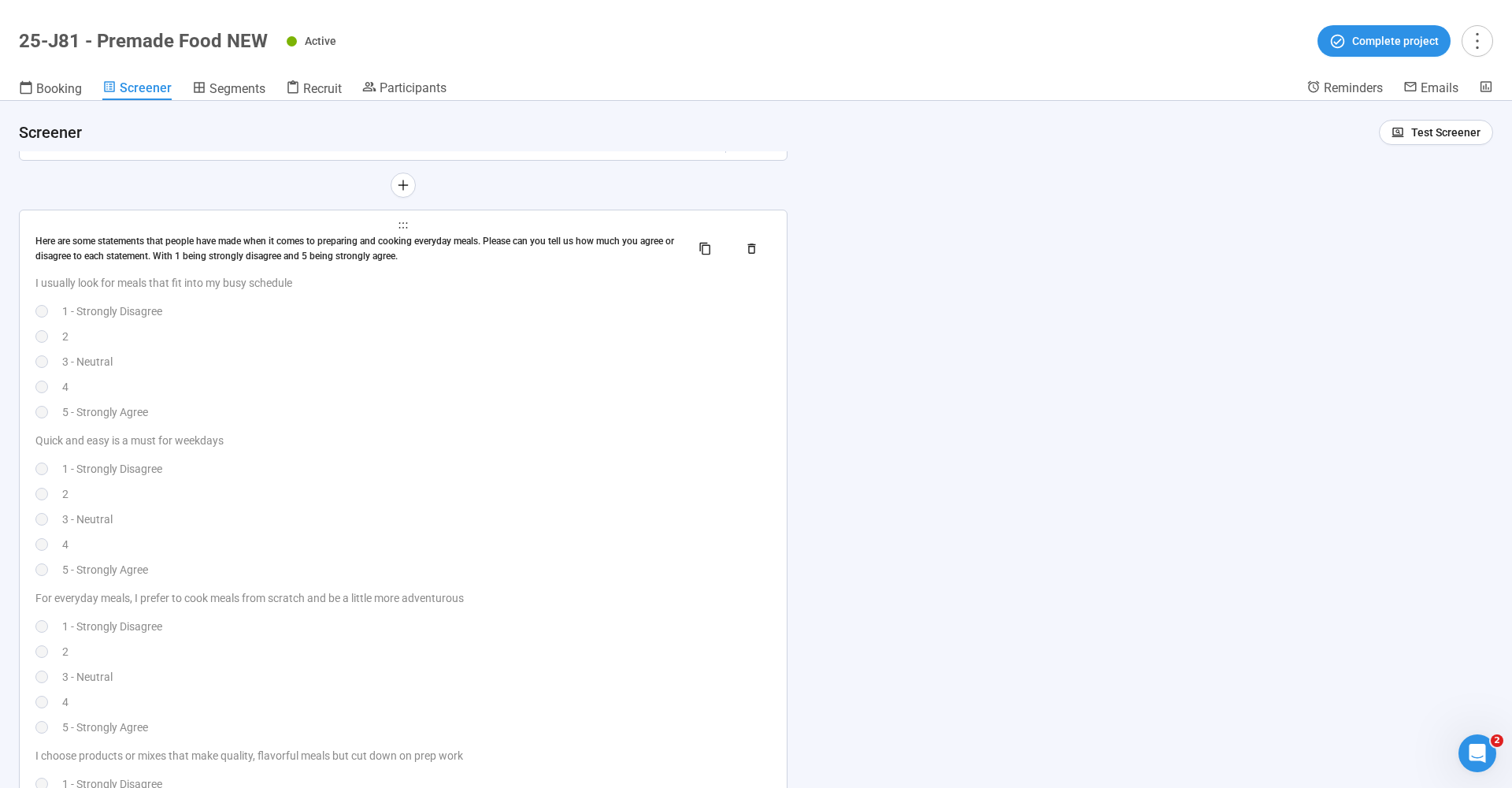
click at [143, 235] on div "Here are some statements that people have made when it comes to preparing and c…" at bounding box center [357, 248] width 643 height 30
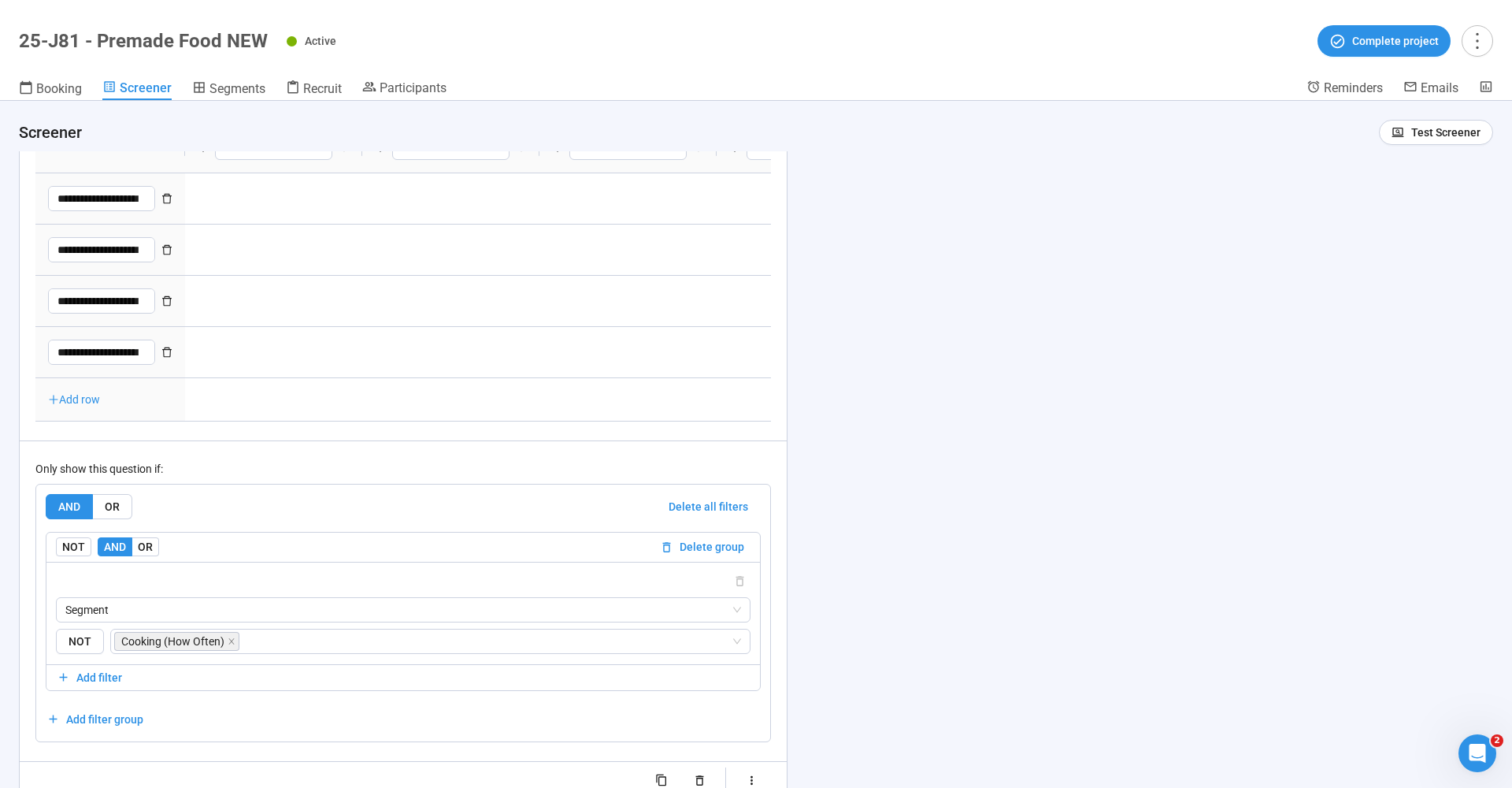
type textarea "**********"
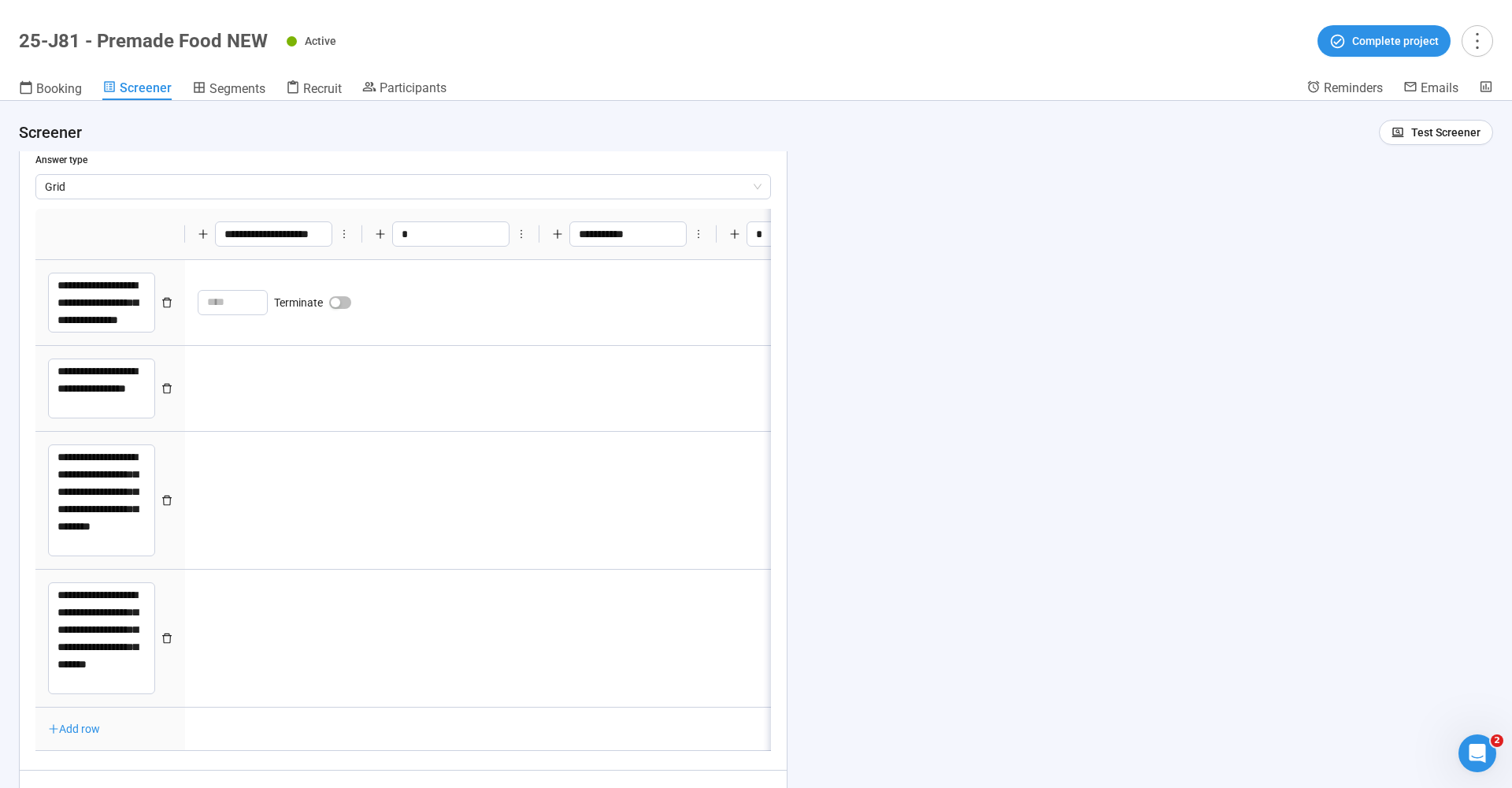
scroll to position [10998, 0]
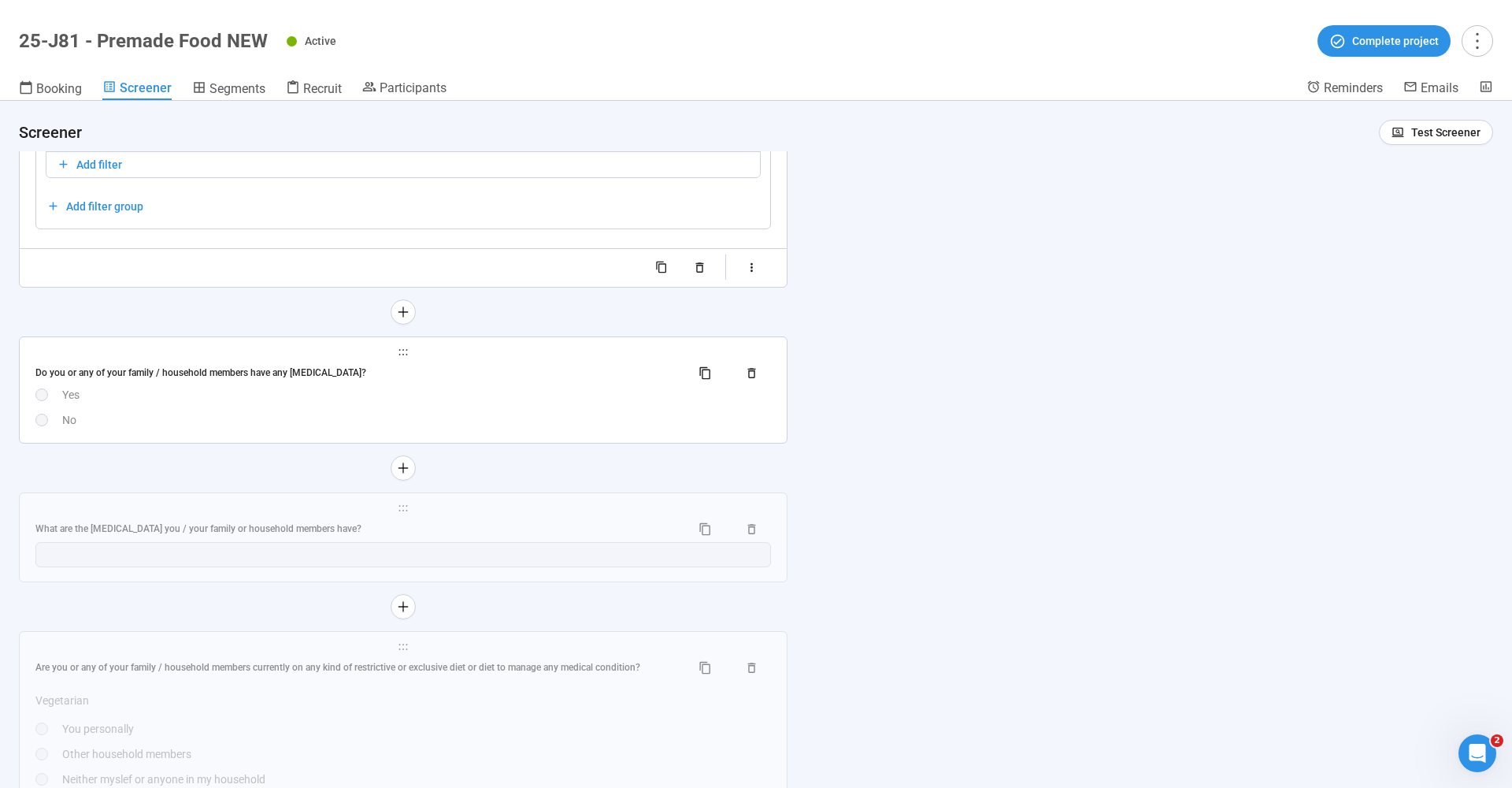
click at [197, 366] on div "Do you or any of your family / household members have any food allergies?" at bounding box center [357, 373] width 643 height 15
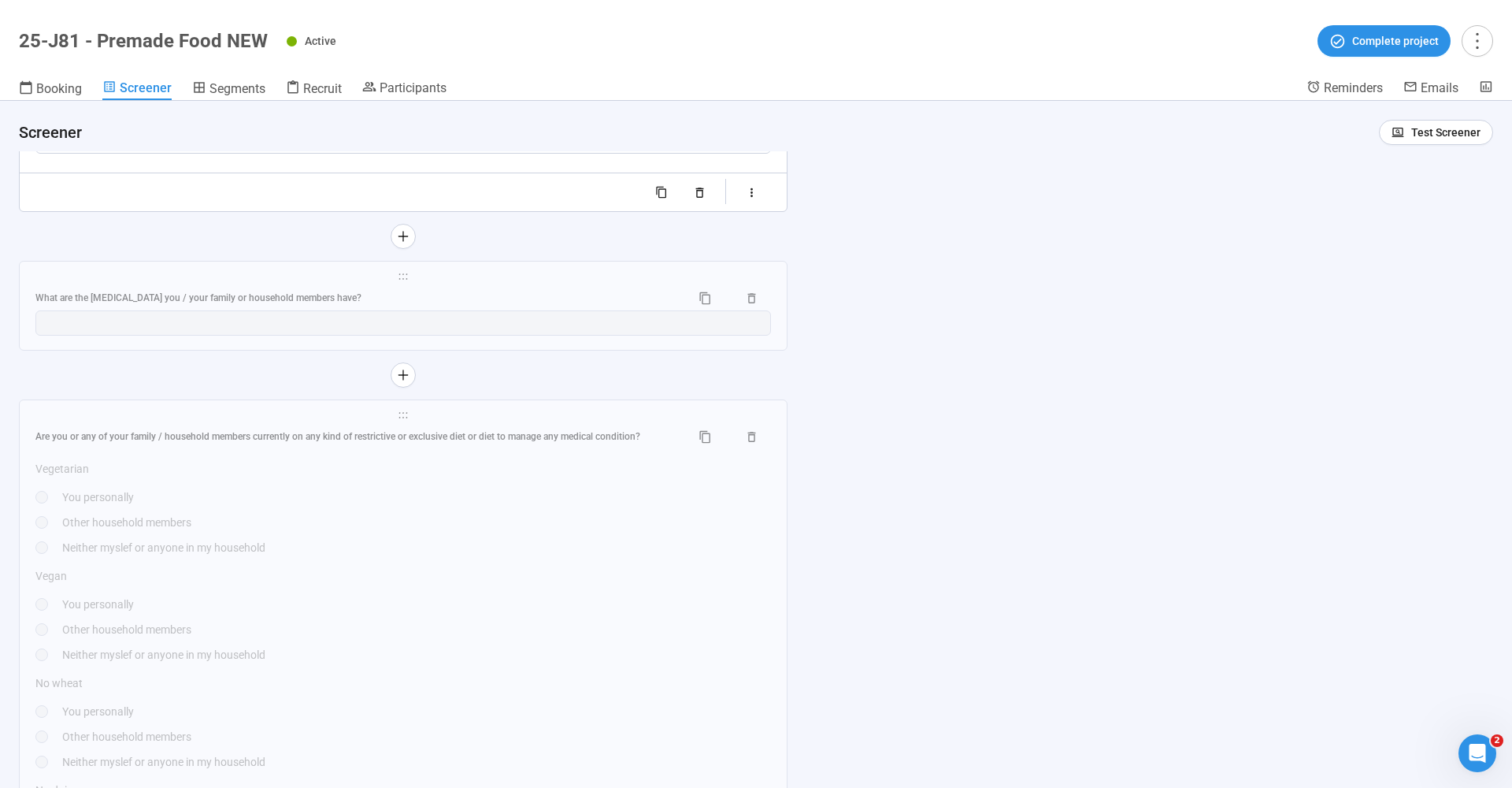
scroll to position [12191, 0]
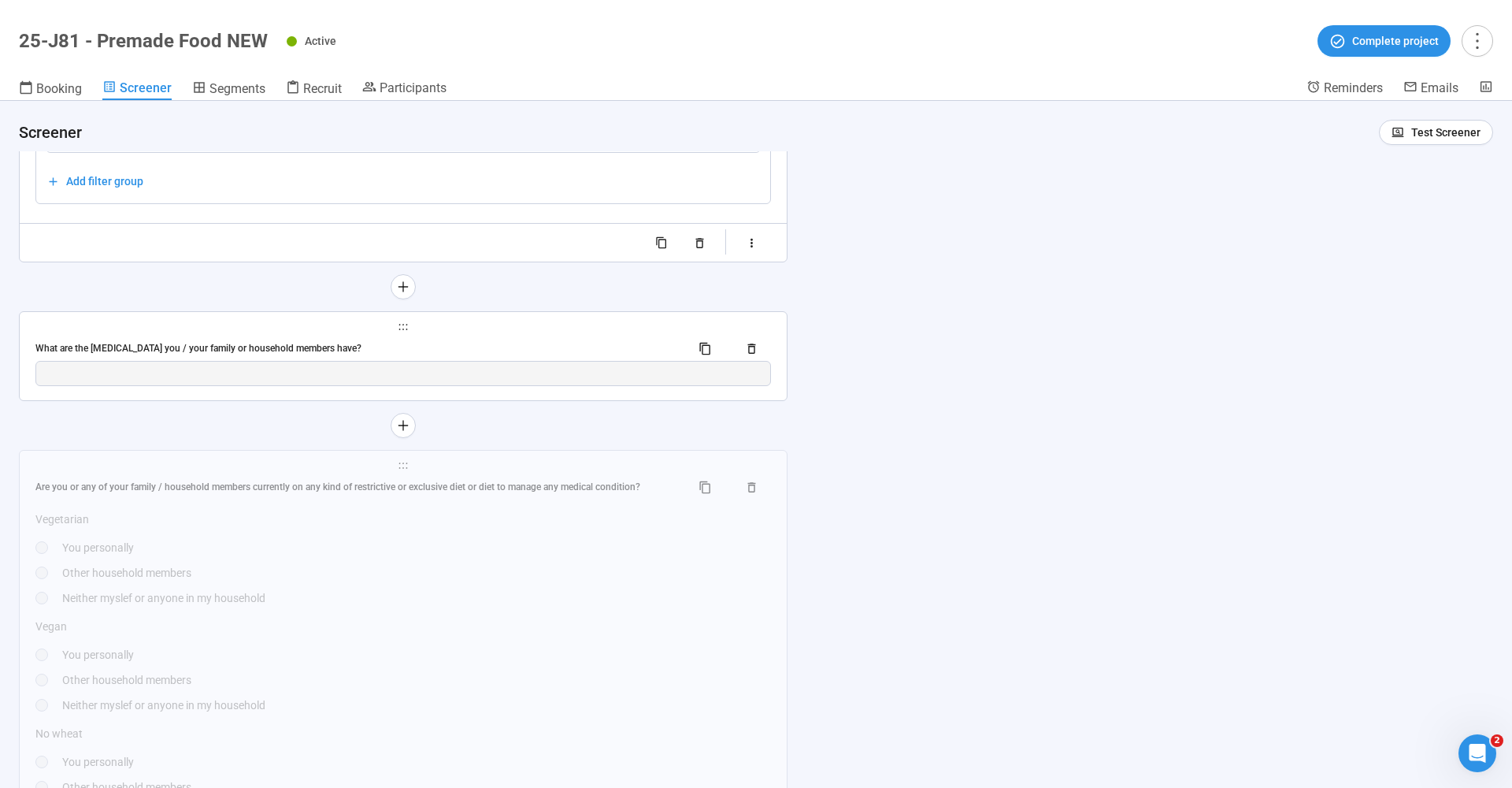
click at [221, 336] on div "What are the food allergies you / your family or household members have?" at bounding box center [403, 349] width 735 height 25
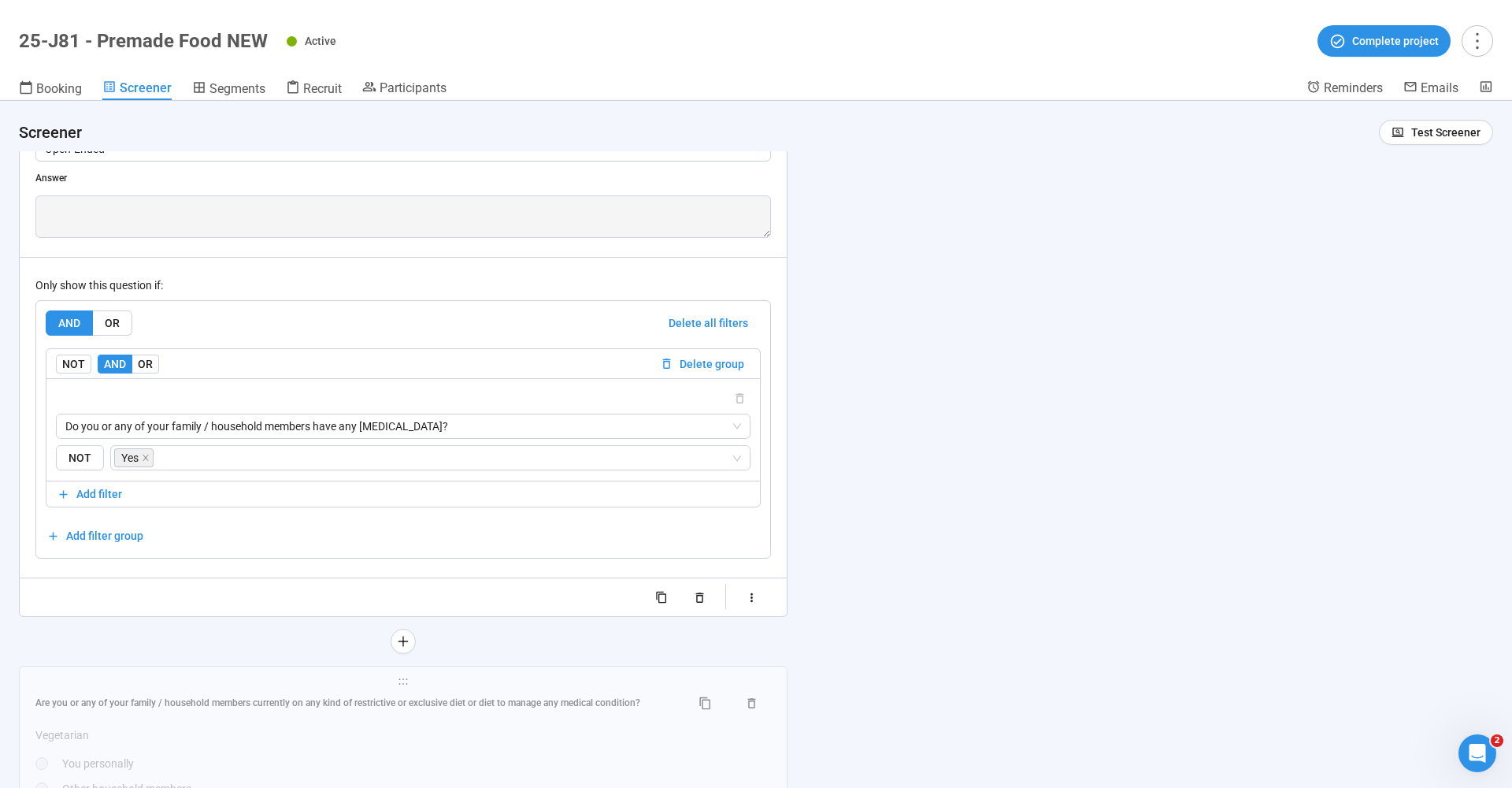
scroll to position [11950, 0]
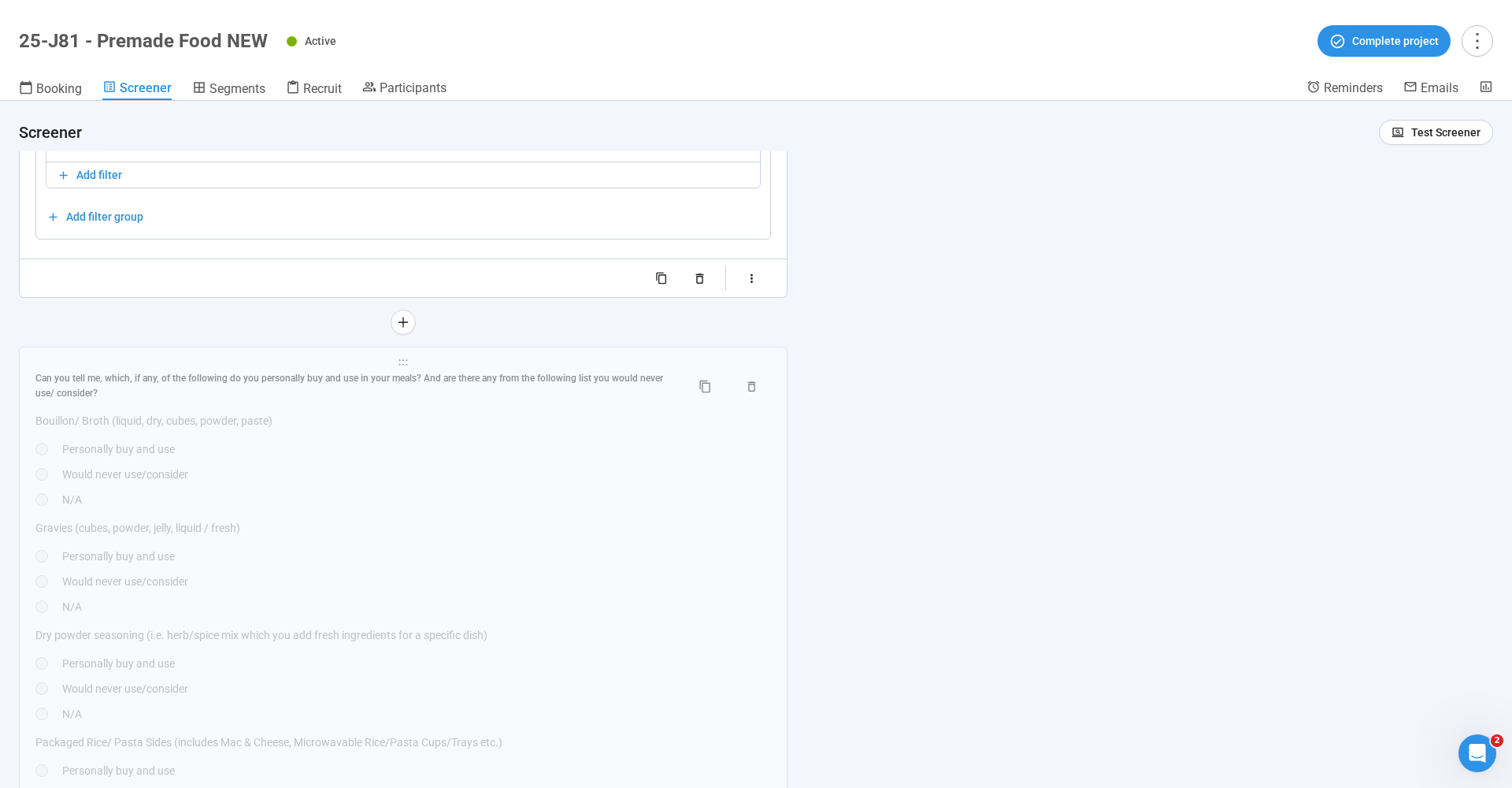
scroll to position [12942, 0]
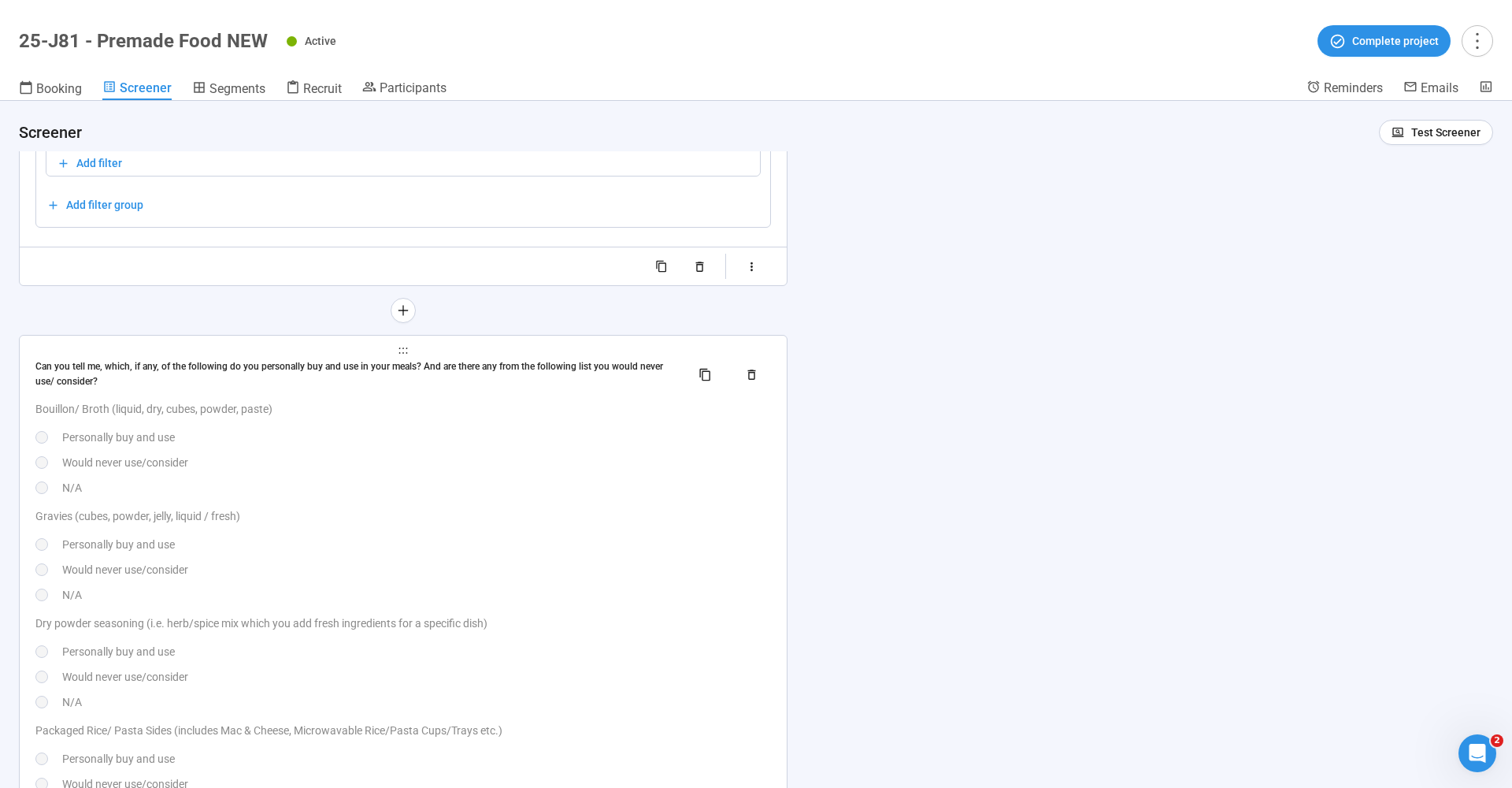
click at [212, 368] on div "Can you tell me, which, if any, of the following do you personally buy and use …" at bounding box center [357, 374] width 643 height 30
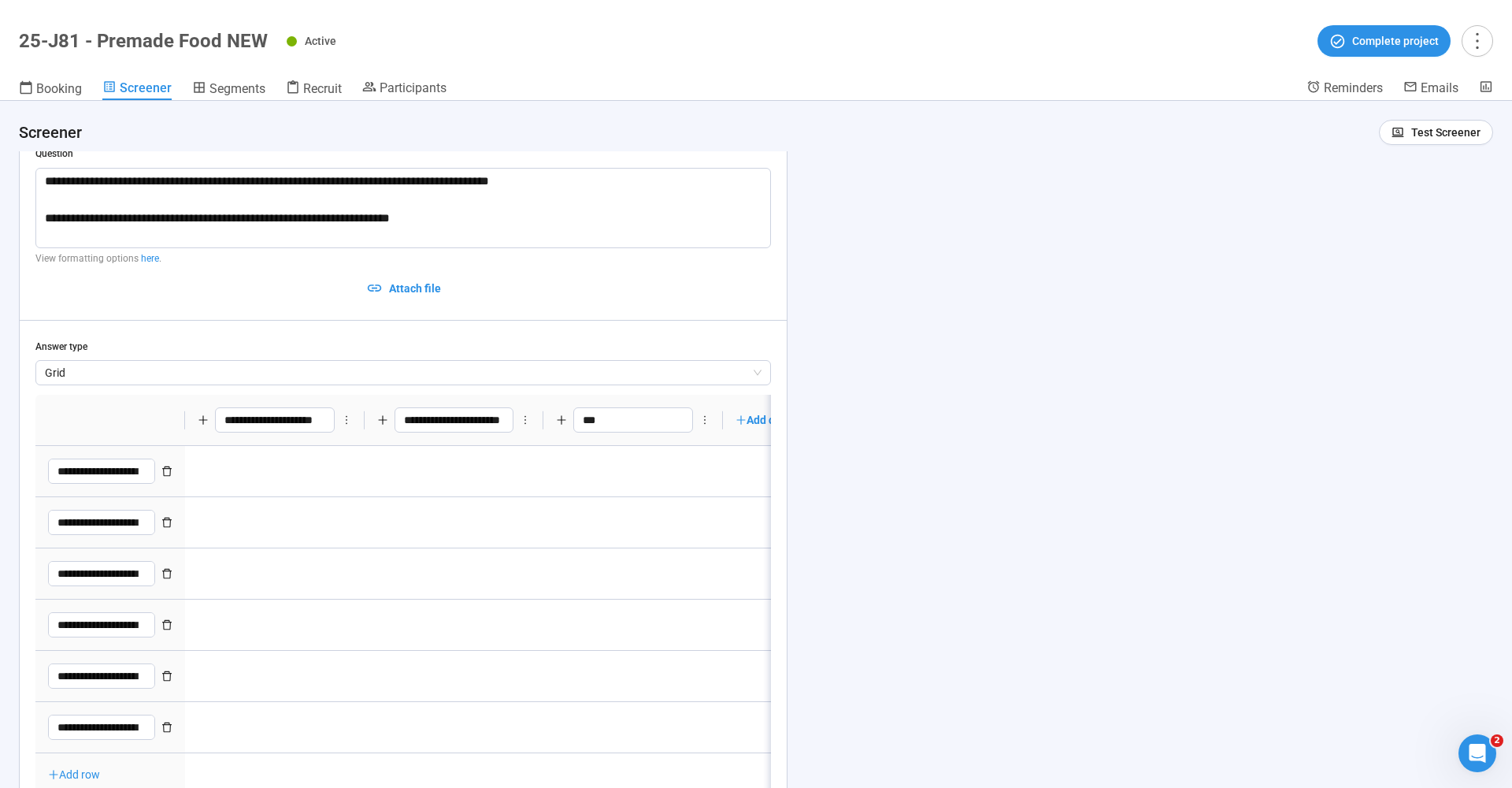
type textarea "**********"
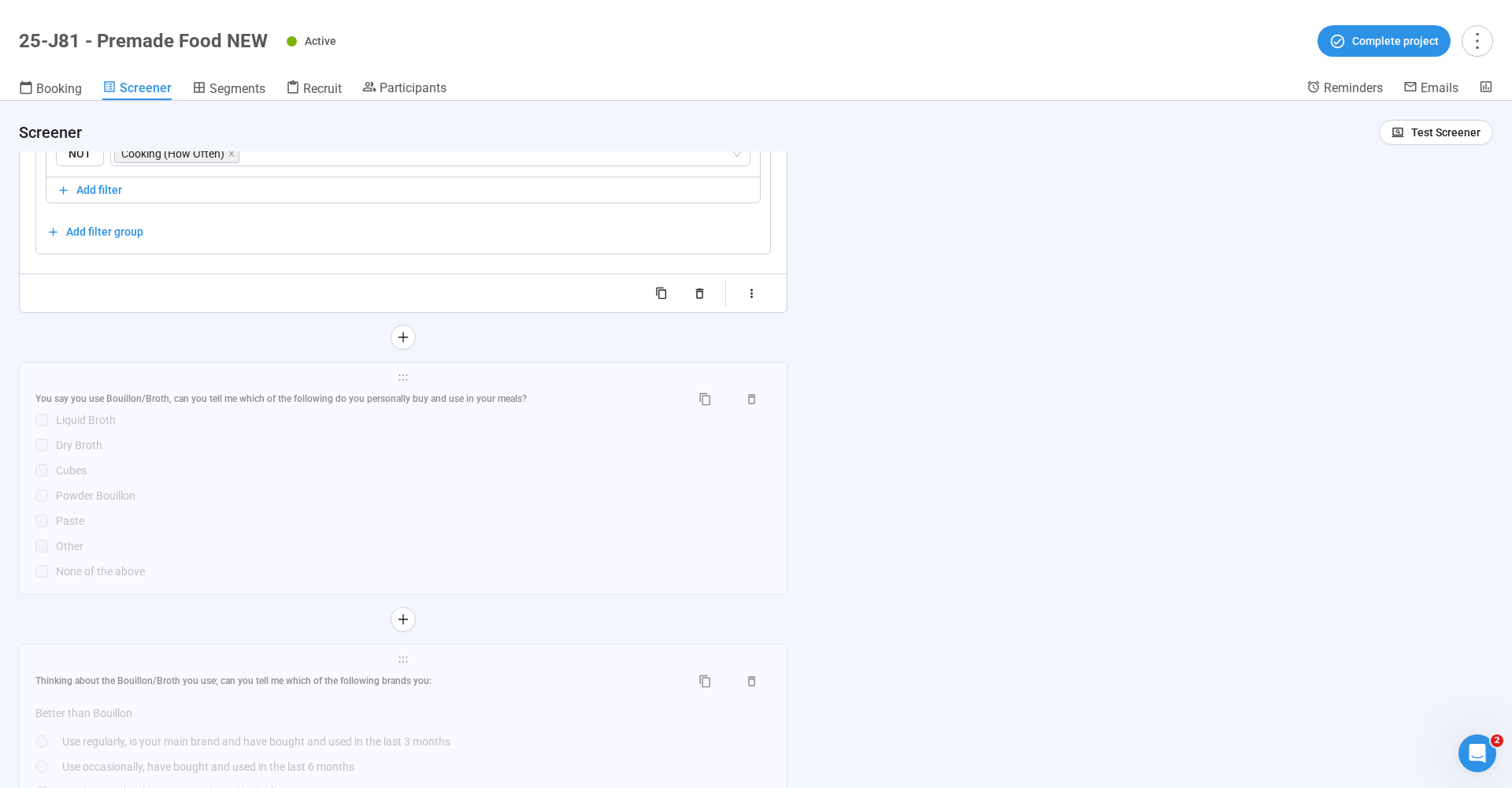
scroll to position [14359, 0]
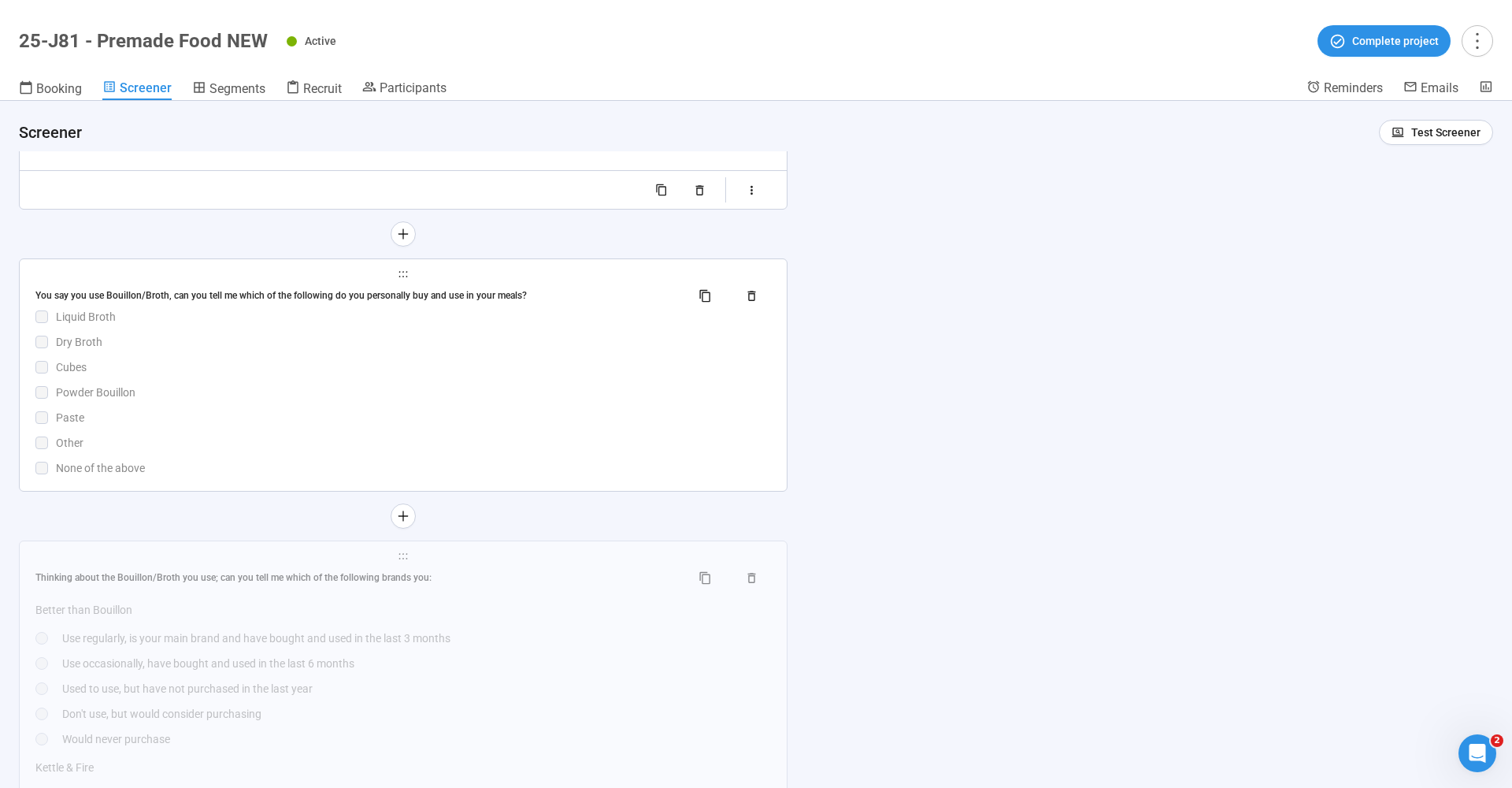
click at [219, 283] on div "You say you use Bouillon/Broth, can you tell me which of the following do you p…" at bounding box center [403, 295] width 735 height 25
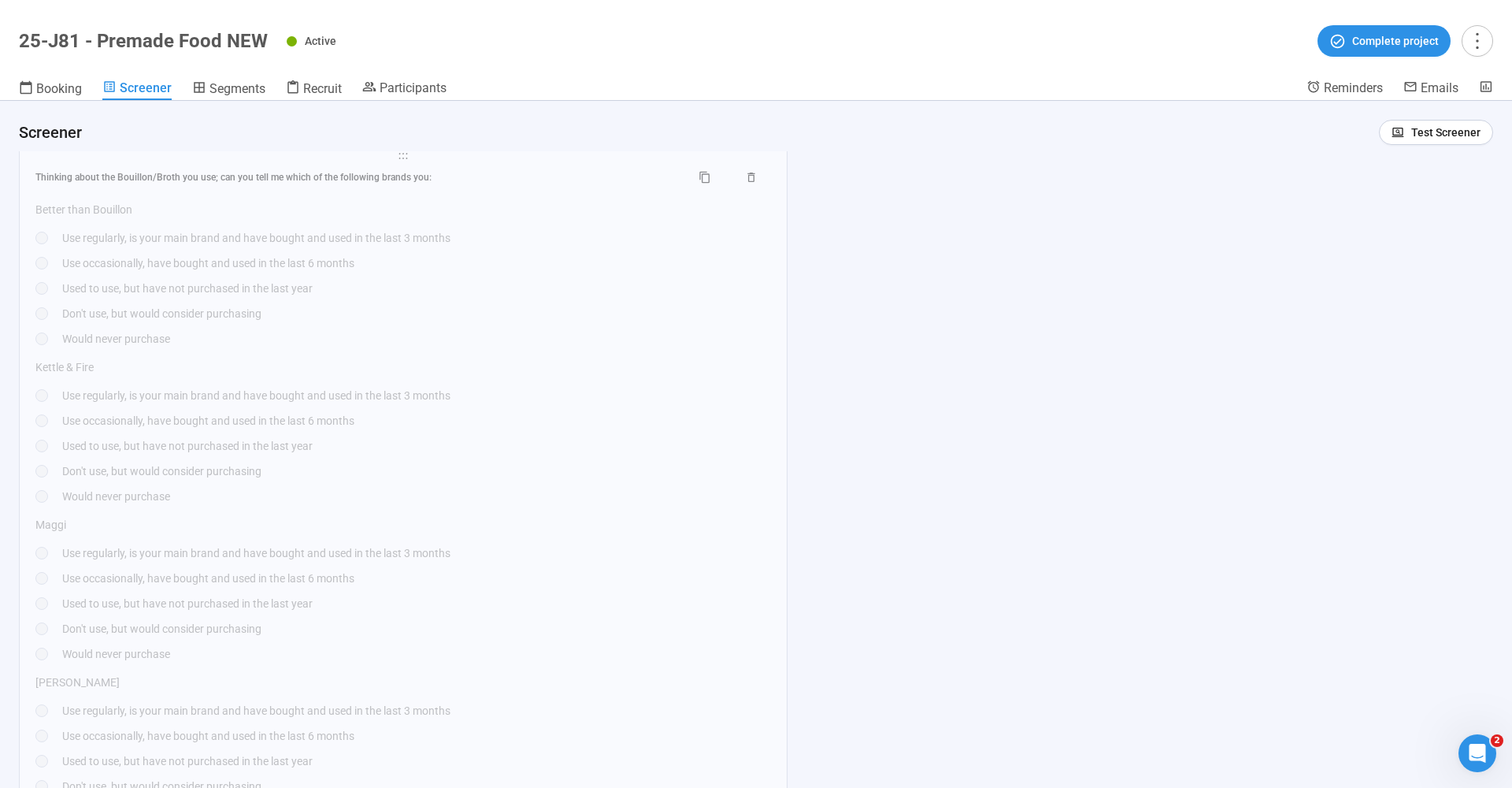
scroll to position [14707, 0]
click at [231, 192] on div "Thinking about the Bouillon/Broth you use; can you tell me which of the followi…" at bounding box center [403, 657] width 735 height 971
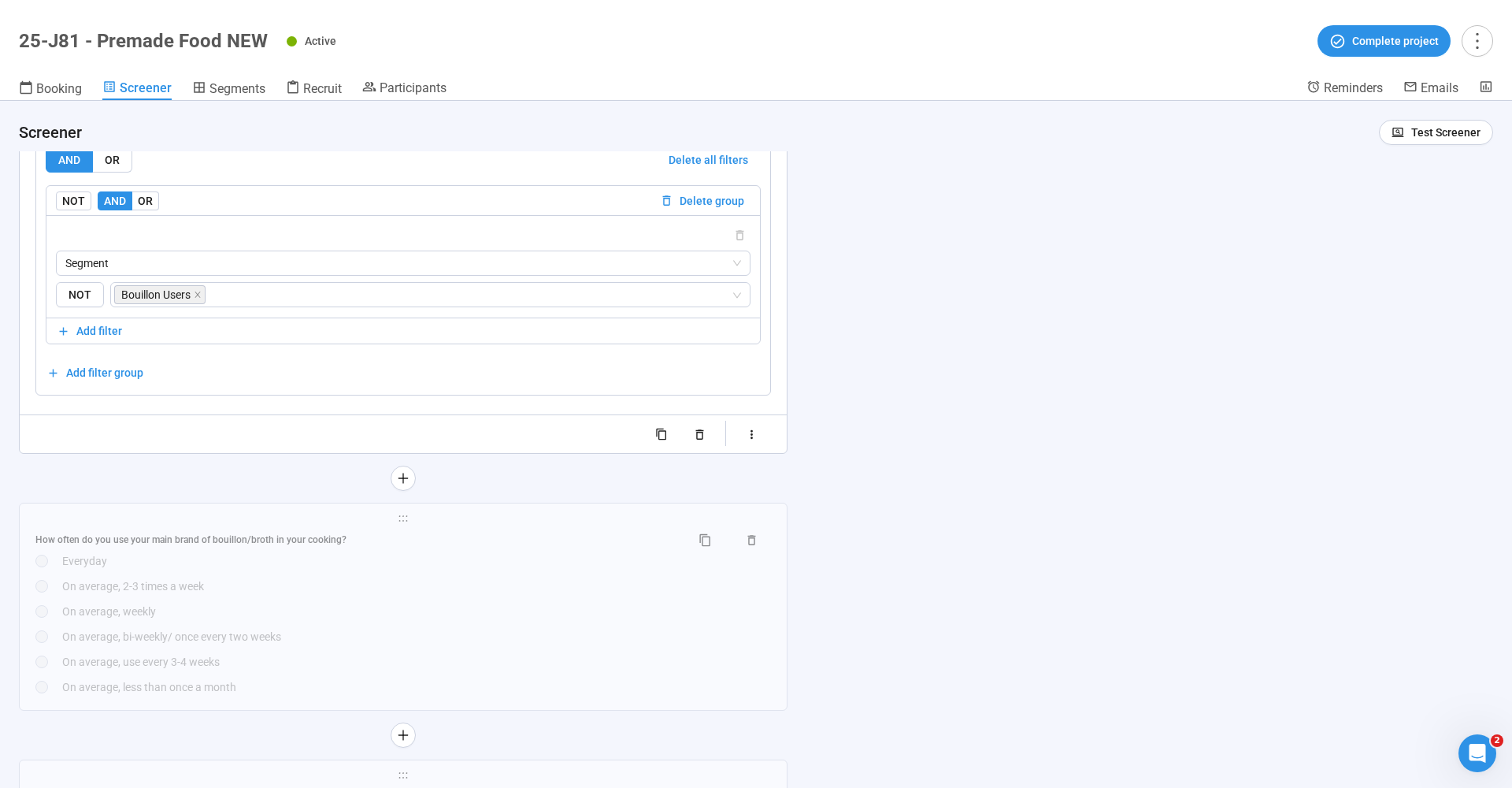
type textarea "**********"
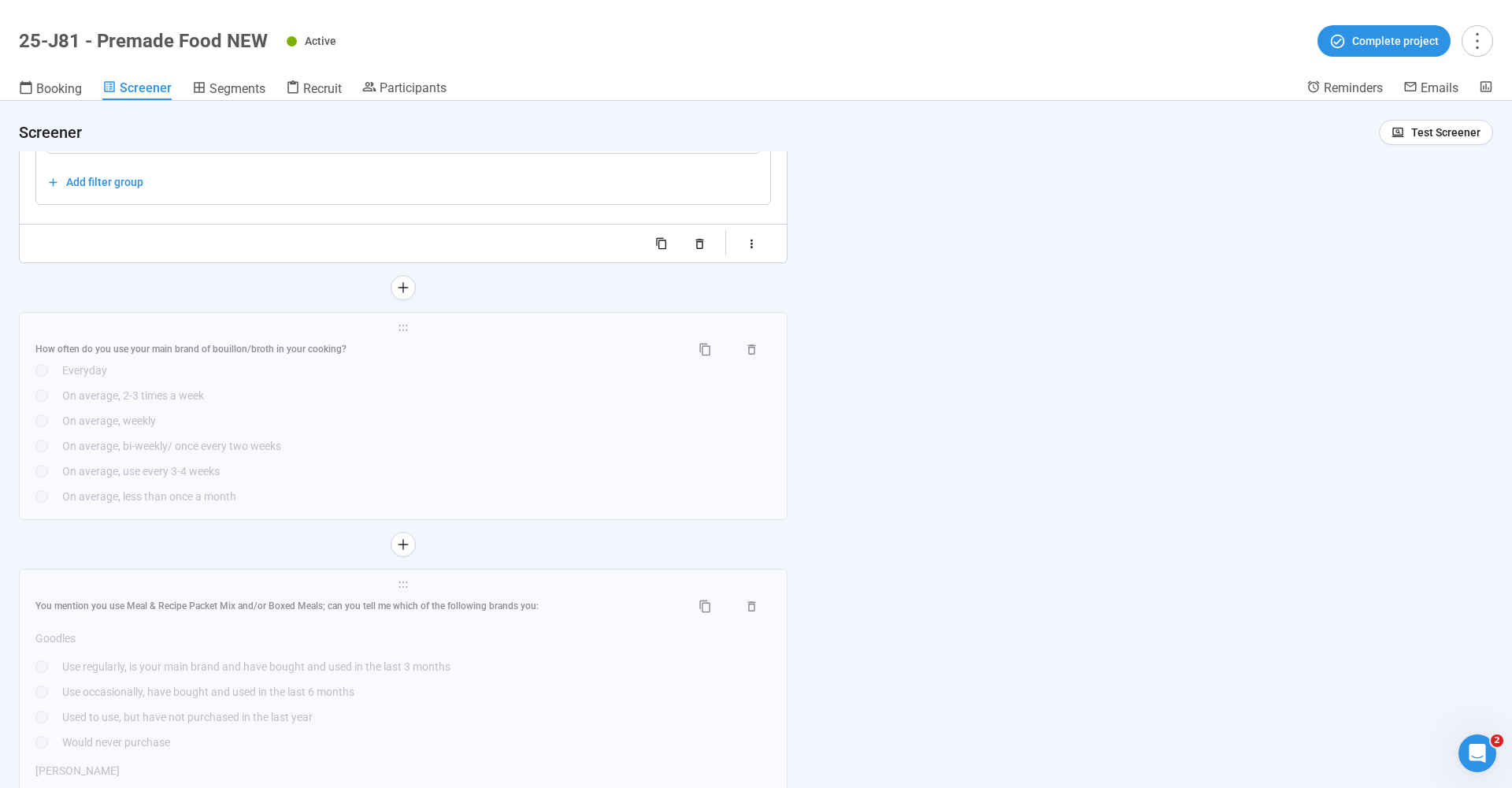
scroll to position [14947, 0]
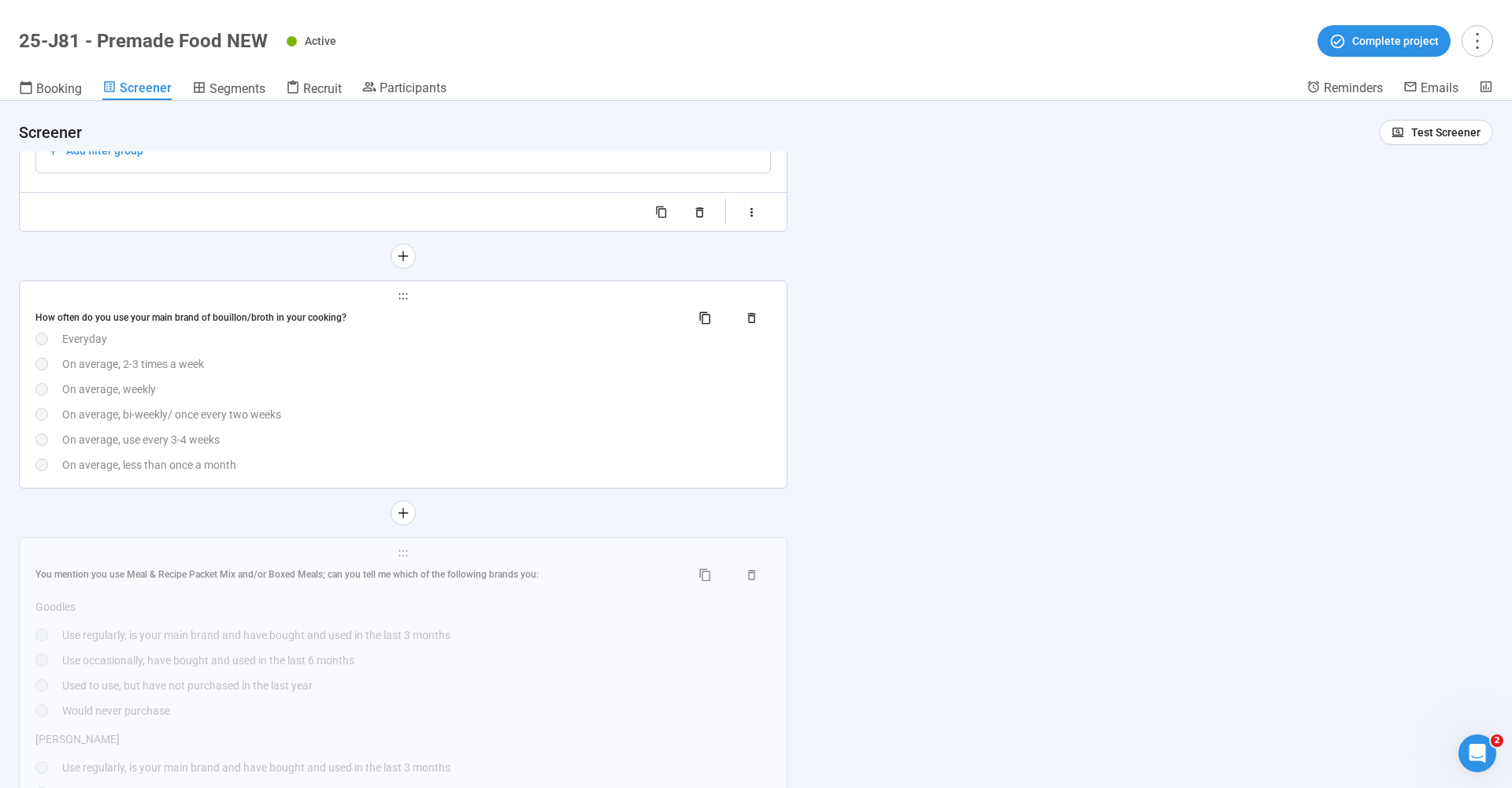
click at [207, 291] on span "holder" at bounding box center [403, 296] width 735 height 11
click at [191, 313] on div "How often do you use your main brand of bouillon/broth in your cooking?" at bounding box center [357, 318] width 643 height 15
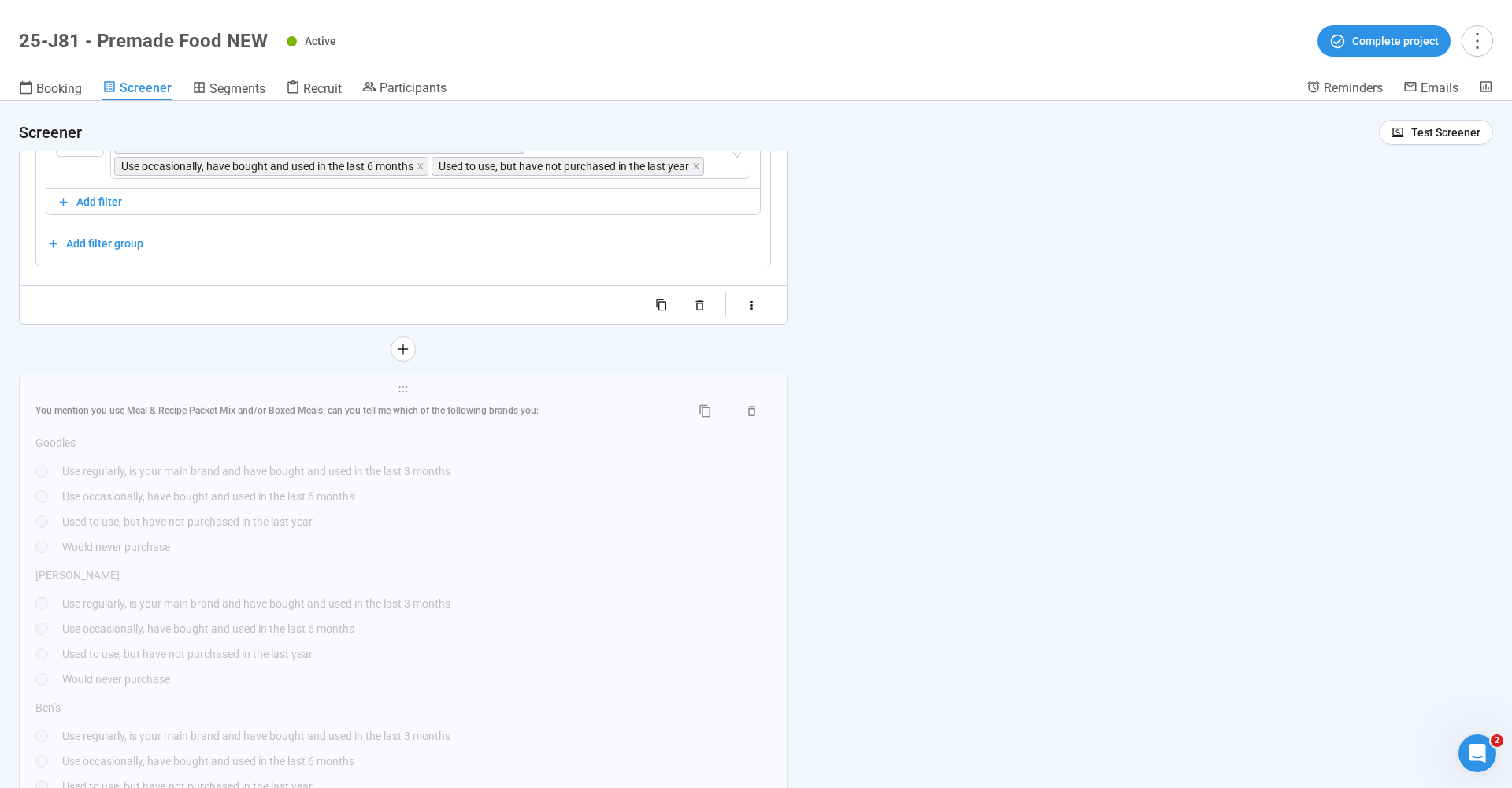
scroll to position [15986, 0]
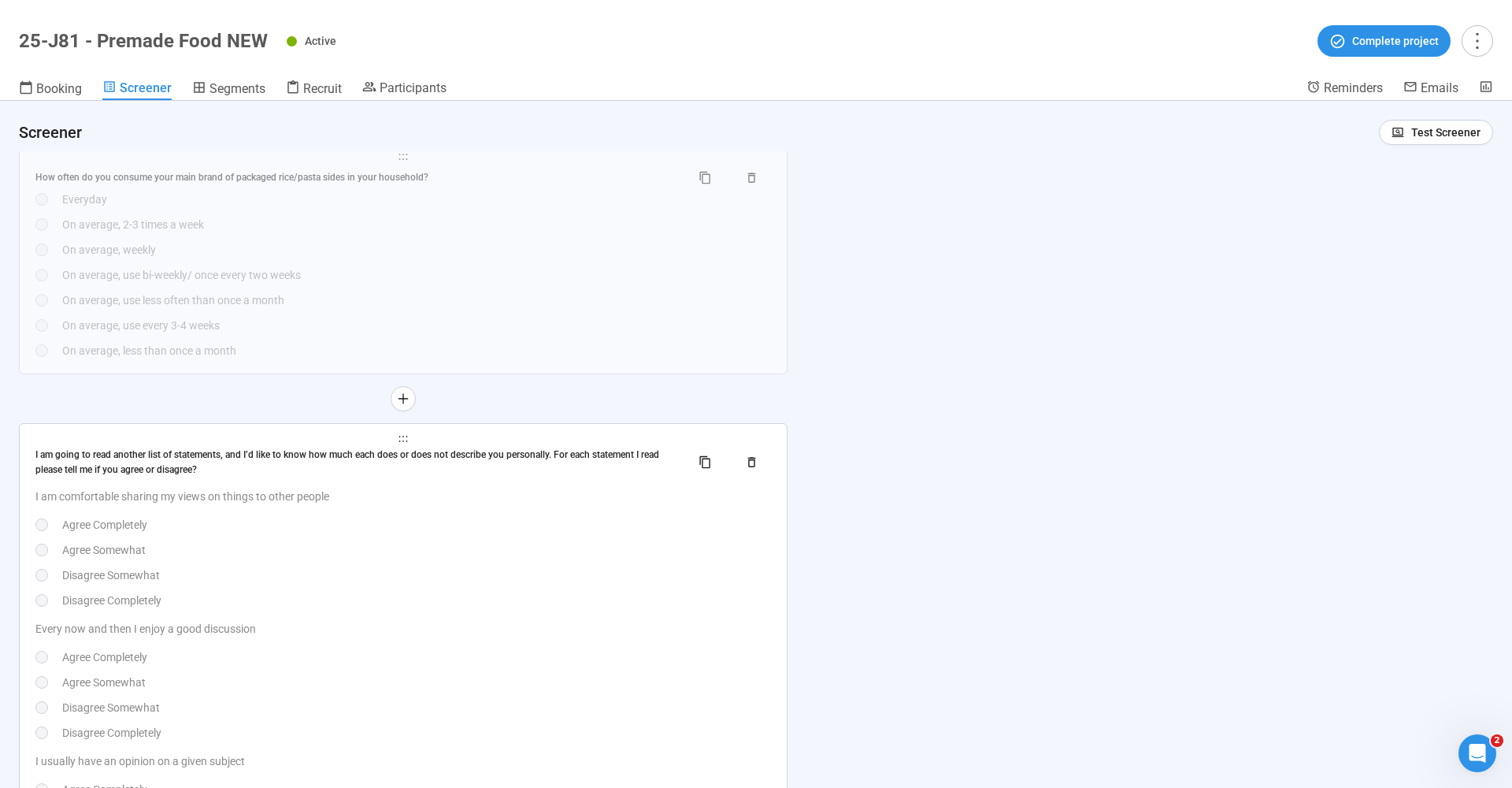
click at [130, 477] on div "I am going to read another list of statements, and I’d like to know how much ea…" at bounding box center [403, 793] width 735 height 692
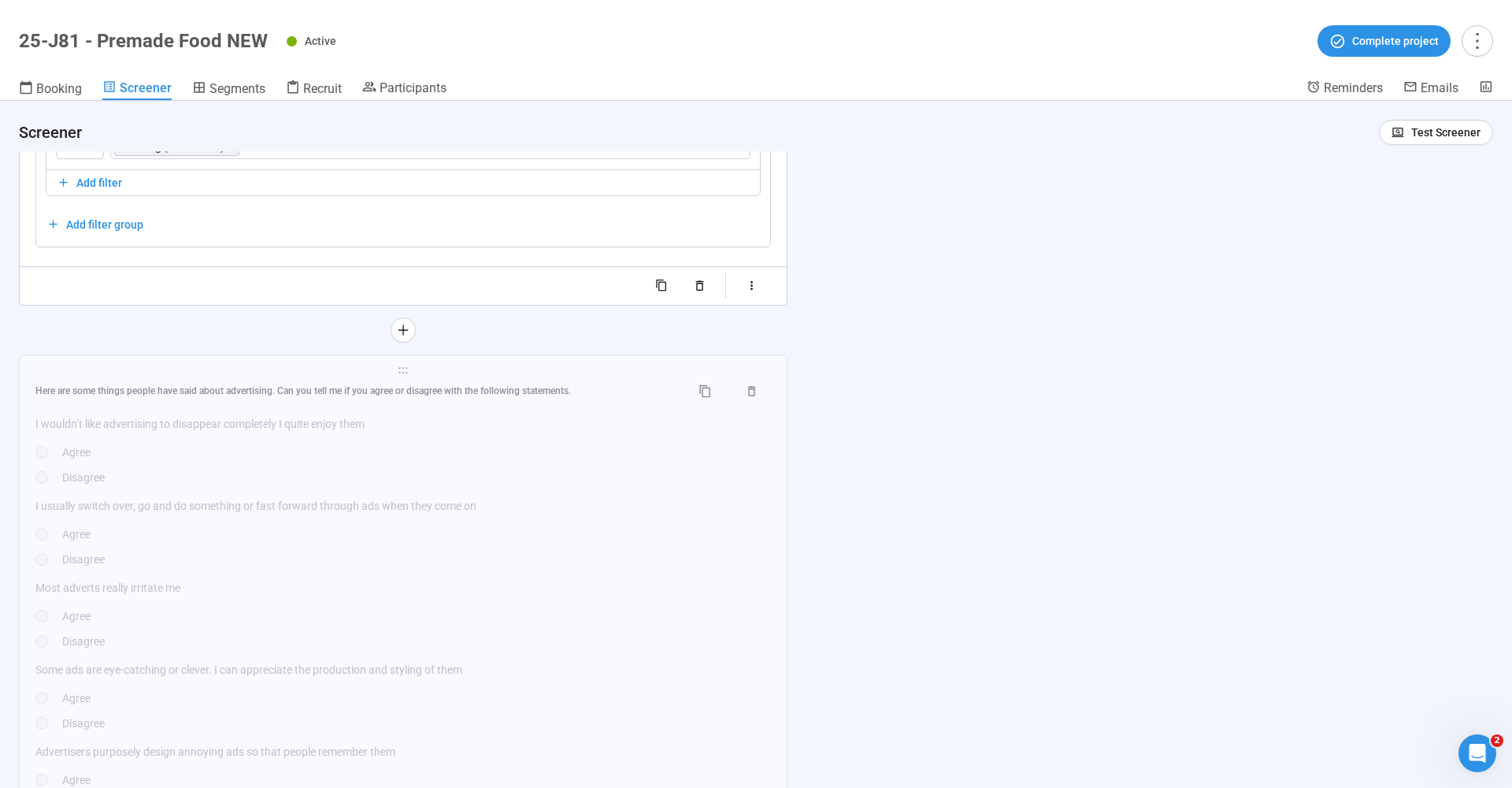
scroll to position [17725, 0]
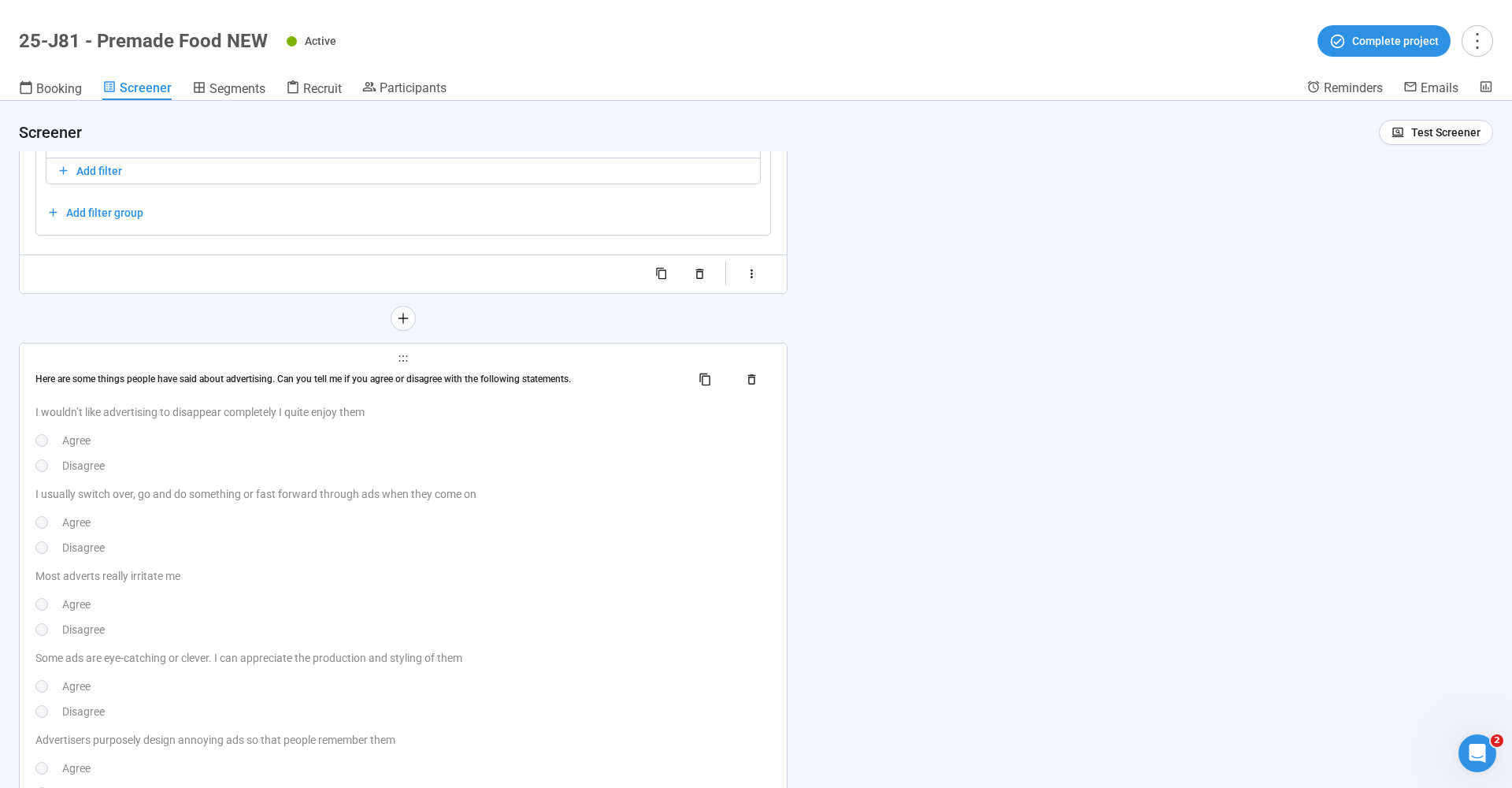
click at [147, 372] on div "Here are some things people have said about advertising. Can you tell me if you…" at bounding box center [357, 380] width 643 height 15
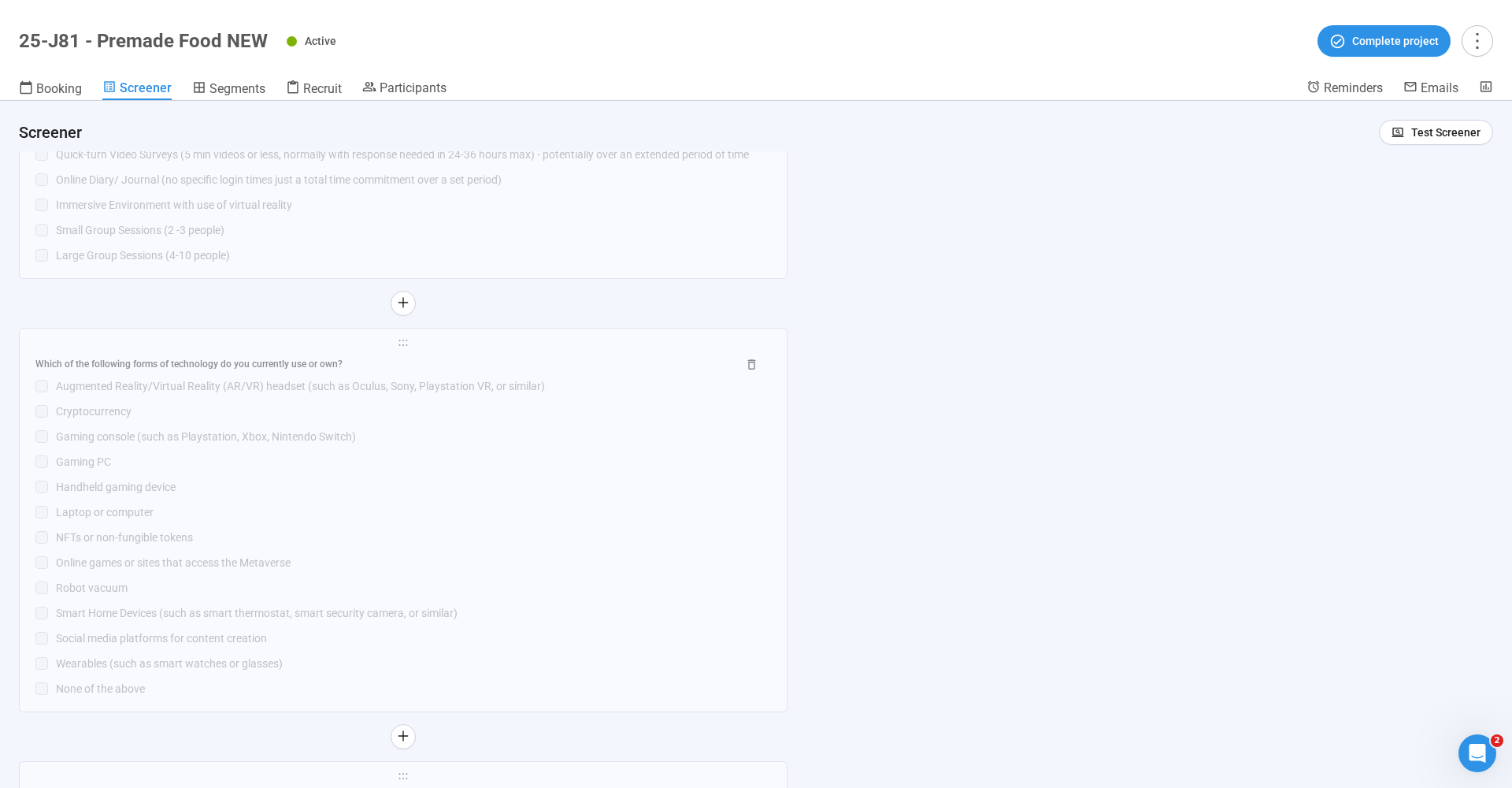
scroll to position [19683, 0]
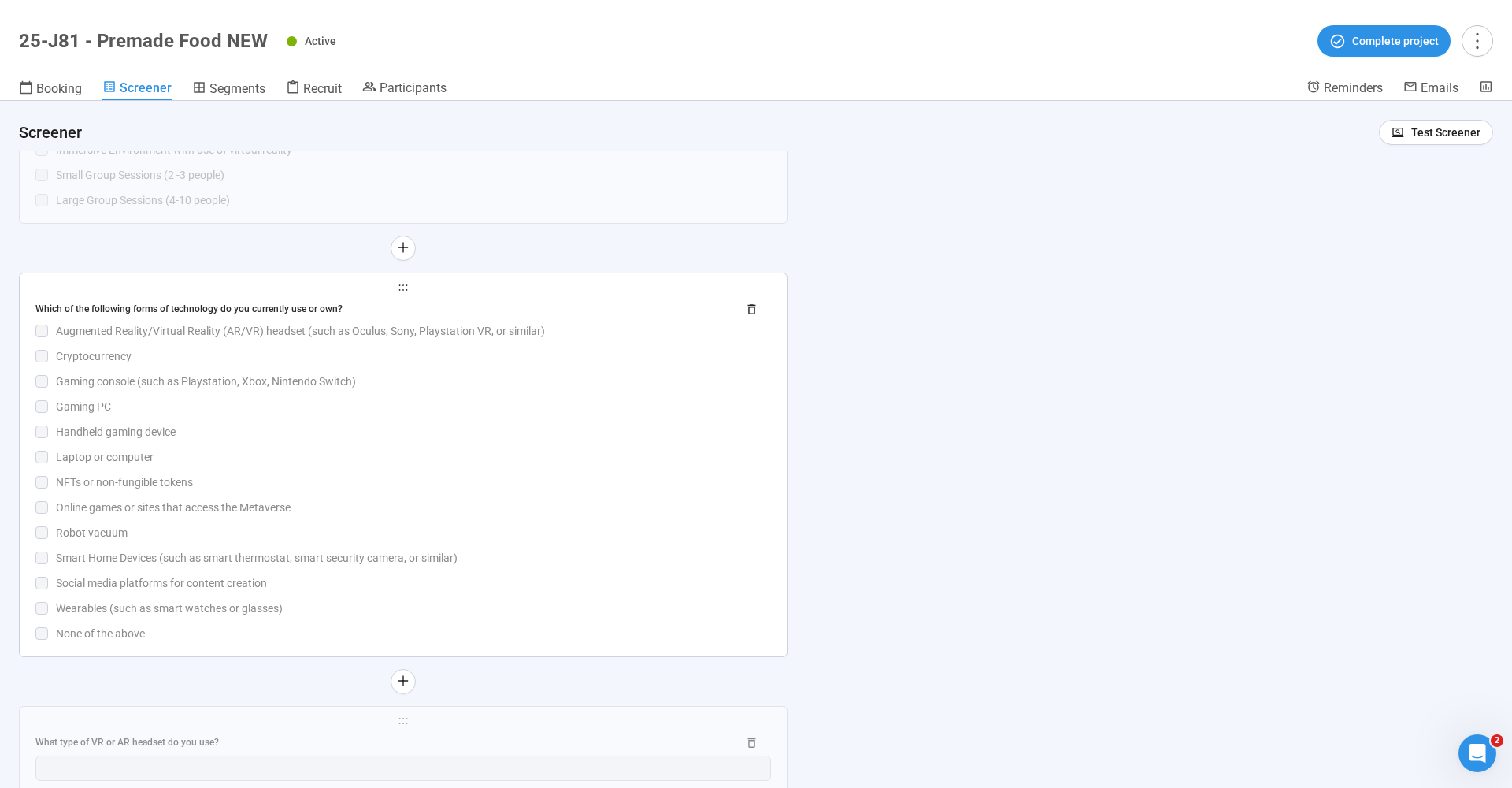
click at [266, 303] on div "Which of the following forms of technology do you currently use or own?" at bounding box center [403, 310] width 735 height 25
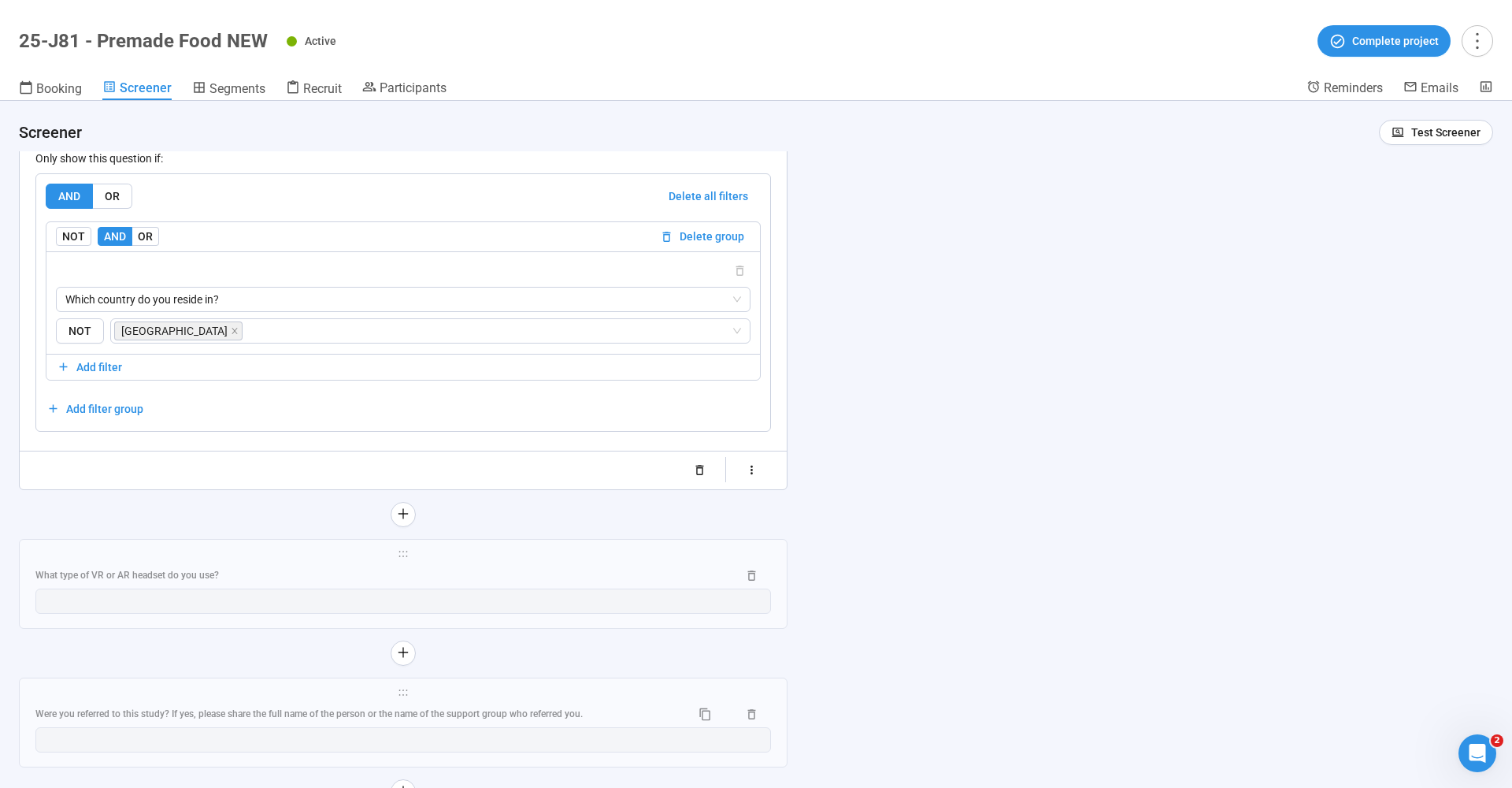
type textarea "**********"
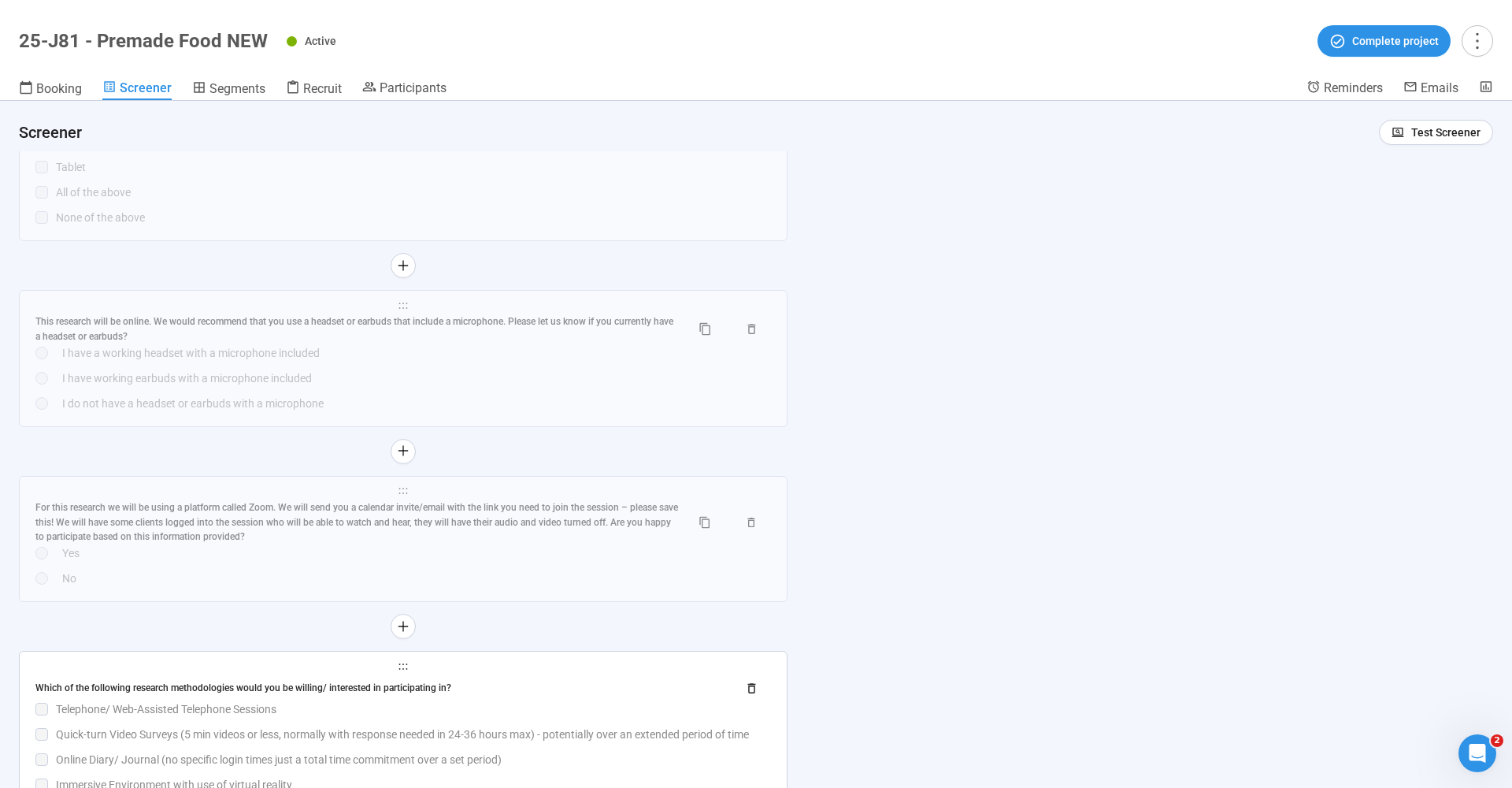
scroll to position [18186, 0]
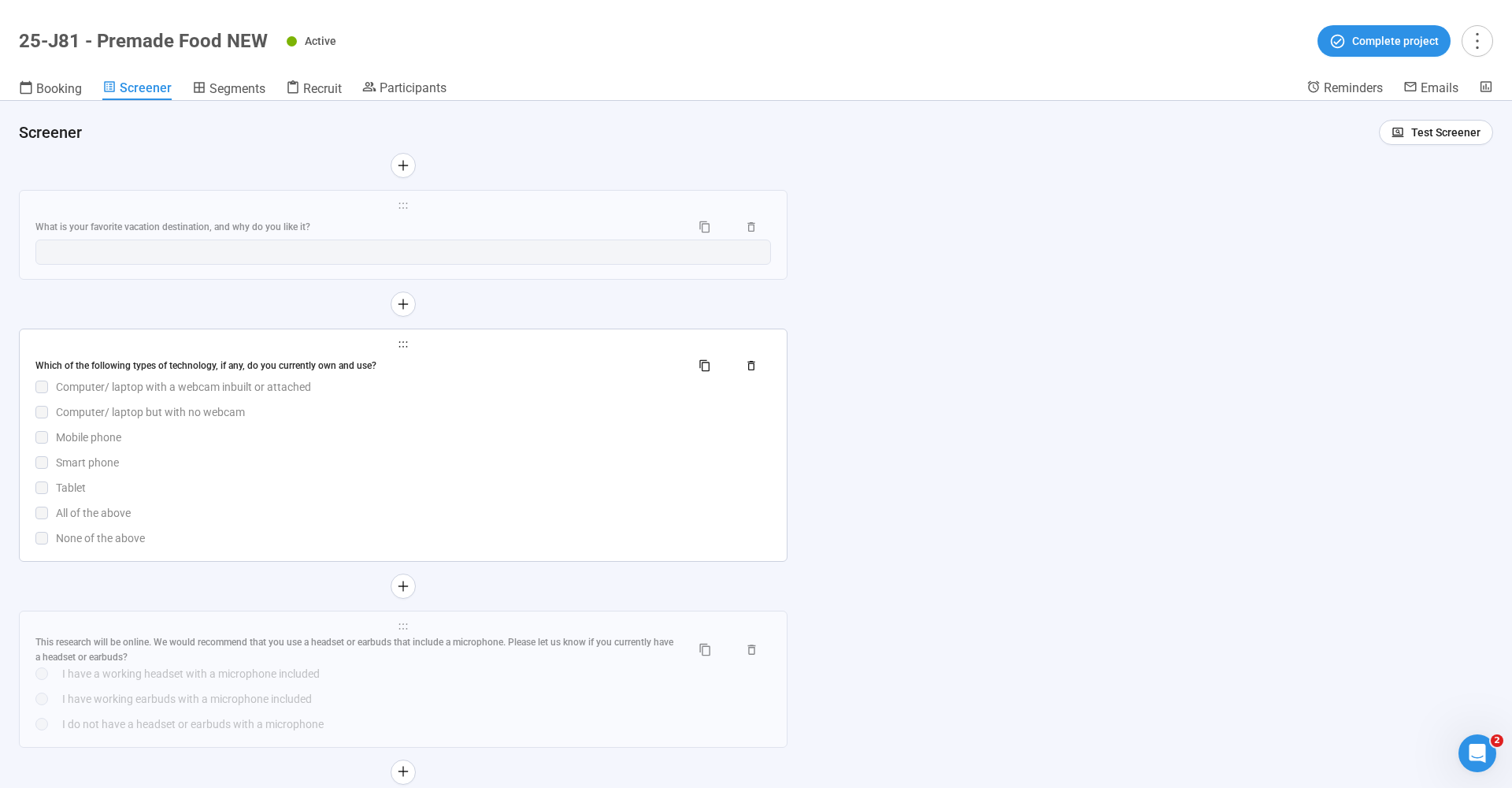
click at [170, 359] on div "Which of the following types of technology, if any, do you currently own and us…" at bounding box center [357, 366] width 643 height 15
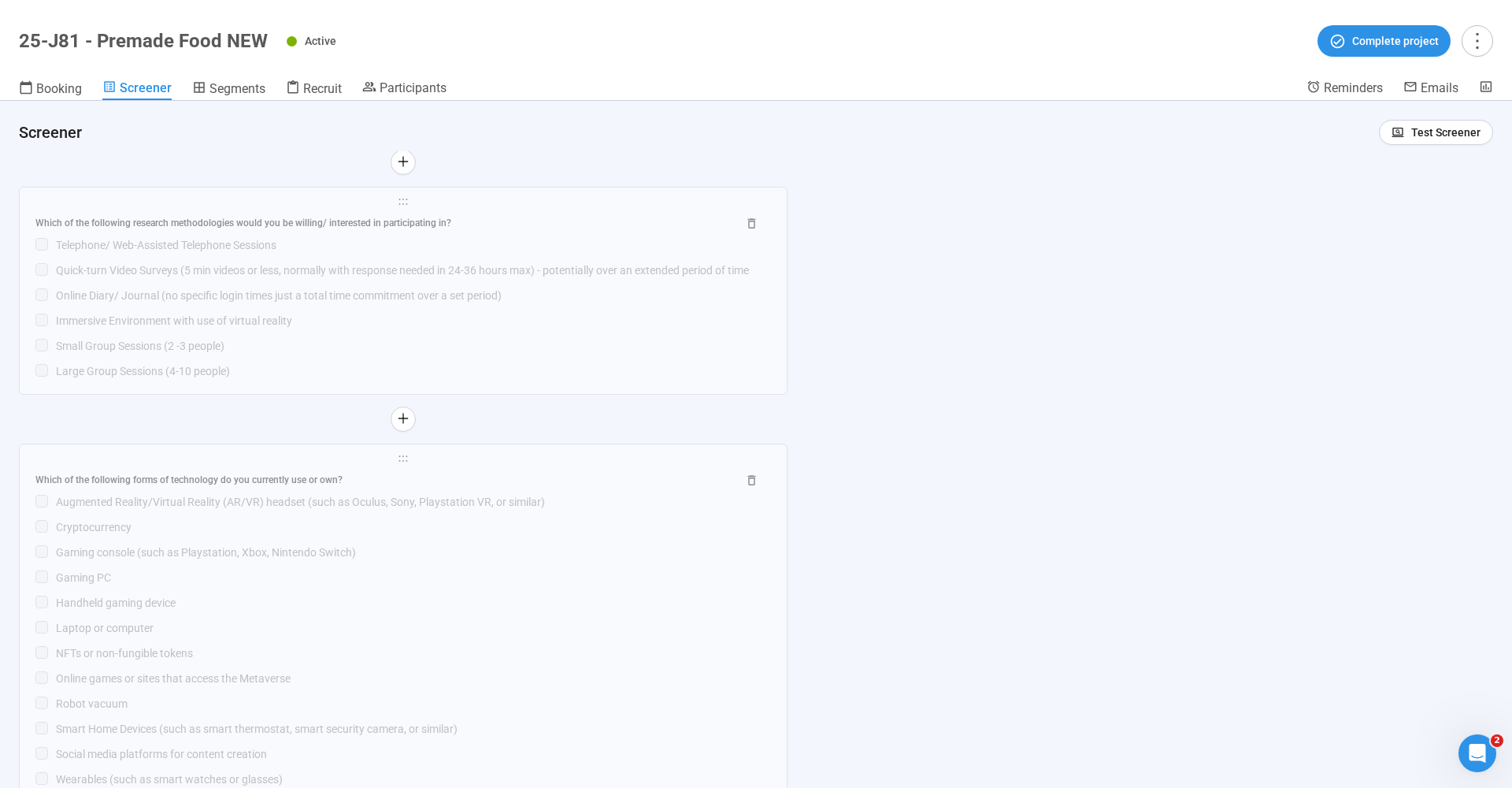
scroll to position [19386, 0]
click at [257, 212] on div "Which of the following research methodologies would you be willing/ interested …" at bounding box center [403, 225] width 735 height 25
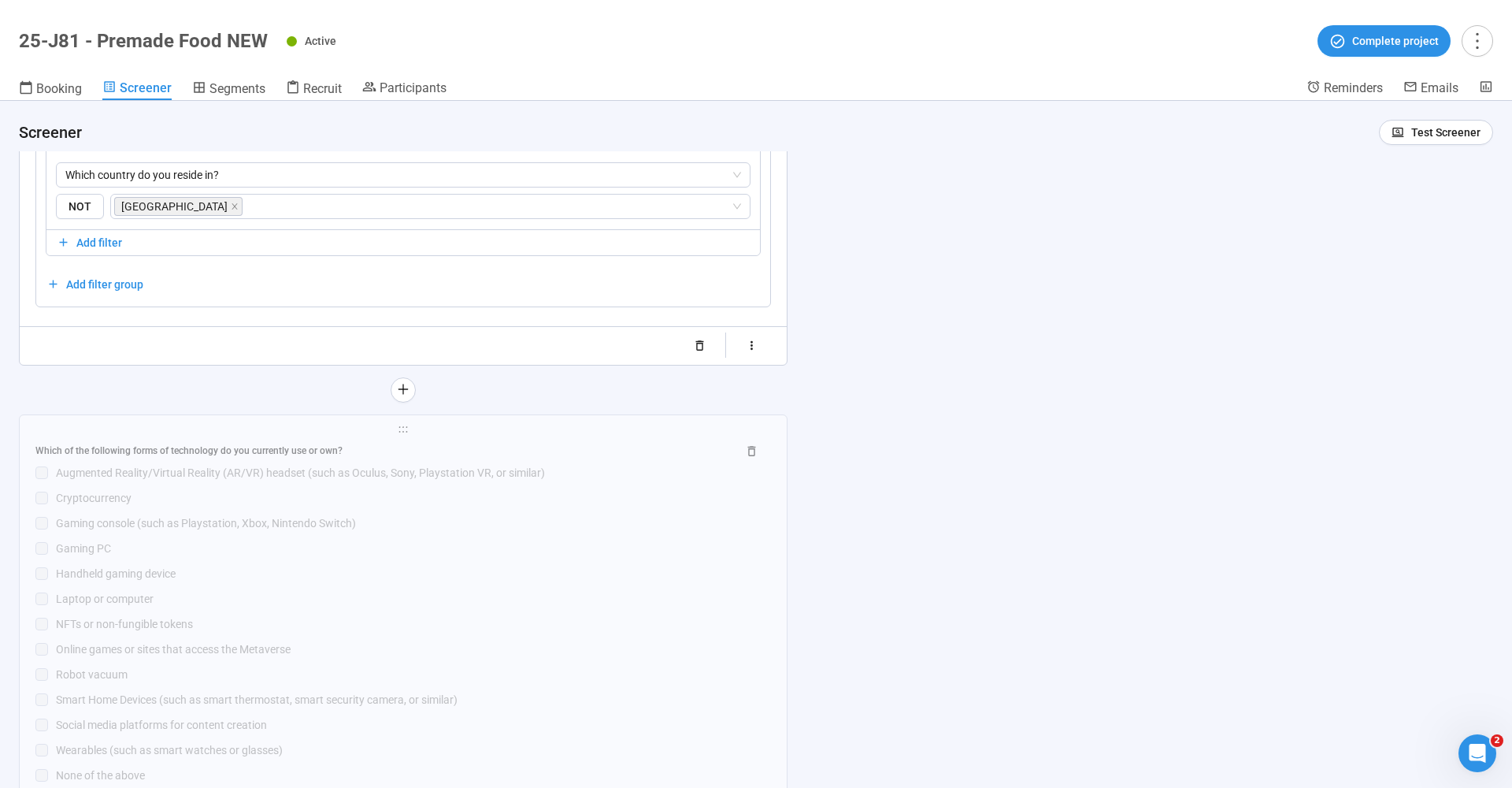
scroll to position [19349, 0]
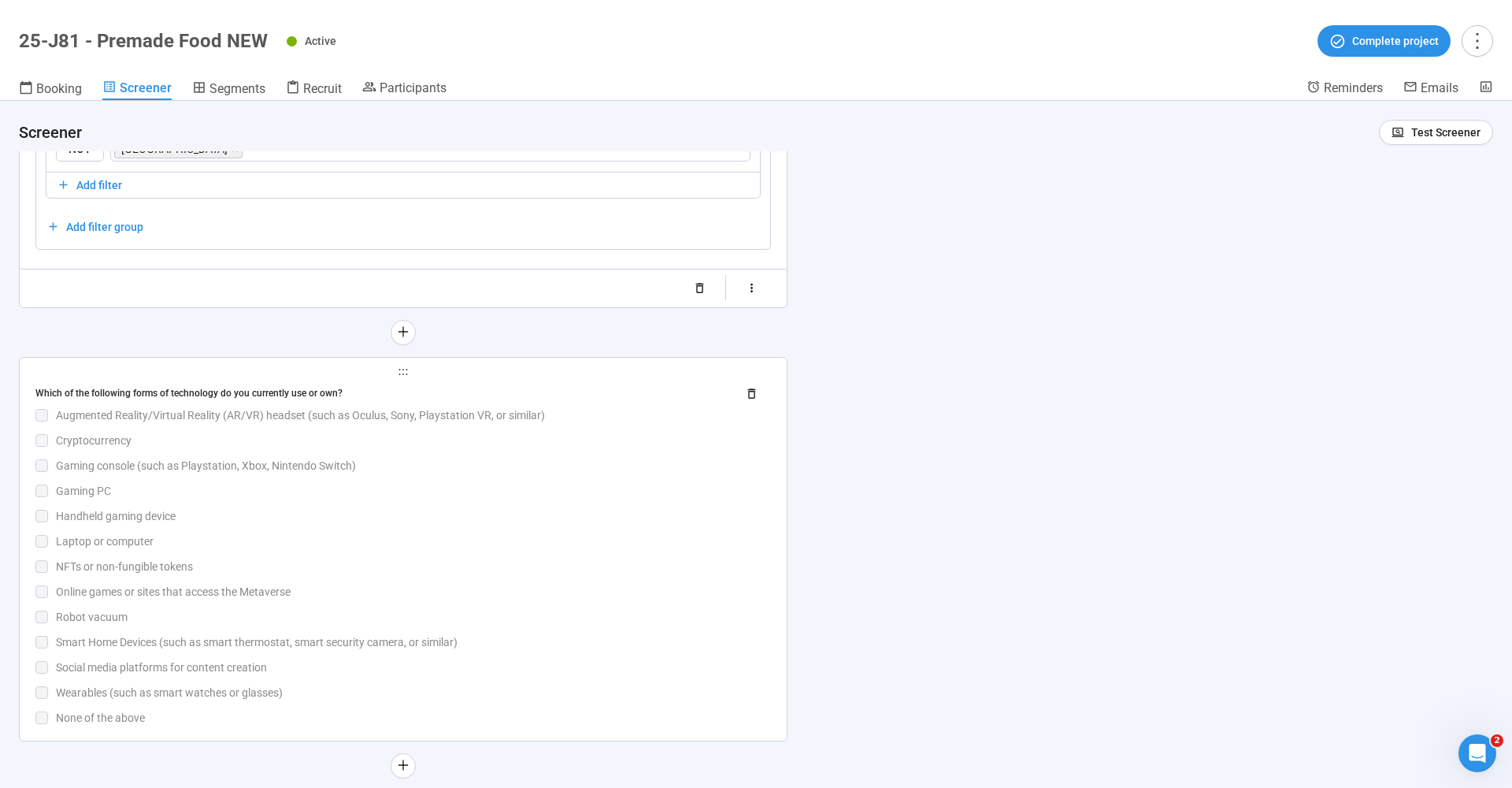
click at [226, 386] on div "Which of the following forms of technology do you currently use or own?" at bounding box center [379, 393] width 689 height 15
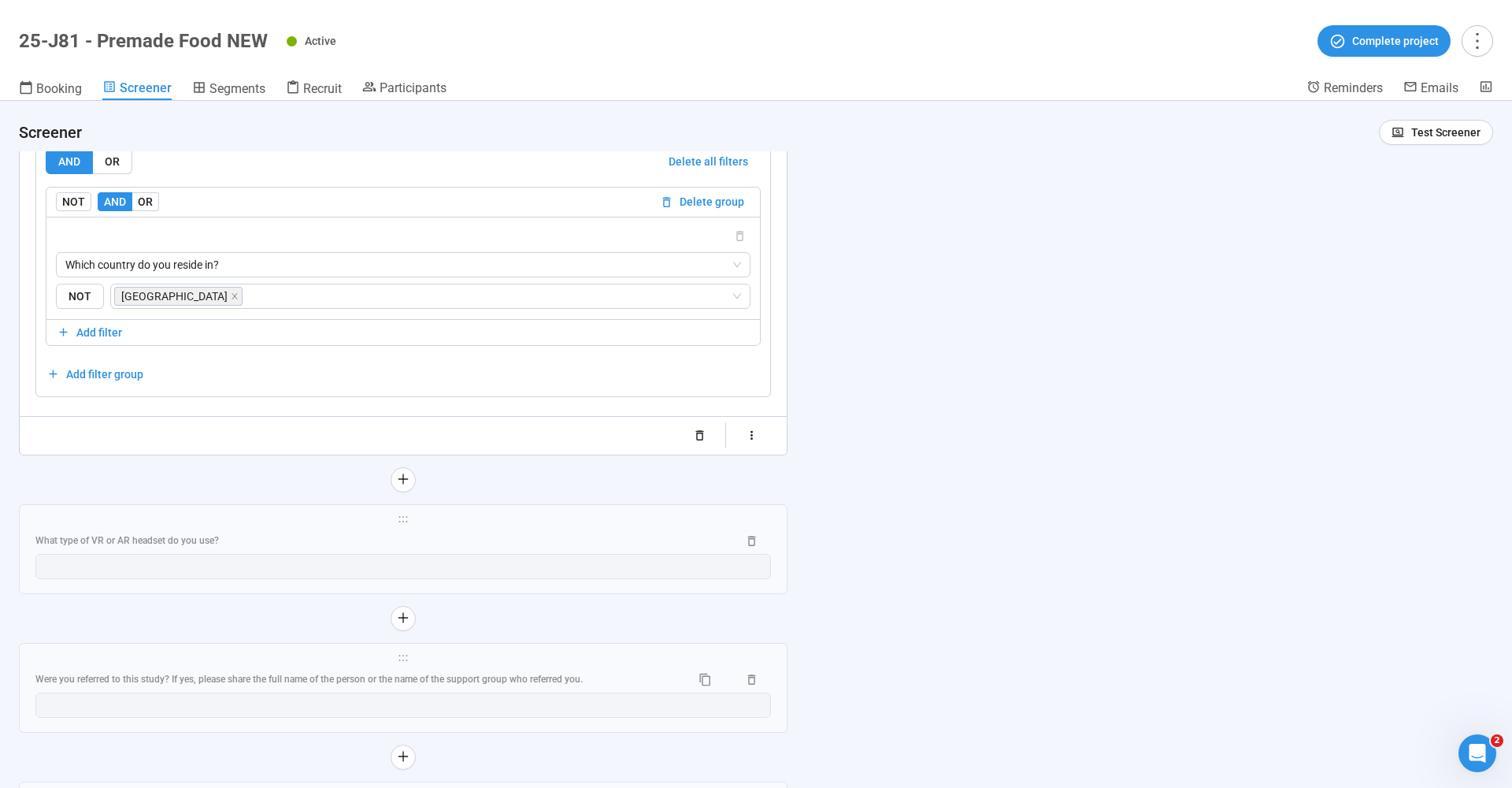
scroll to position [19748, 0]
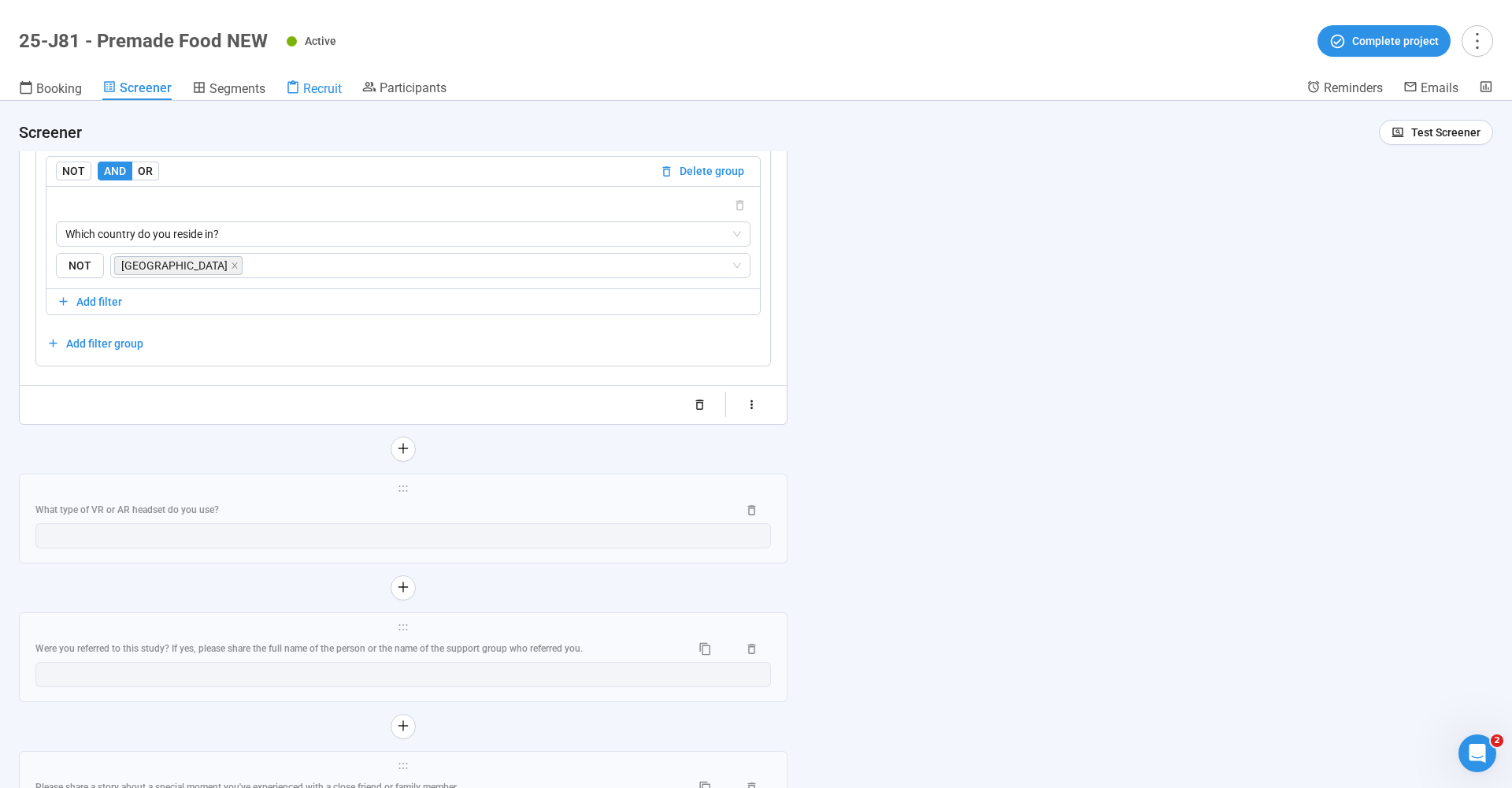
click at [321, 94] on span "Recruit" at bounding box center [322, 89] width 39 height 15
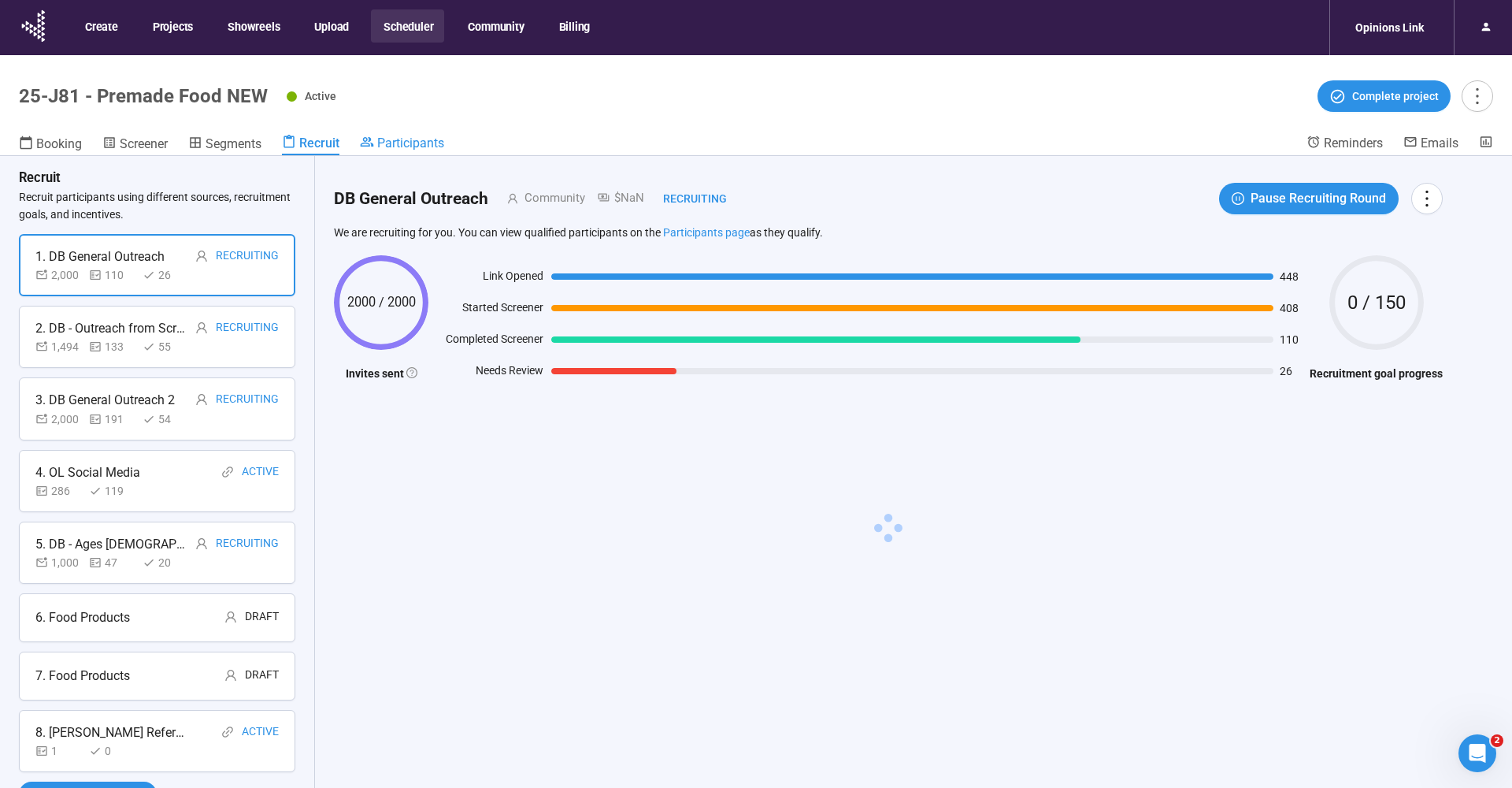
click at [396, 144] on span "Participants" at bounding box center [411, 143] width 67 height 15
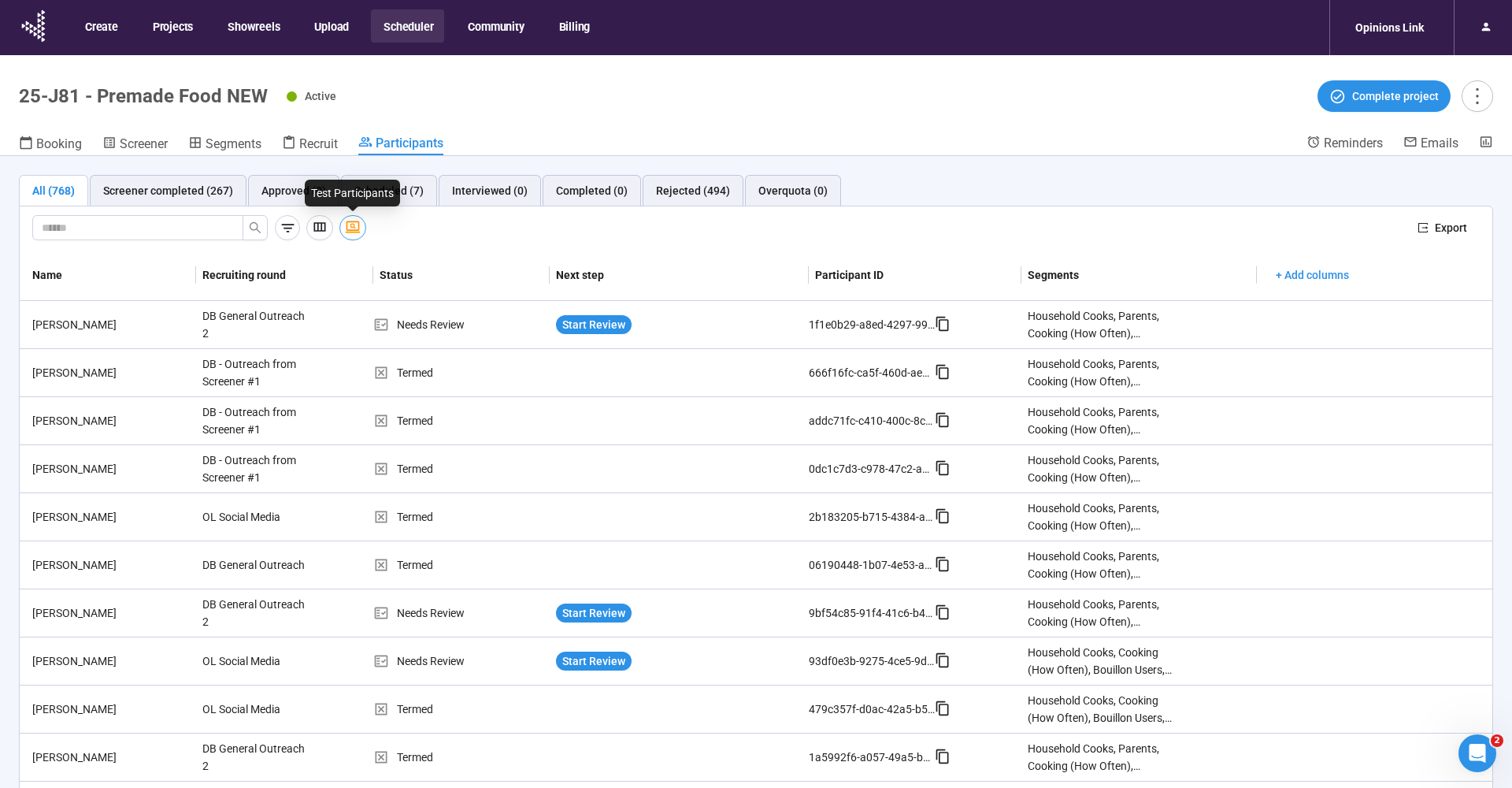
click at [354, 224] on icon "button" at bounding box center [352, 226] width 15 height 15
click at [541, 104] on div "Active Complete project" at bounding box center [890, 96] width 1207 height 32
click at [161, 225] on input "text" at bounding box center [131, 227] width 179 height 17
type input "****"
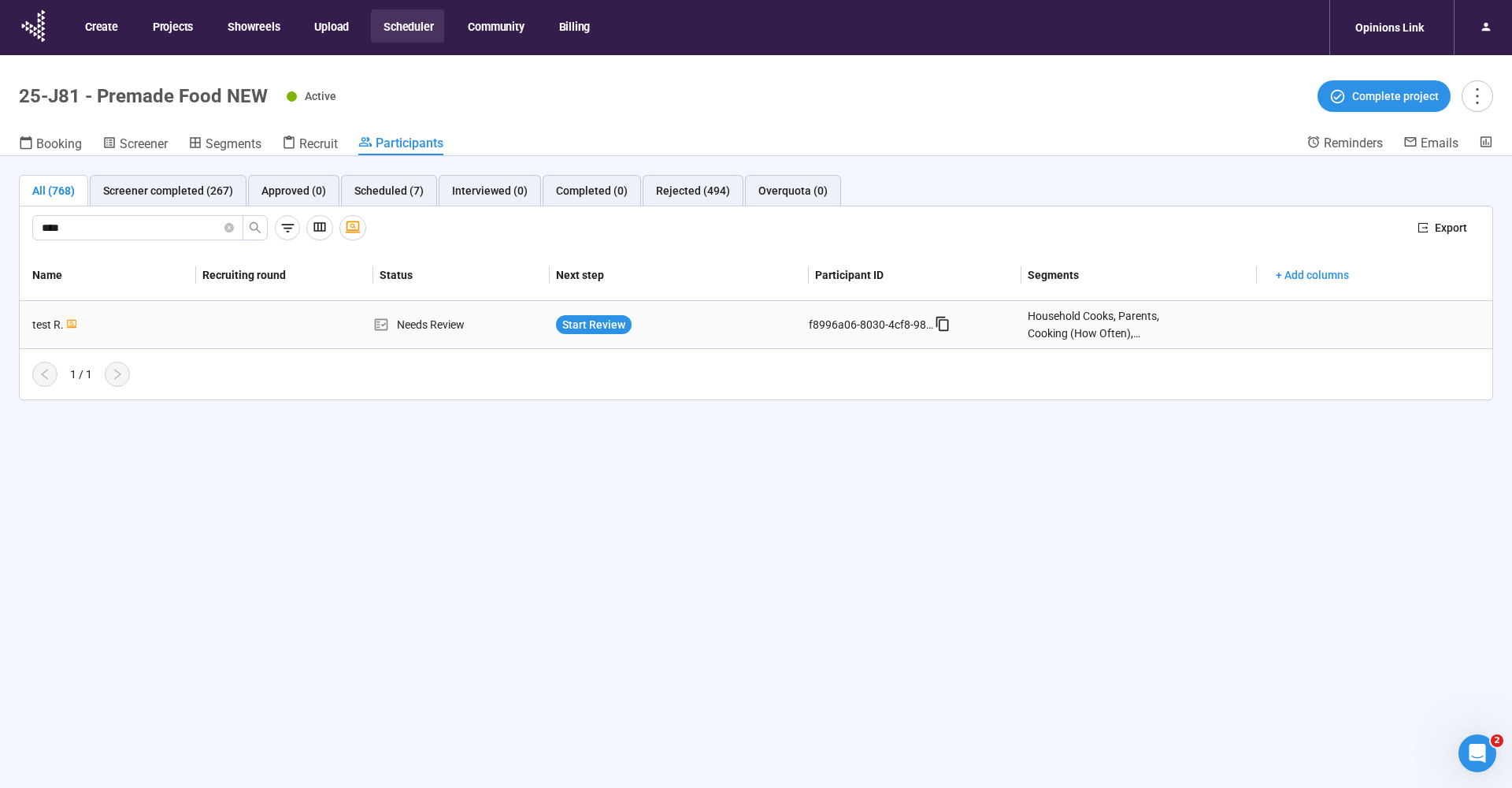
click at [37, 323] on div "test R." at bounding box center [111, 324] width 170 height 17
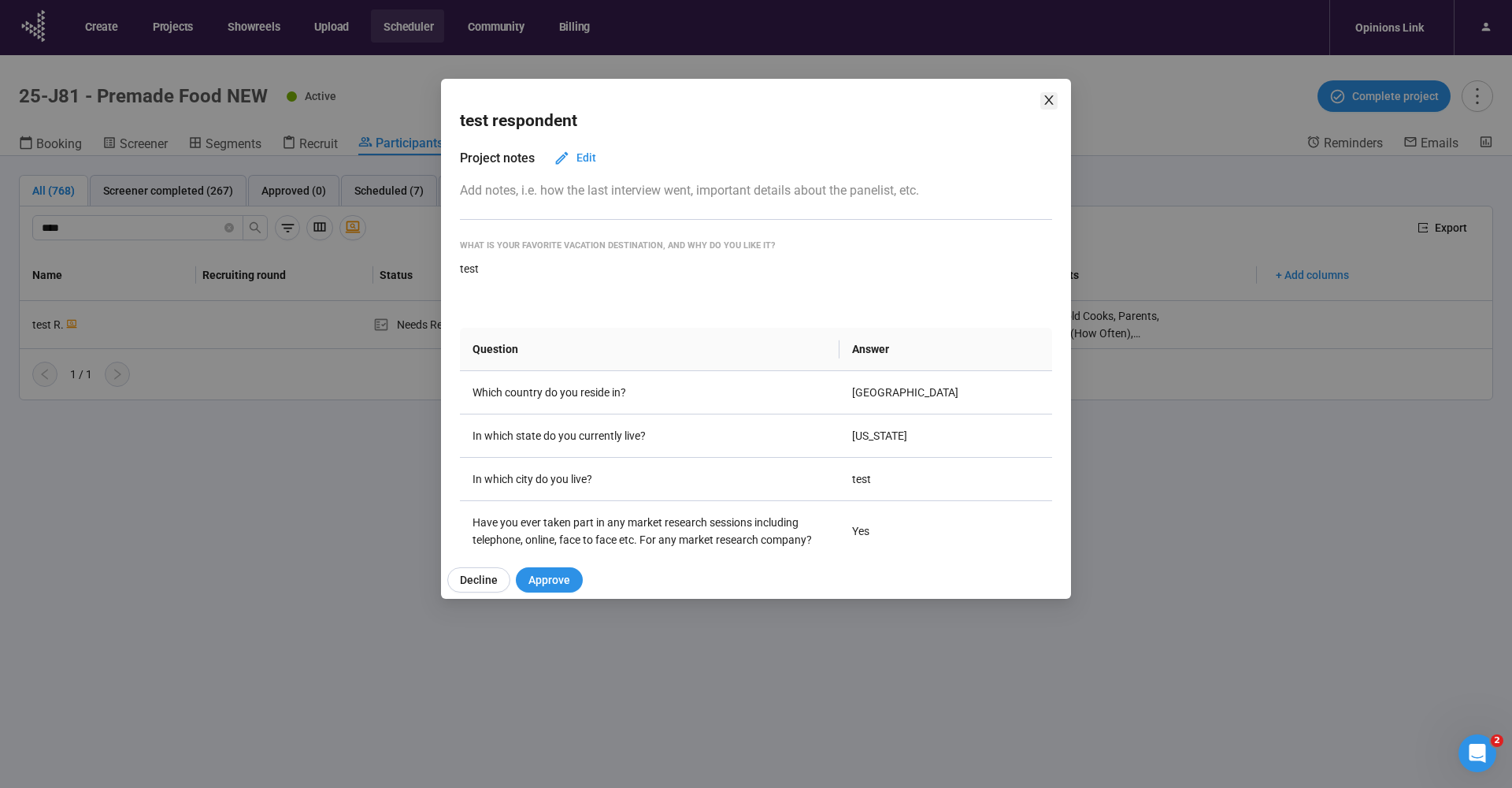
click at [1057, 97] on span "Close" at bounding box center [1048, 101] width 17 height 17
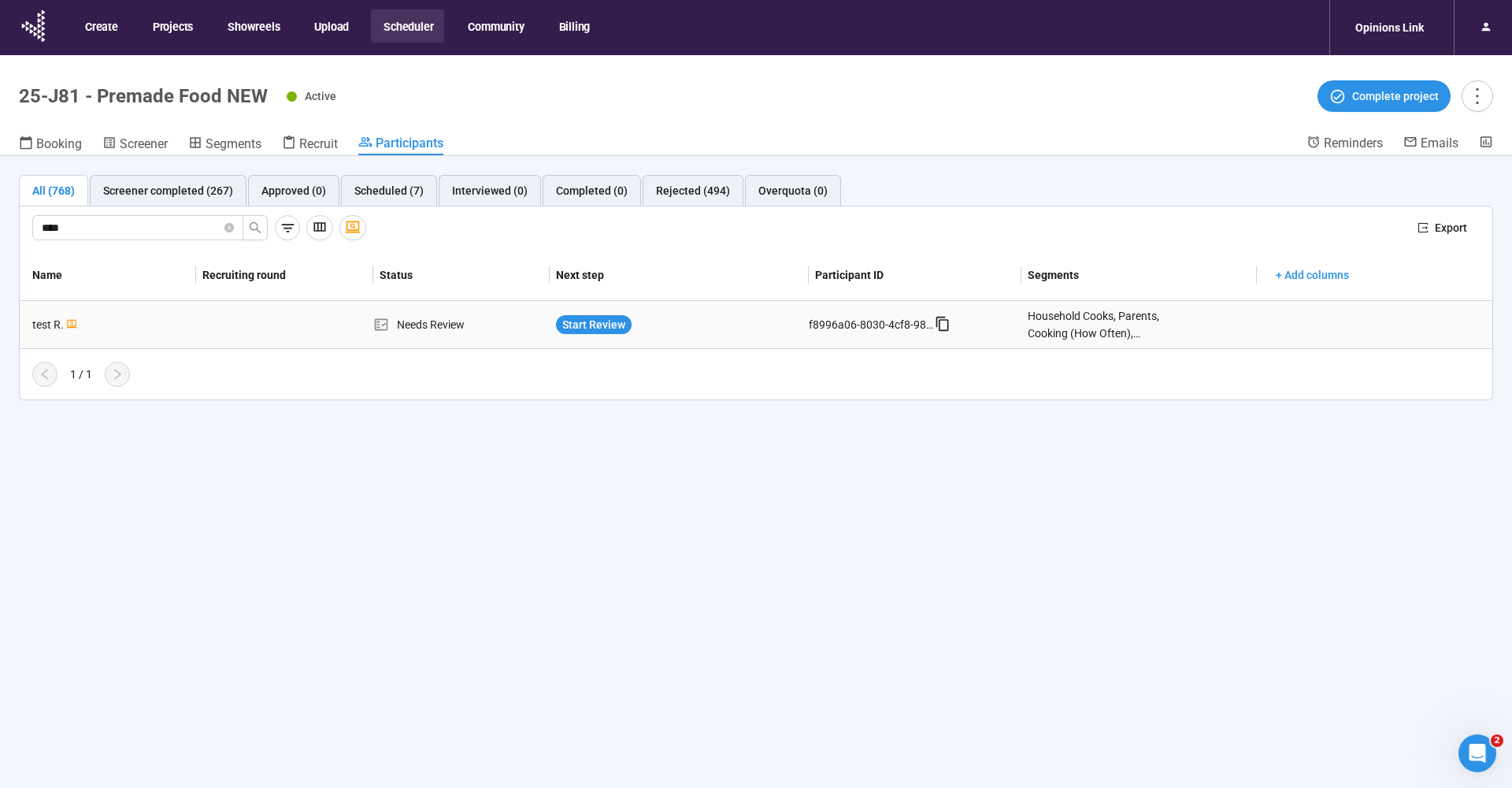
click at [41, 316] on div "test R." at bounding box center [111, 324] width 170 height 17
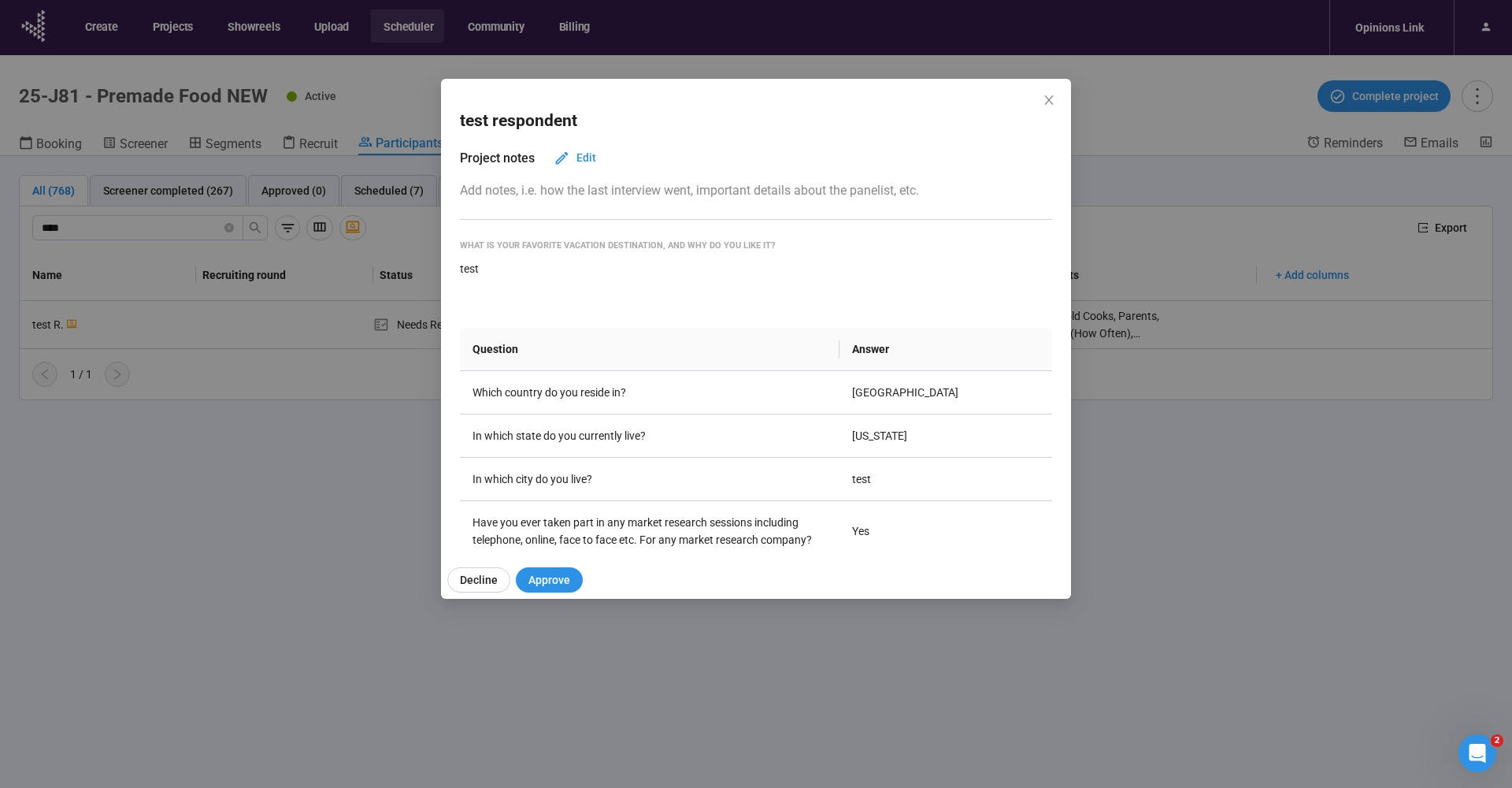
click at [475, 260] on div "test" at bounding box center [756, 268] width 592 height 17
click at [534, 239] on div "What is your favorite vacation destination, and why do you like it?" at bounding box center [756, 245] width 592 height 14
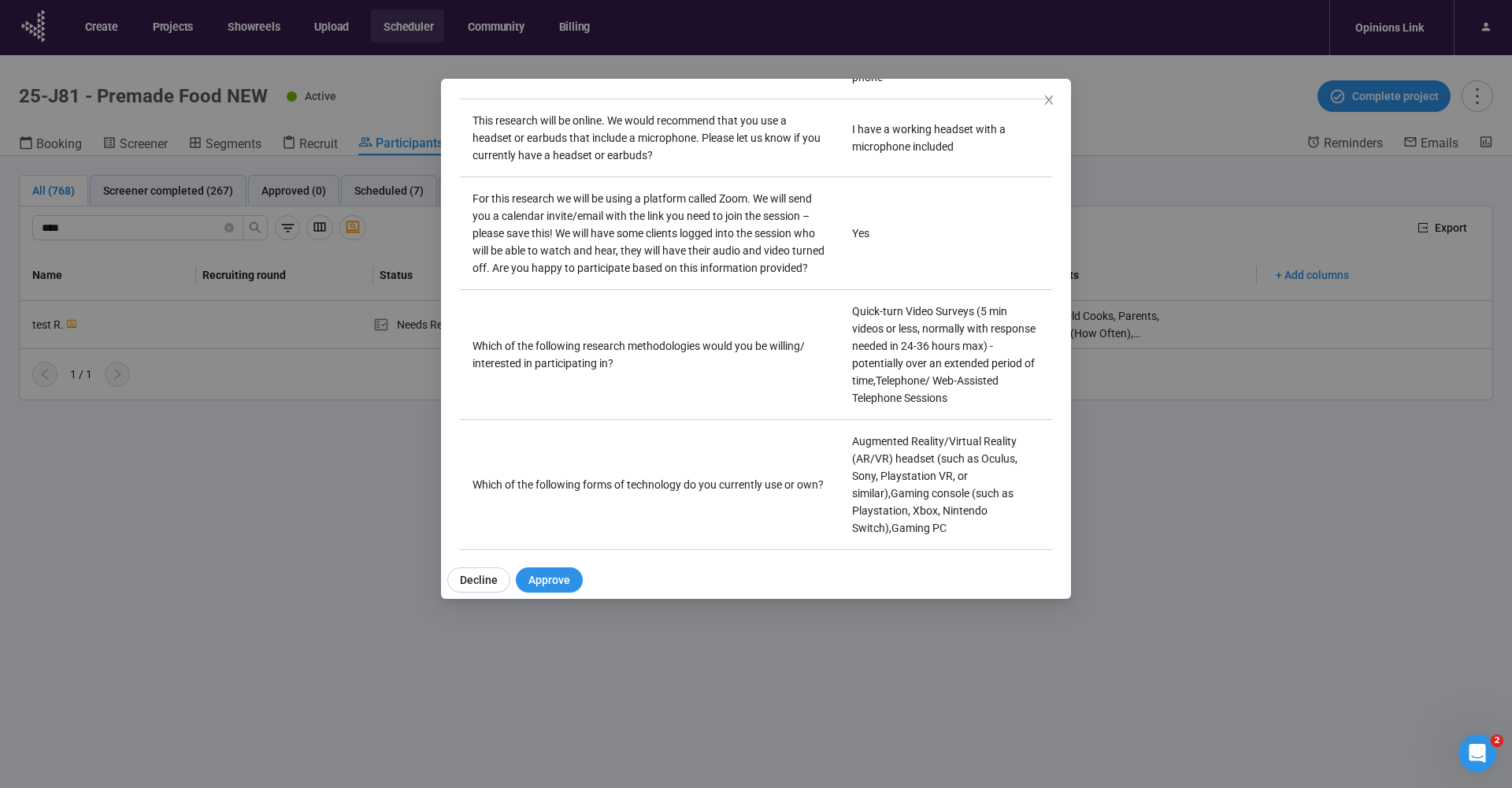
scroll to position [5089, 0]
click at [852, 678] on link "View" at bounding box center [864, 685] width 24 height 13
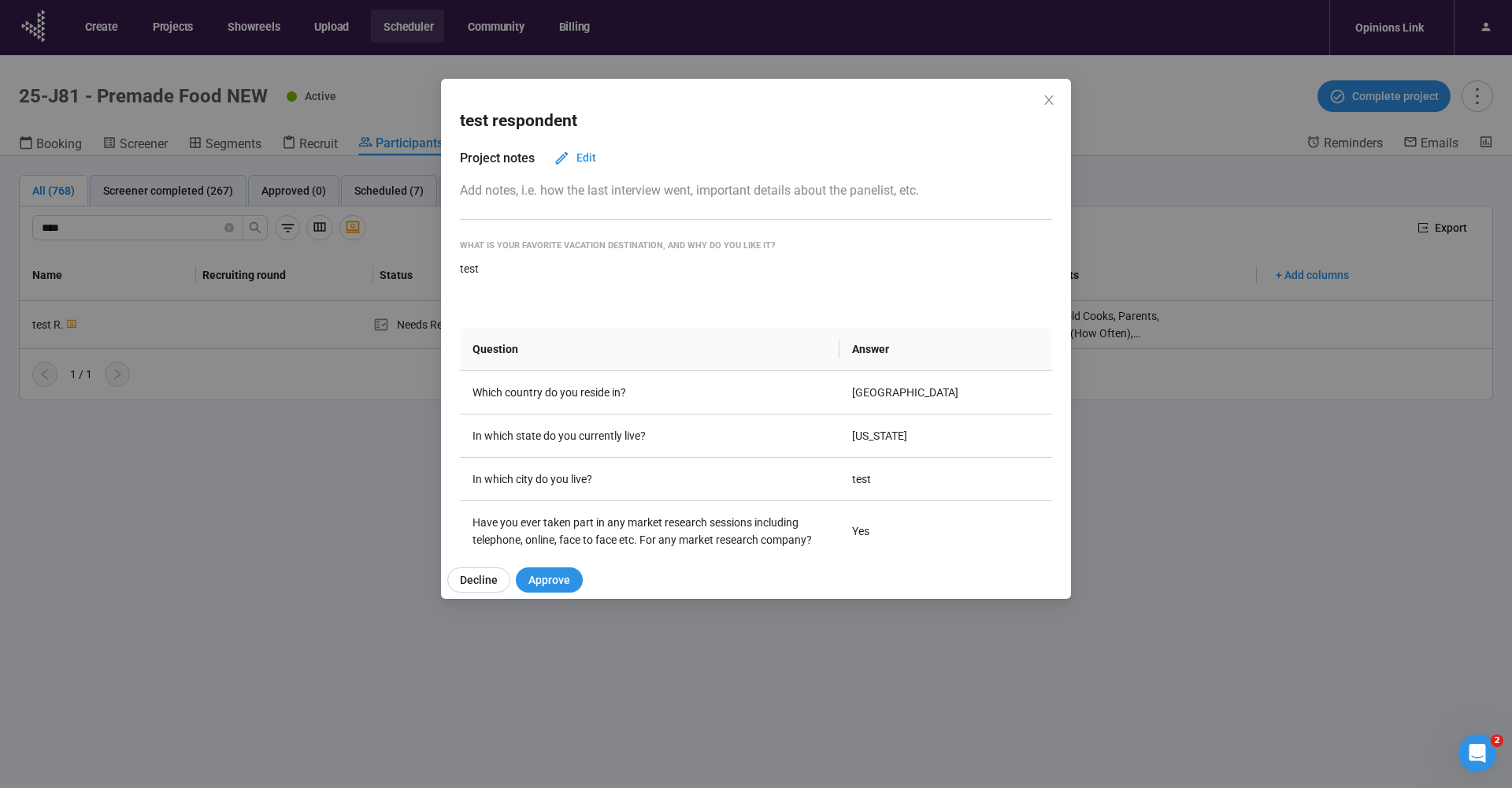
scroll to position [0, 0]
click at [287, 236] on div "test respondent Project notes Edit Add notes, i.e. how the last interview went,…" at bounding box center [756, 394] width 1512 height 788
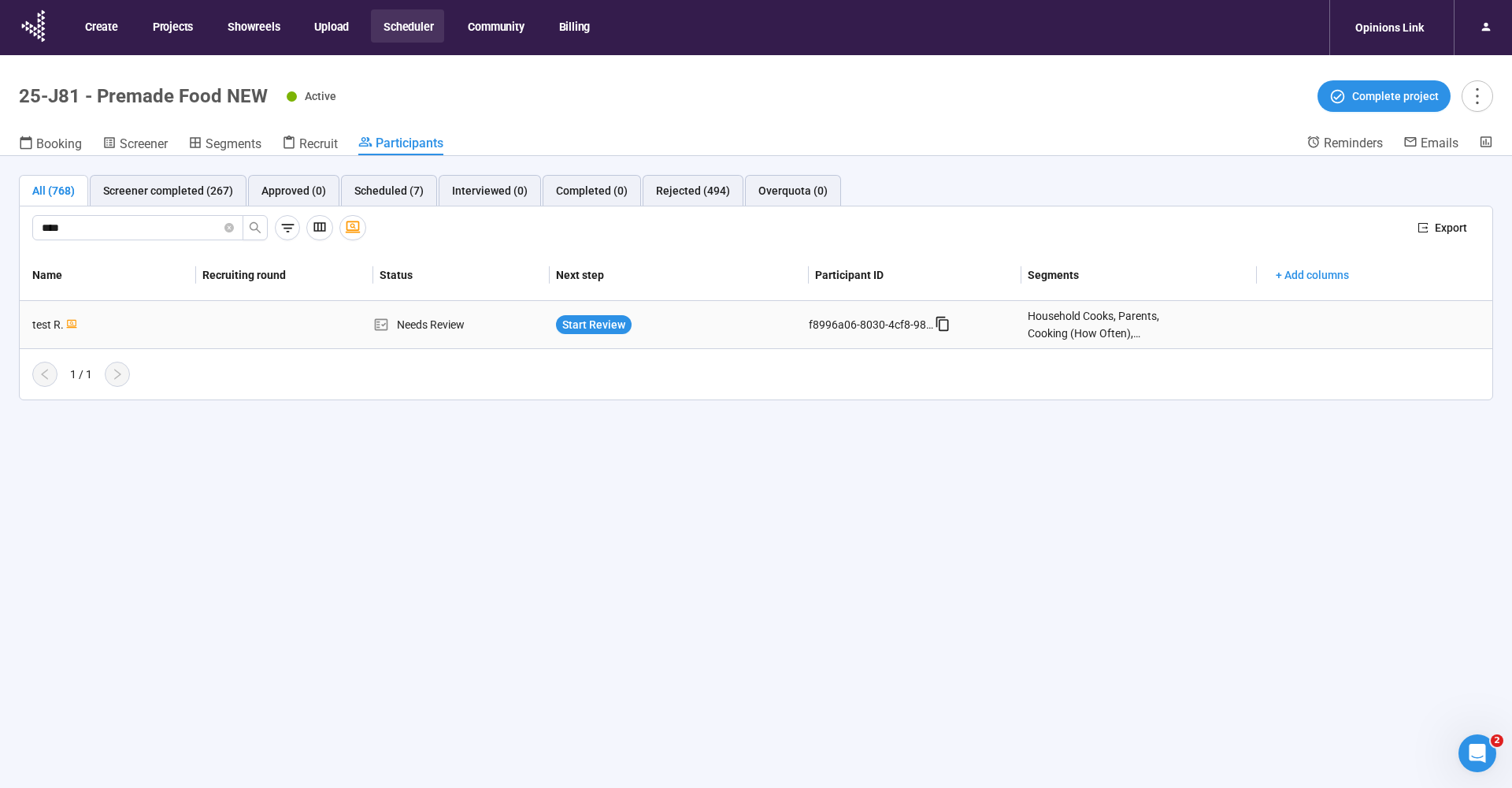
click at [48, 322] on div "test R." at bounding box center [111, 324] width 170 height 17
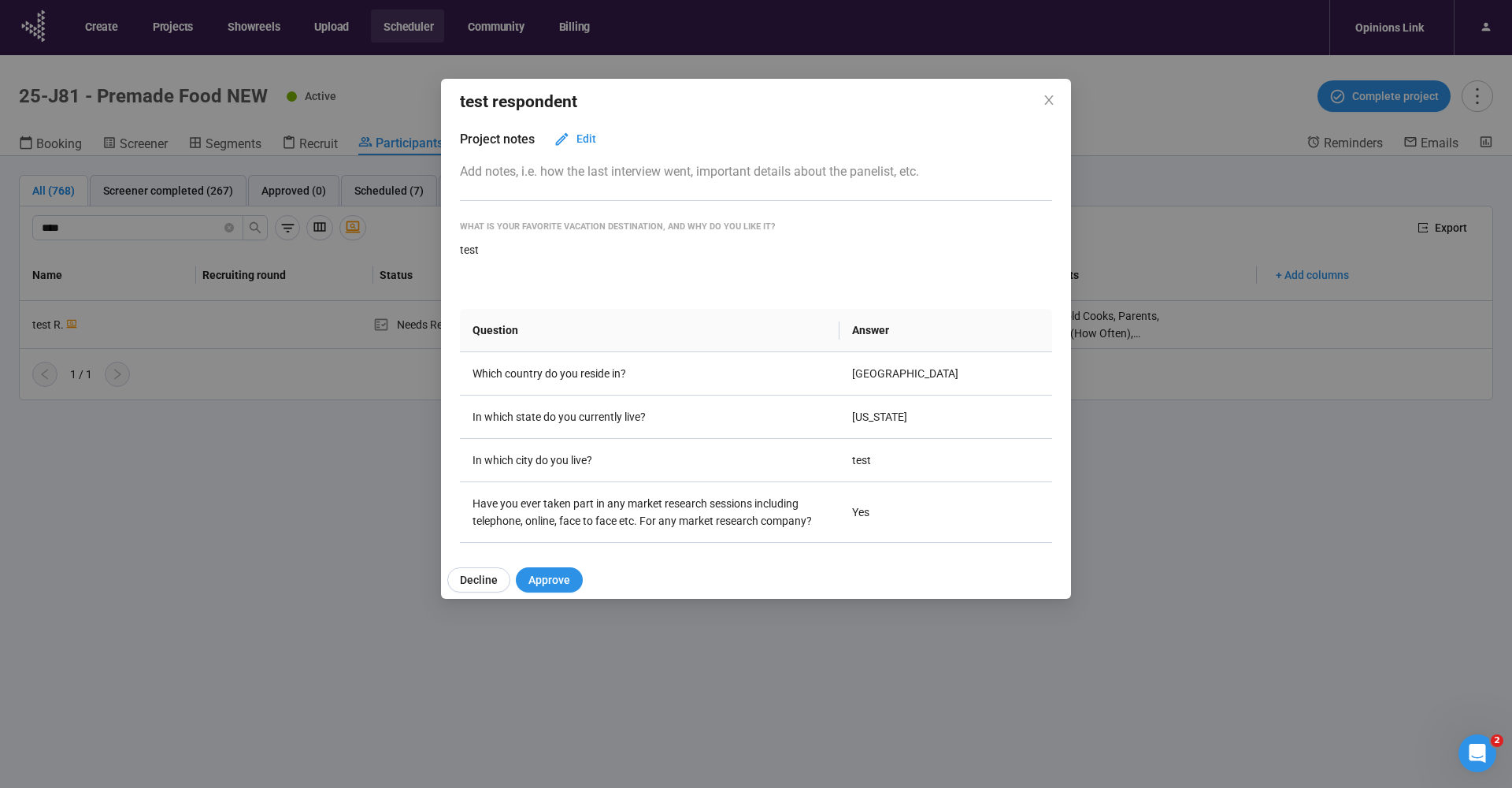
scroll to position [21, 0]
click at [1054, 100] on icon "close" at bounding box center [1049, 101] width 13 height 13
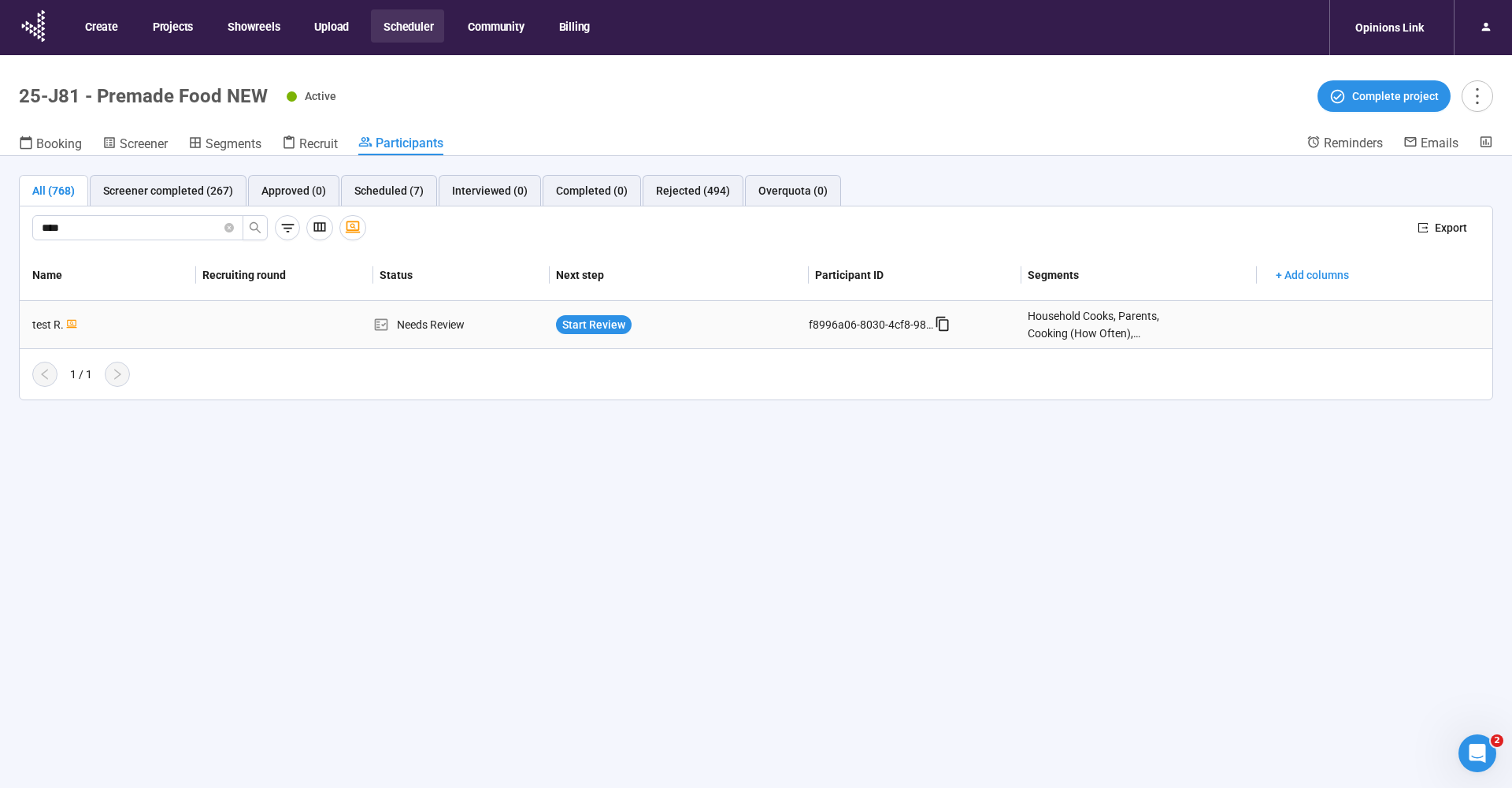
click at [943, 321] on icon at bounding box center [943, 323] width 15 height 15
click at [146, 230] on input "****" at bounding box center [131, 227] width 179 height 17
click at [537, 98] on div "Active Complete project" at bounding box center [890, 96] width 1207 height 32
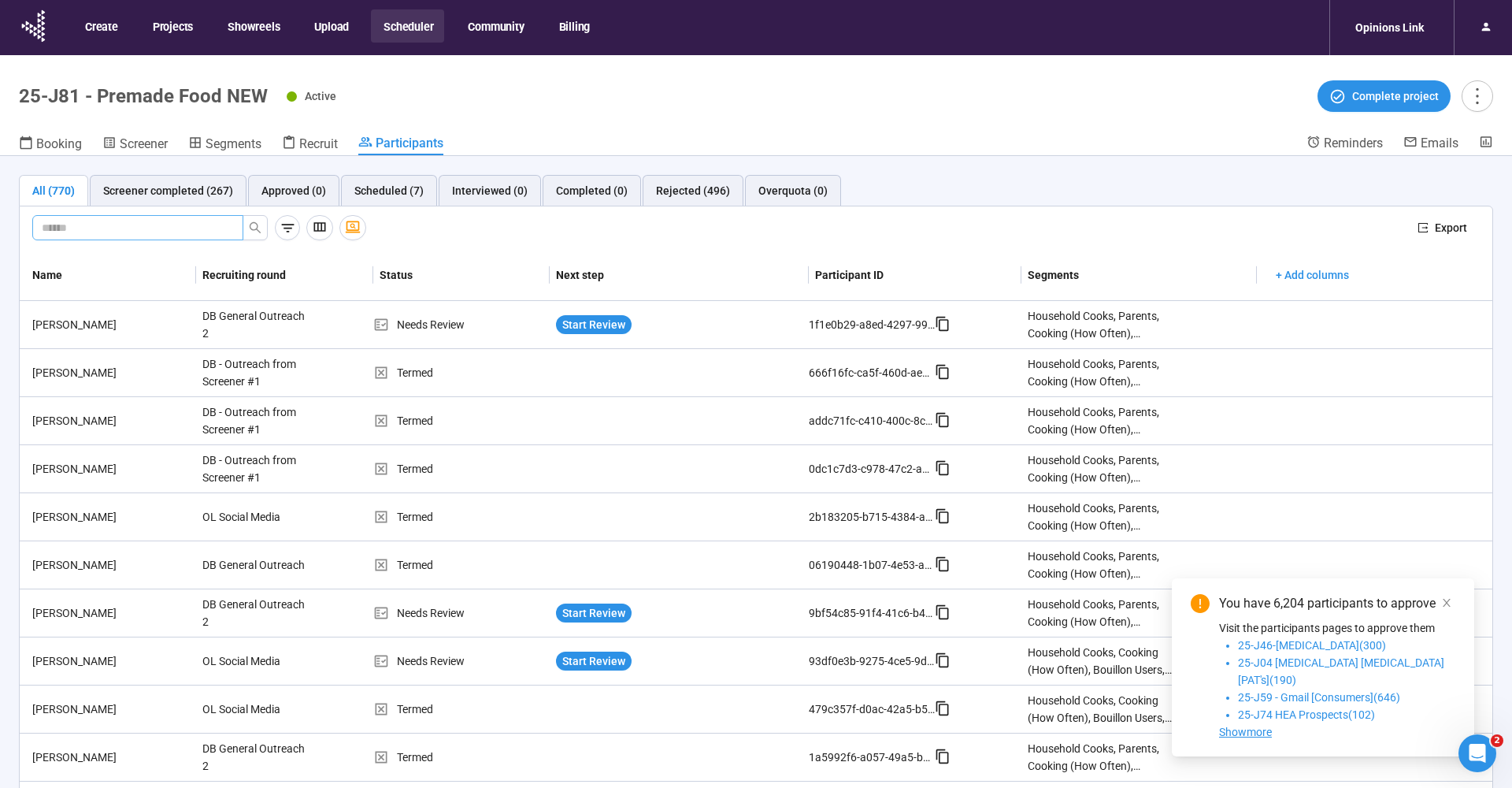
click at [101, 229] on input "text" at bounding box center [131, 227] width 179 height 17
type input "****"
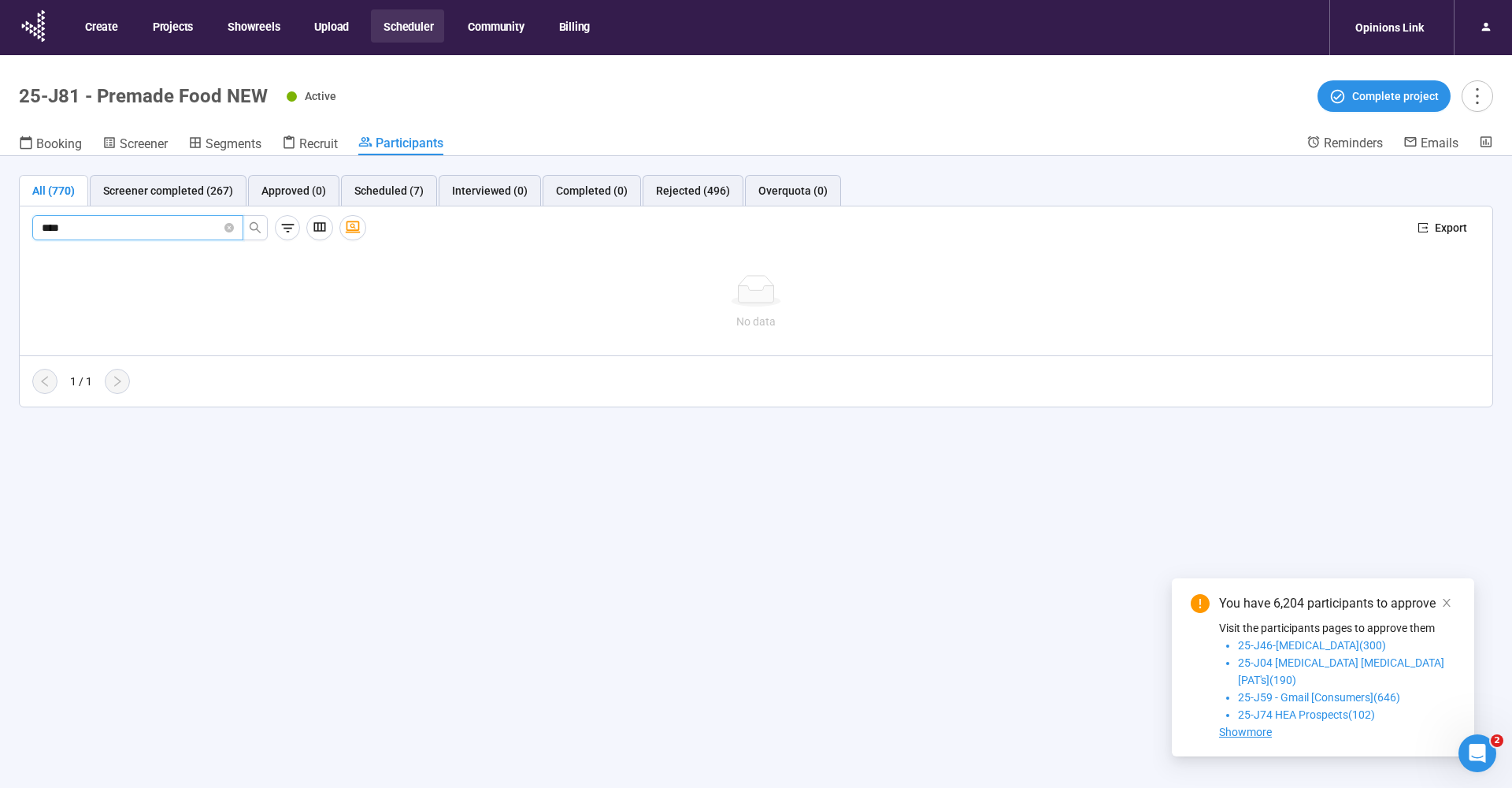
click at [154, 235] on input "****" at bounding box center [131, 227] width 179 height 17
